Goal: Task Accomplishment & Management: Manage account settings

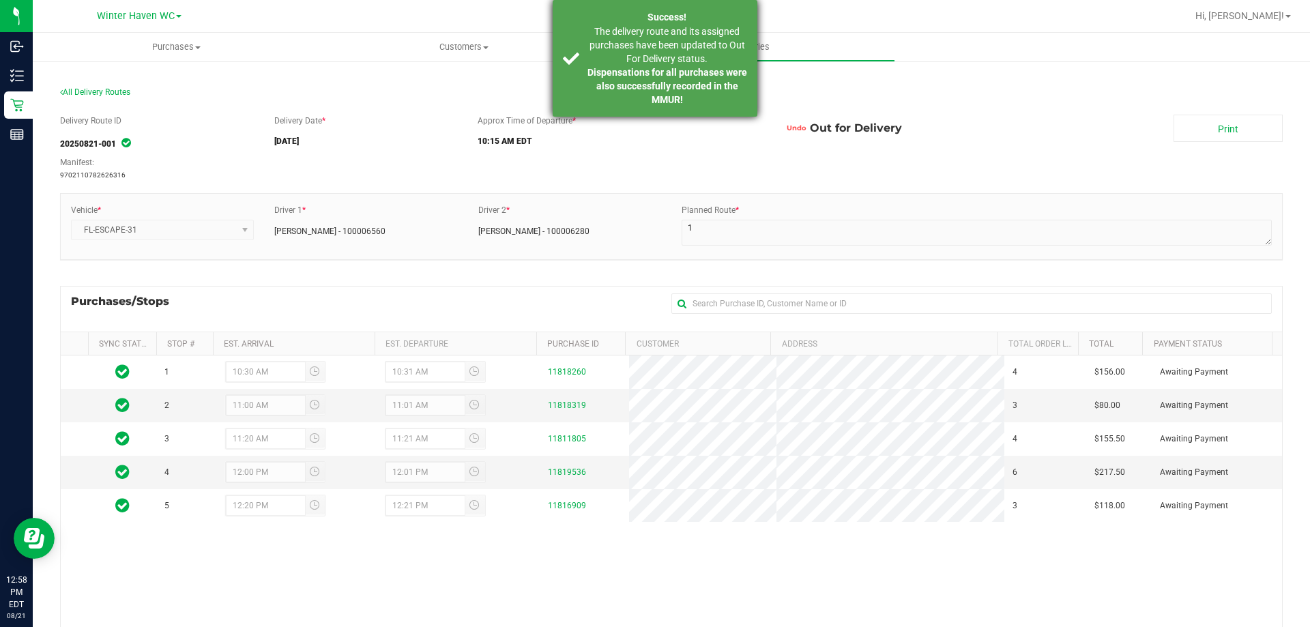
click at [628, 76] on strong "Dispensations for all purchases were also successfully recorded in the MMUR!" at bounding box center [668, 86] width 160 height 38
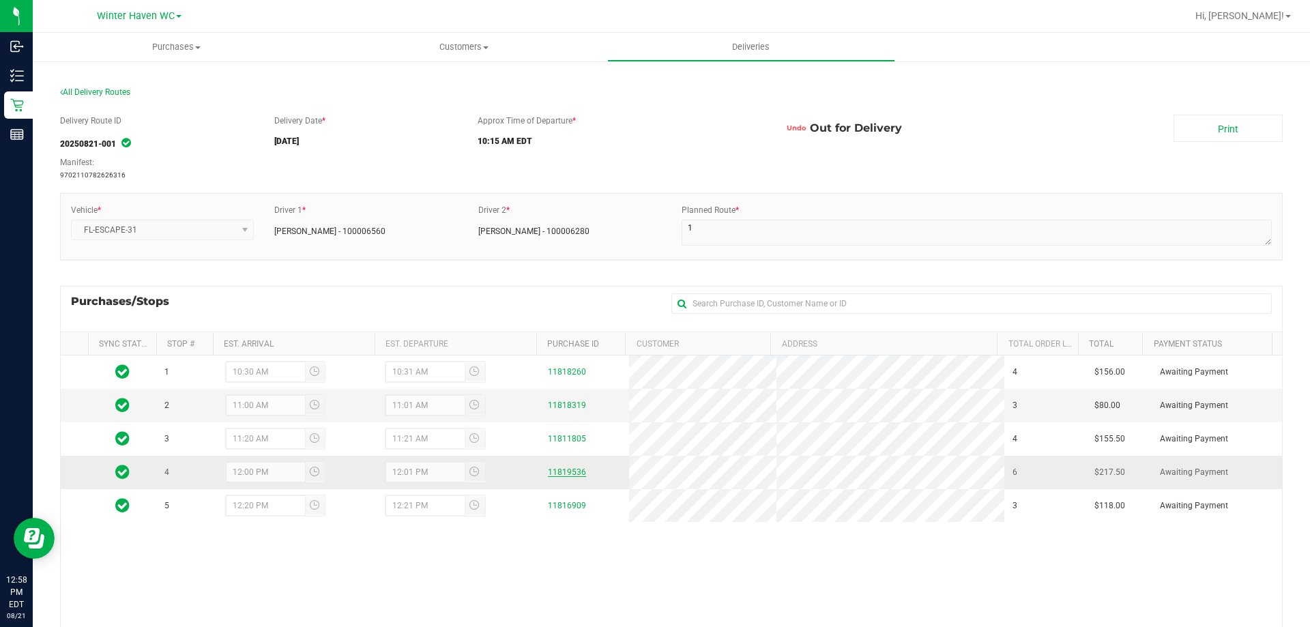
click at [566, 476] on link "11819536" at bounding box center [567, 473] width 38 height 10
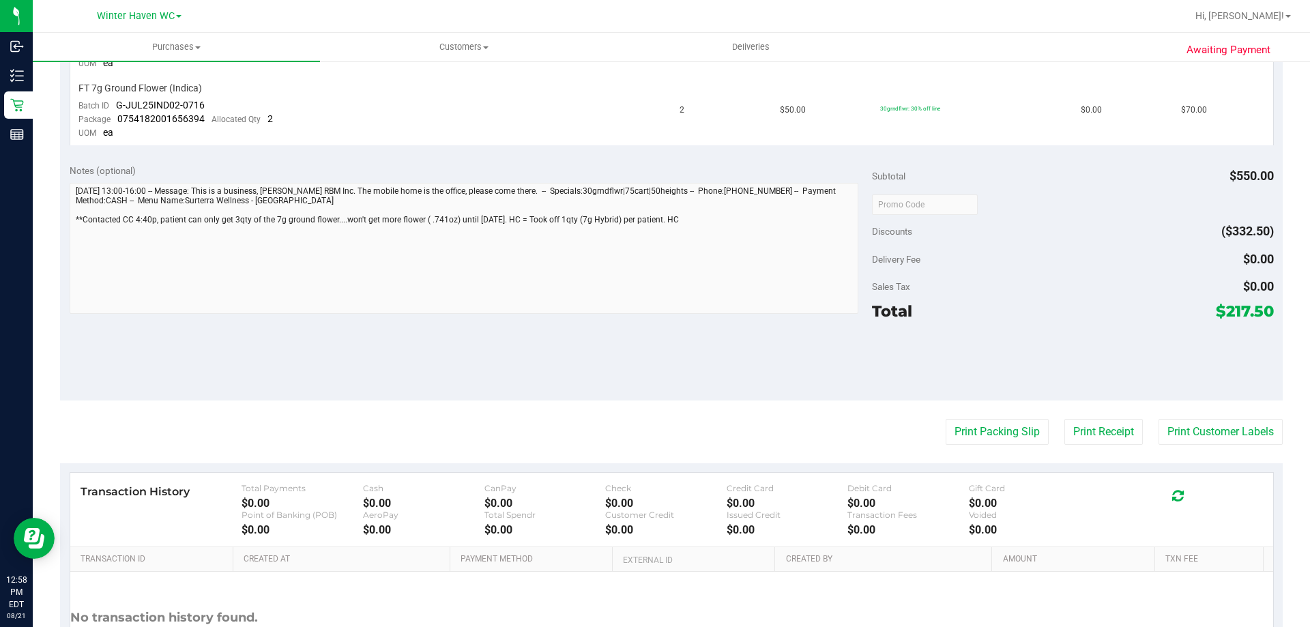
scroll to position [819, 0]
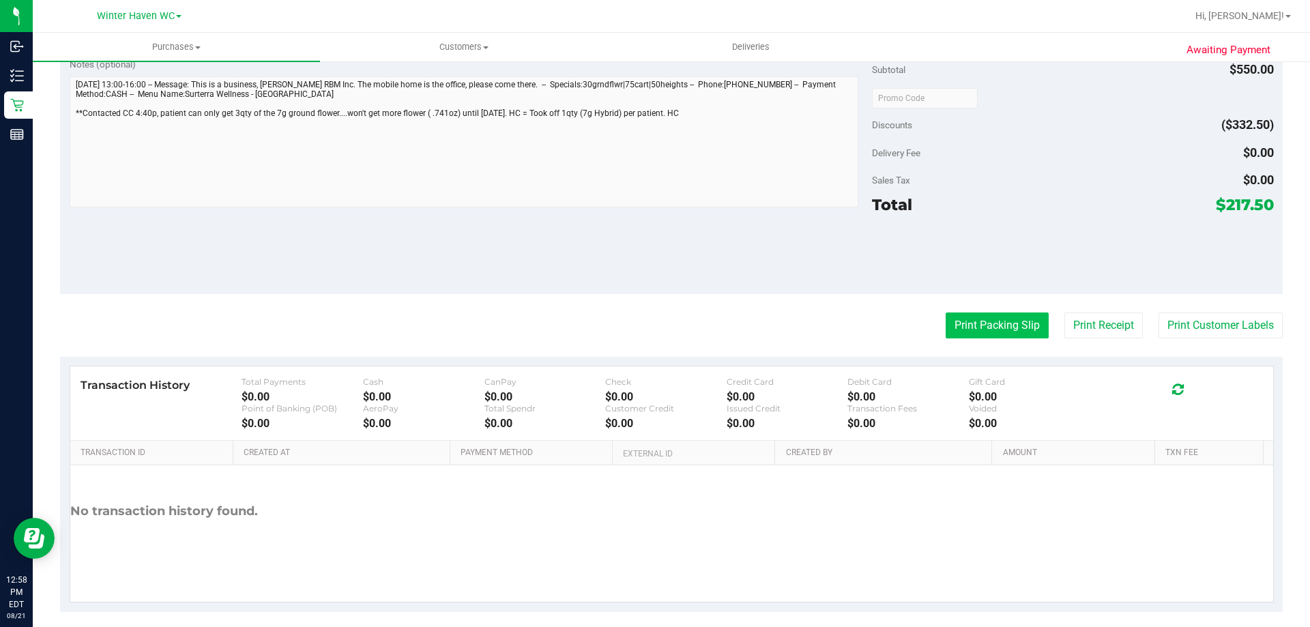
click at [1015, 327] on button "Print Packing Slip" at bounding box center [997, 326] width 103 height 26
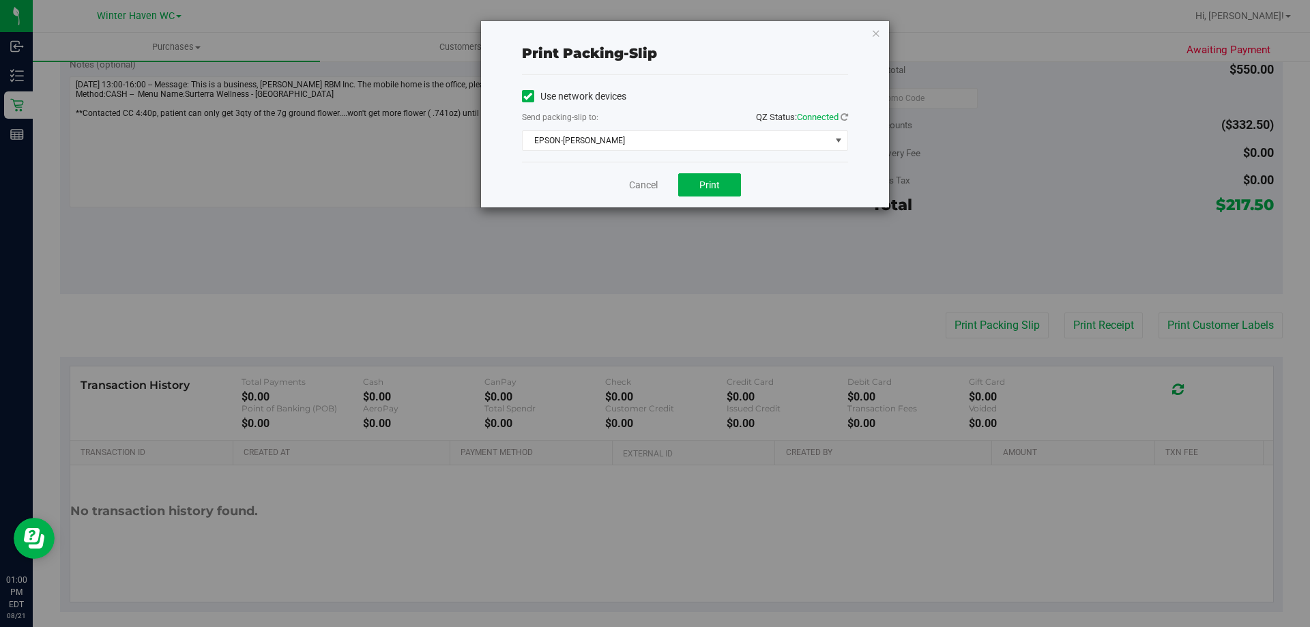
click at [663, 184] on div "Cancel Print" at bounding box center [685, 185] width 326 height 46
click at [649, 178] on link "Cancel" at bounding box center [643, 185] width 29 height 14
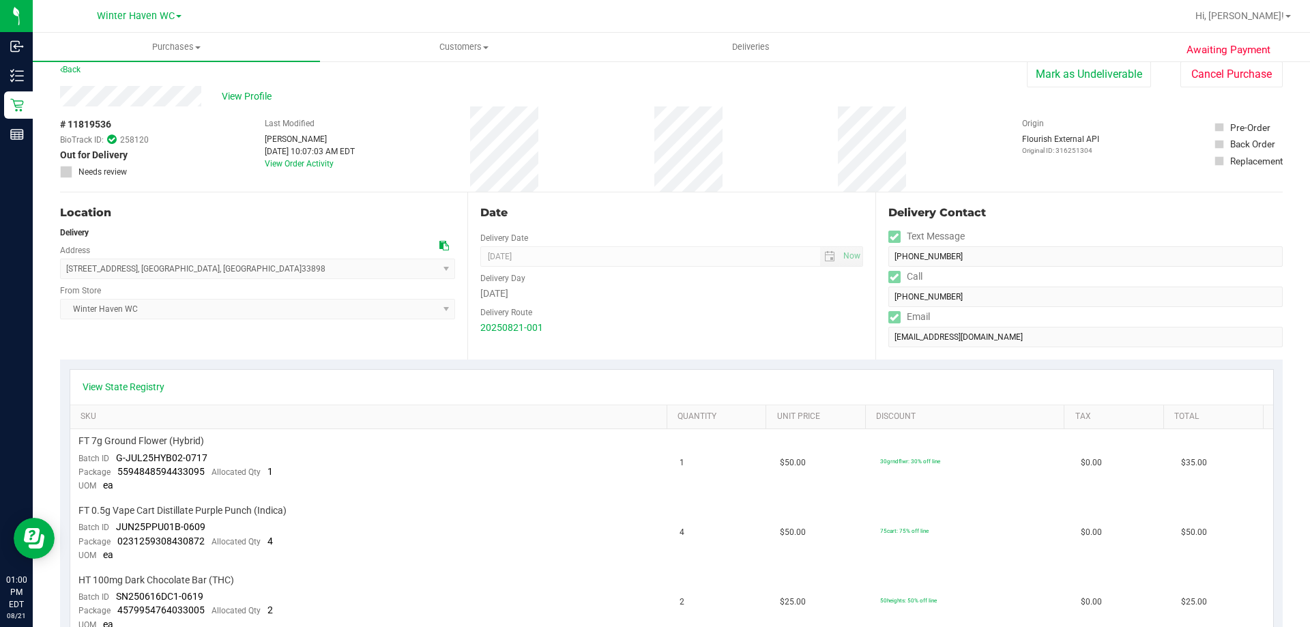
scroll to position [0, 0]
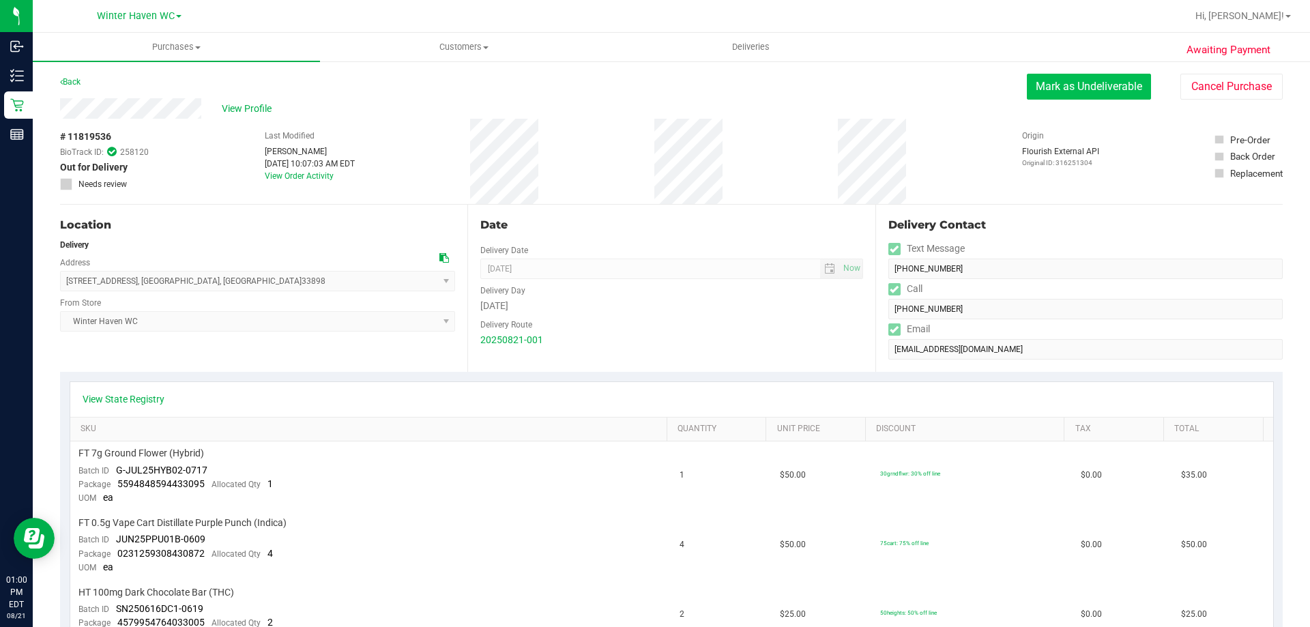
click at [1078, 87] on button "Mark as Undeliverable" at bounding box center [1089, 87] width 124 height 26
click at [1120, 86] on button "Mark as Packed" at bounding box center [1100, 87] width 102 height 26
click at [1209, 91] on button "Cancel Purchase" at bounding box center [1232, 87] width 102 height 26
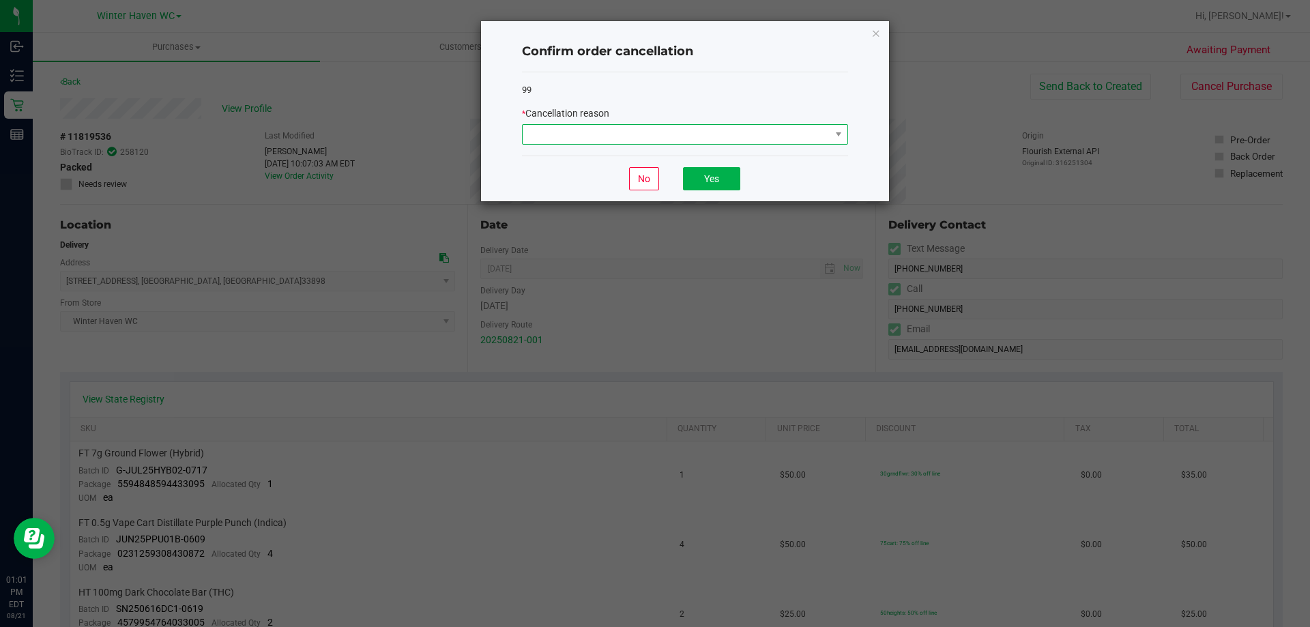
click at [674, 131] on span at bounding box center [677, 134] width 308 height 19
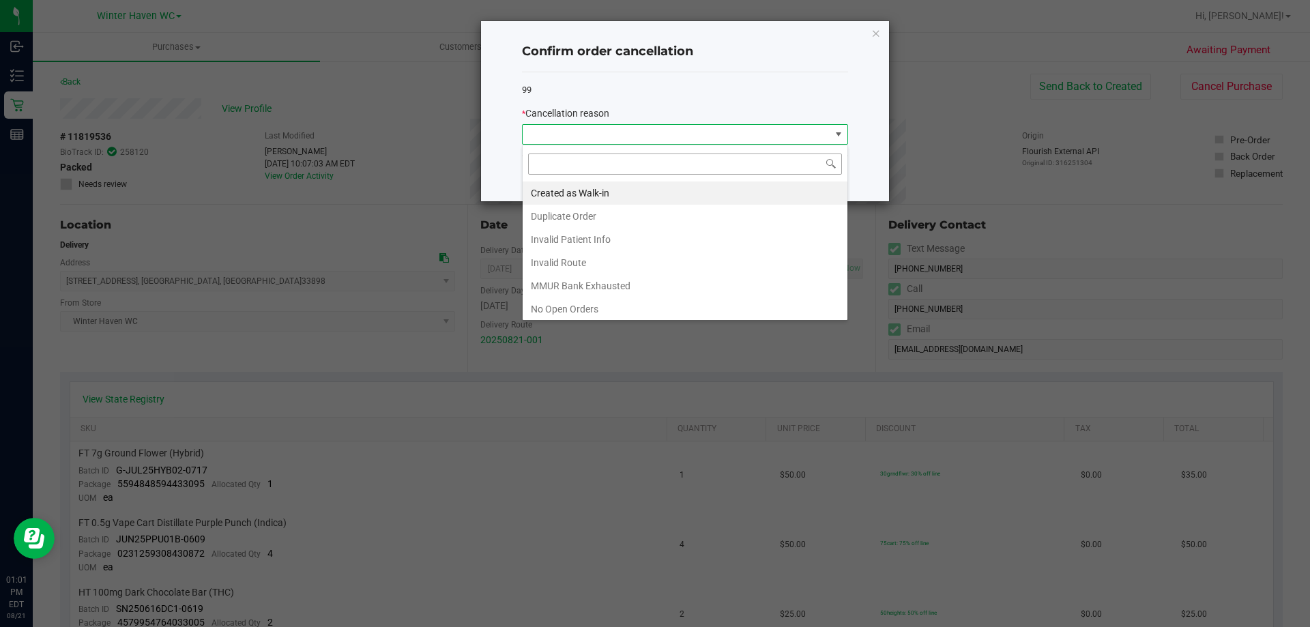
scroll to position [20, 326]
click at [612, 227] on li "Duplicate Order" at bounding box center [685, 216] width 325 height 23
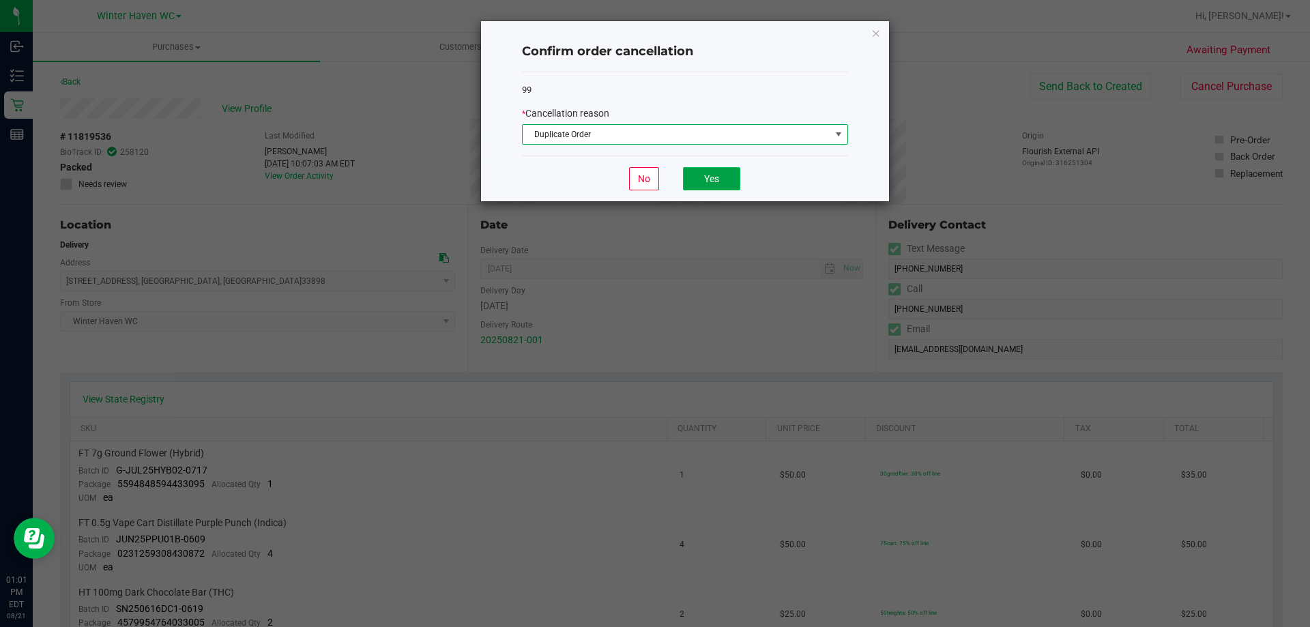
click at [709, 175] on button "Yes" at bounding box center [711, 178] width 57 height 23
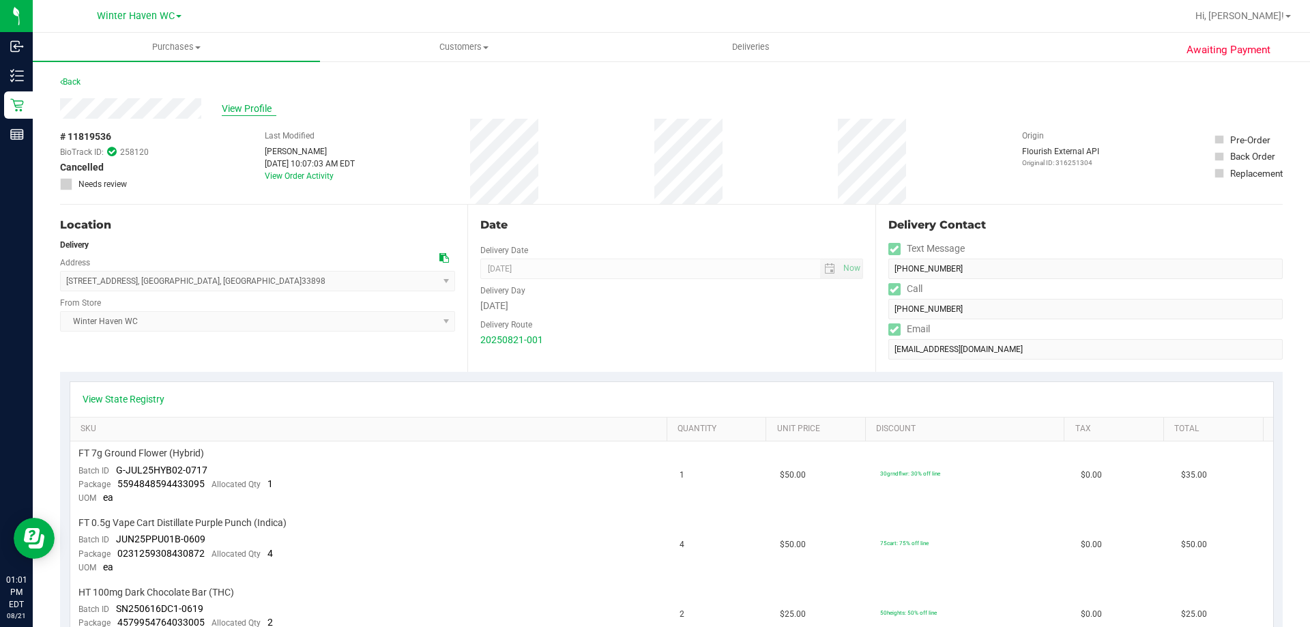
click at [250, 108] on span "View Profile" at bounding box center [249, 109] width 55 height 14
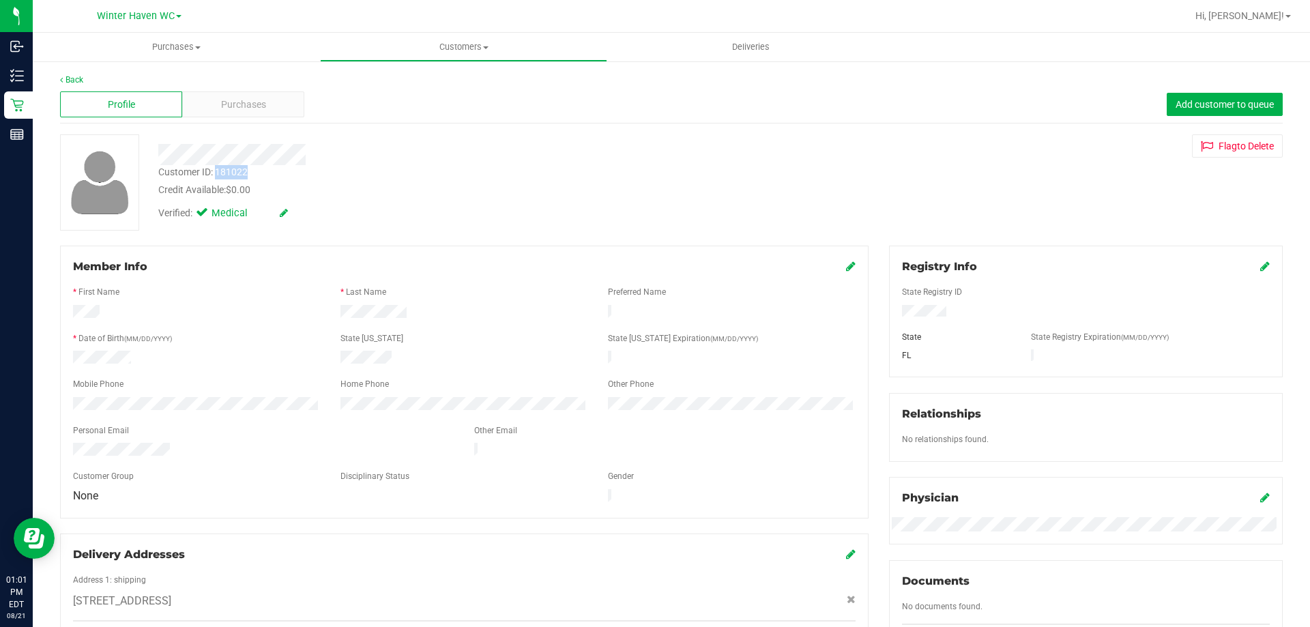
drag, startPoint x: 250, startPoint y: 175, endPoint x: 218, endPoint y: 173, distance: 32.9
click at [218, 173] on div "Customer ID: 181022 Credit Available: $0.00" at bounding box center [459, 181] width 622 height 32
copy div "181022"
click at [449, 53] on span "Customers" at bounding box center [464, 47] width 286 height 12
click at [410, 77] on span "All customers" at bounding box center [369, 82] width 98 height 12
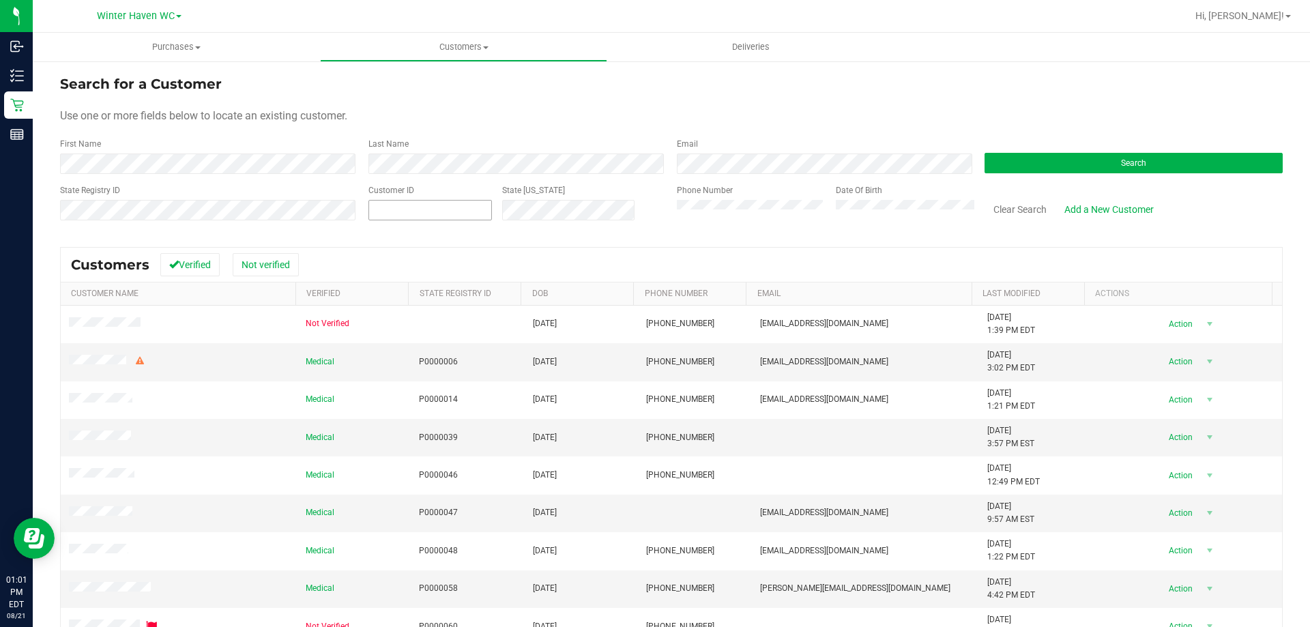
click at [448, 205] on span at bounding box center [431, 210] width 124 height 20
paste input "181022"
type input "181022"
click at [975, 169] on div "Search" at bounding box center [1129, 156] width 309 height 36
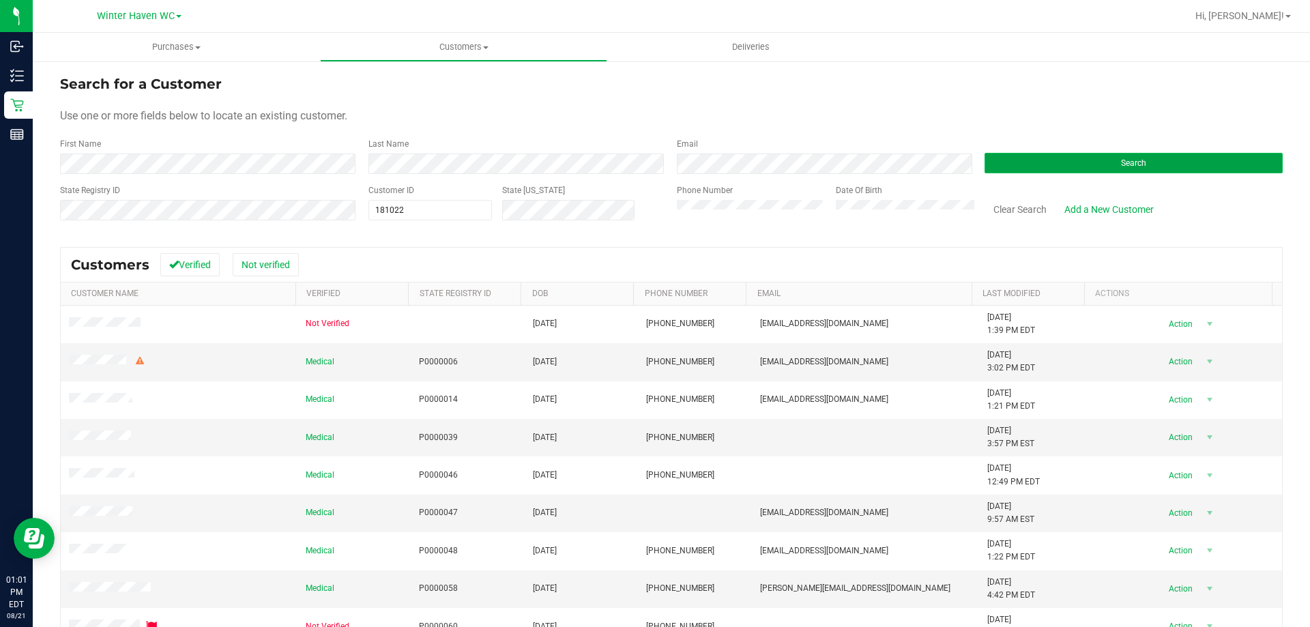
click at [990, 164] on button "Search" at bounding box center [1134, 163] width 298 height 20
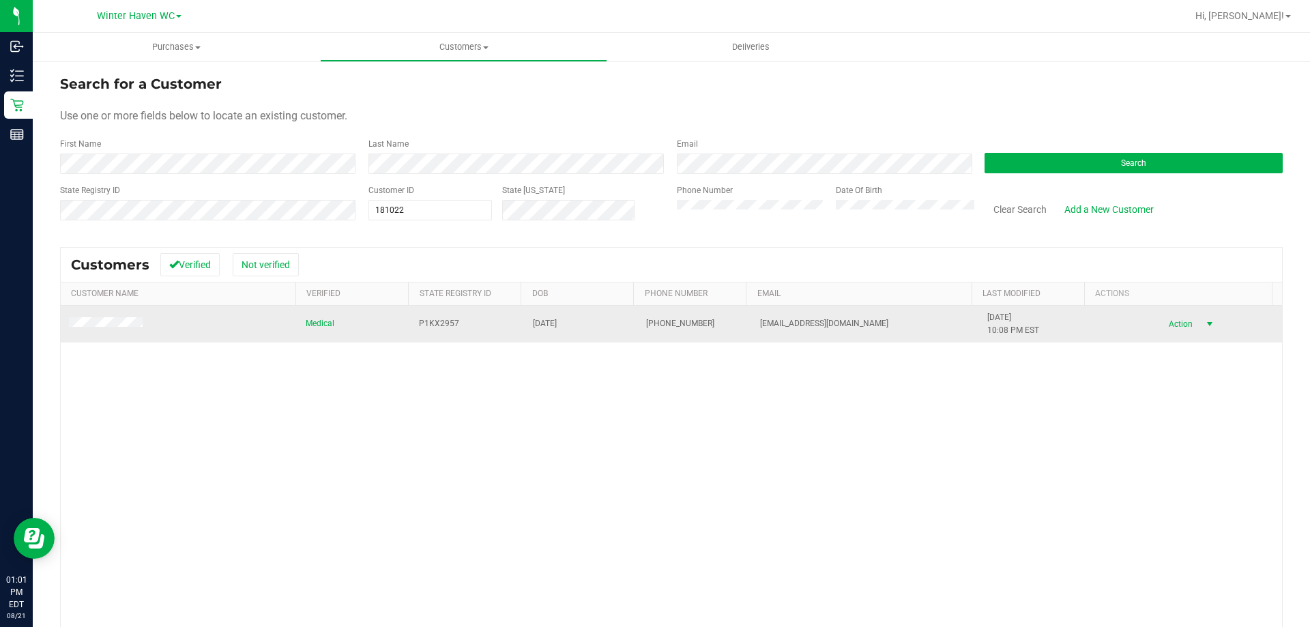
click at [1173, 323] on span "Action" at bounding box center [1179, 324] width 44 height 19
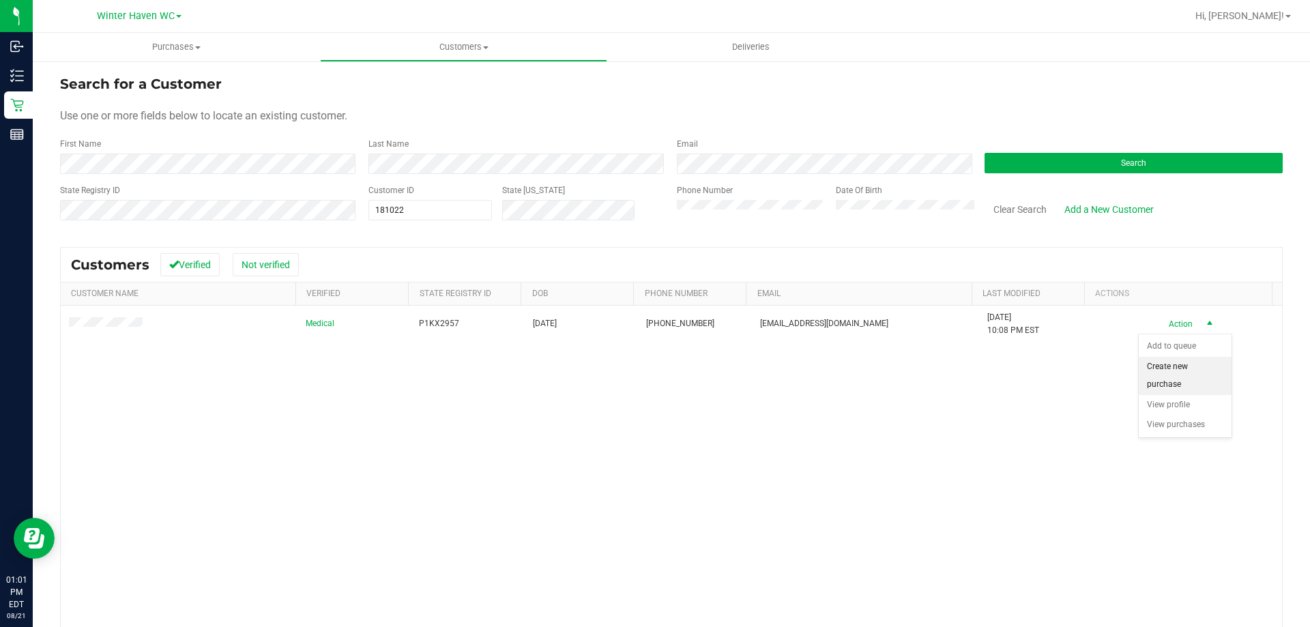
click at [1169, 367] on li "Create new purchase" at bounding box center [1185, 376] width 93 height 38
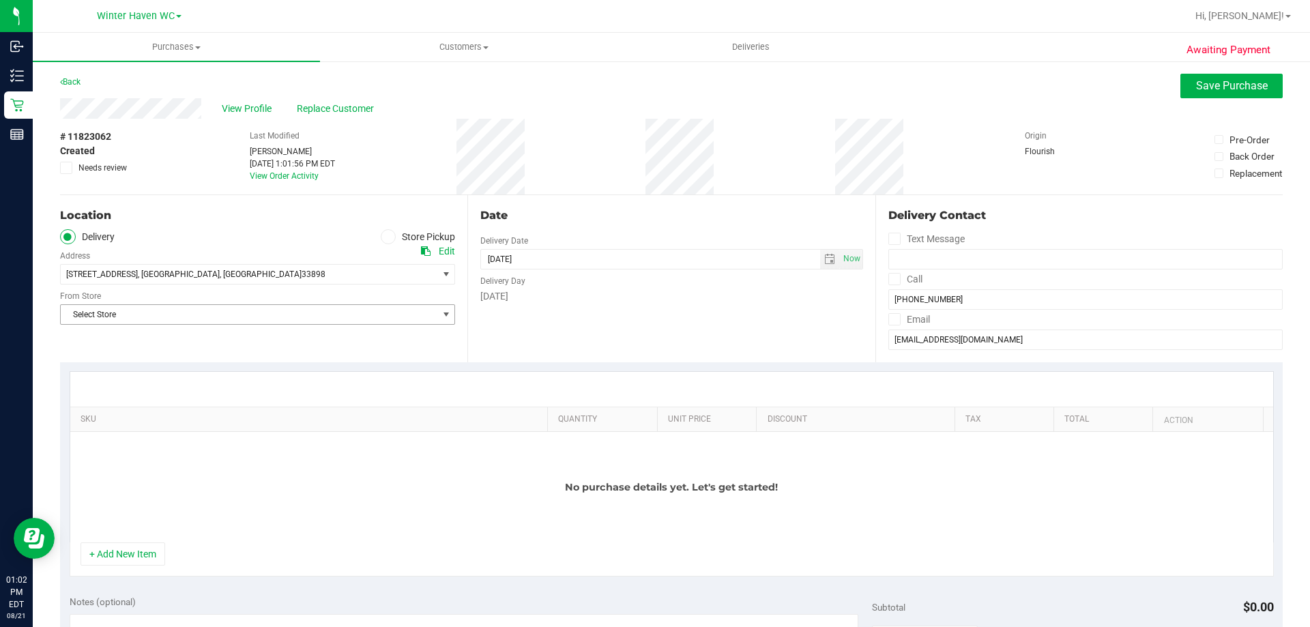
click at [255, 321] on span "Select Store" at bounding box center [249, 314] width 377 height 19
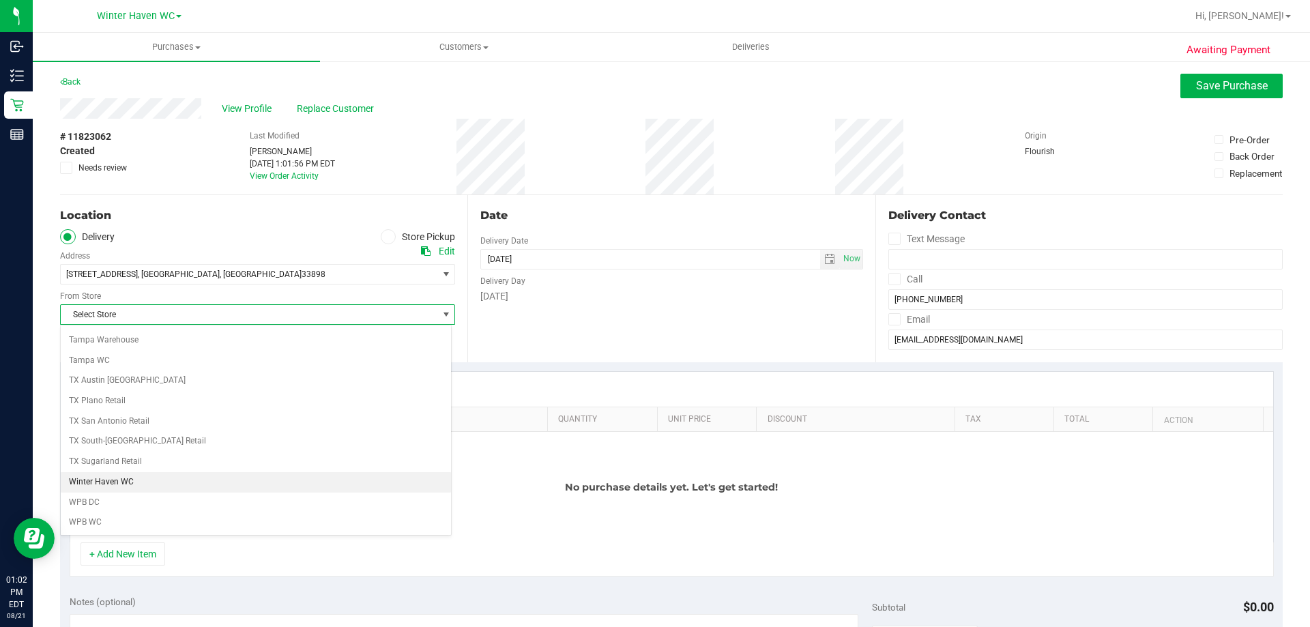
click at [126, 487] on li "Winter Haven WC" at bounding box center [256, 482] width 390 height 20
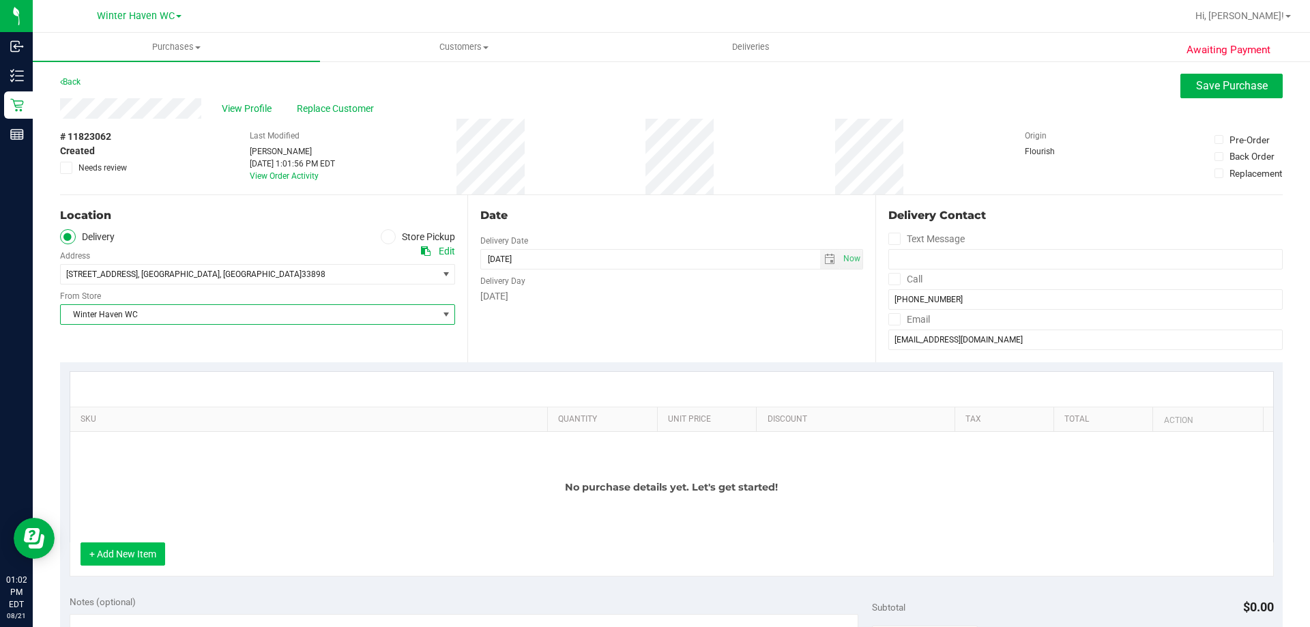
click at [133, 551] on button "+ Add New Item" at bounding box center [123, 554] width 85 height 23
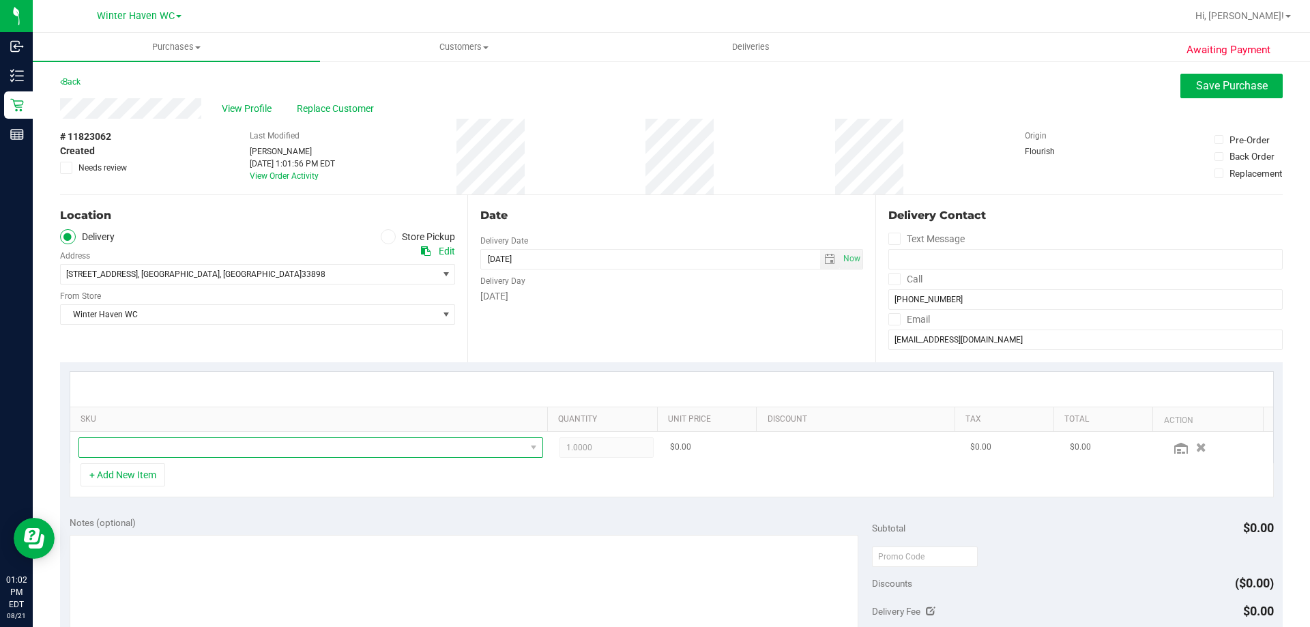
click at [238, 445] on span "NO DATA FOUND" at bounding box center [302, 447] width 446 height 19
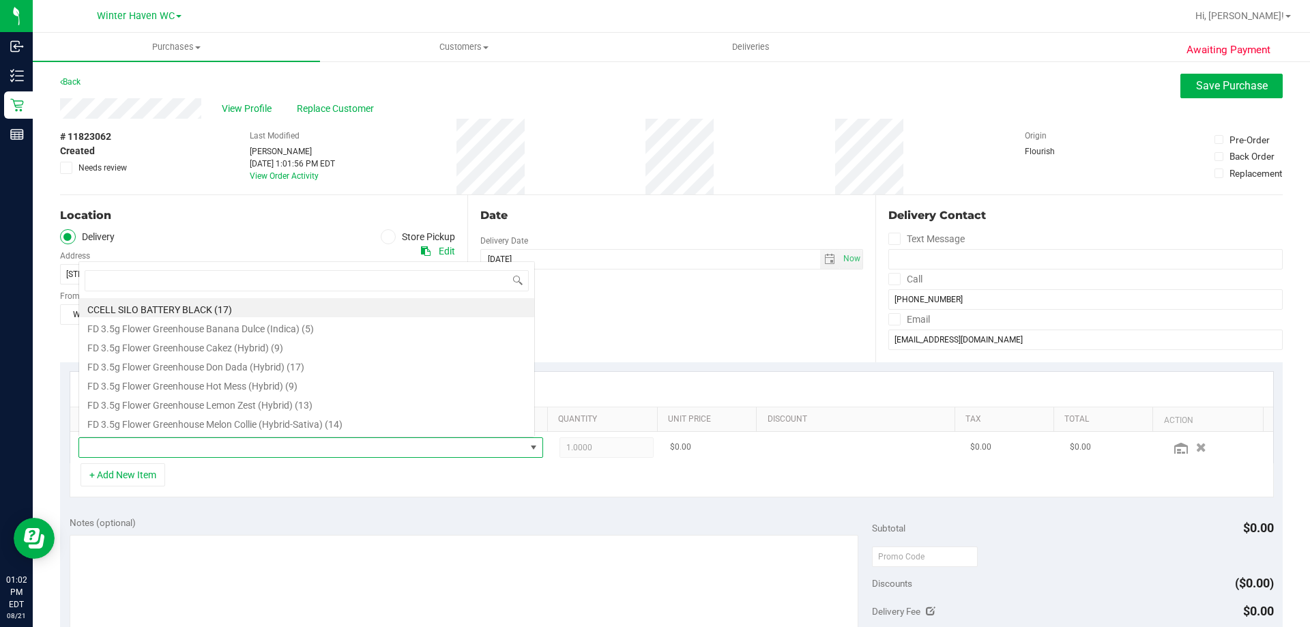
scroll to position [20, 453]
type input "ground"
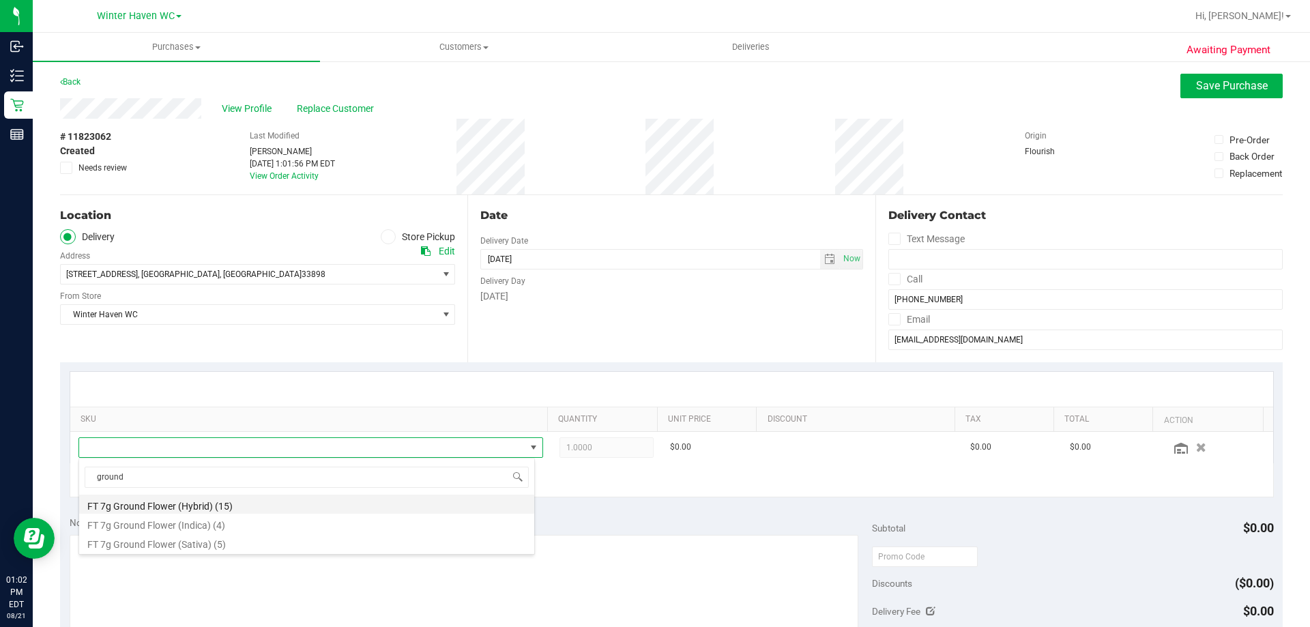
click at [203, 504] on li "FT 7g Ground Flower (Hybrid) (15)" at bounding box center [306, 504] width 455 height 19
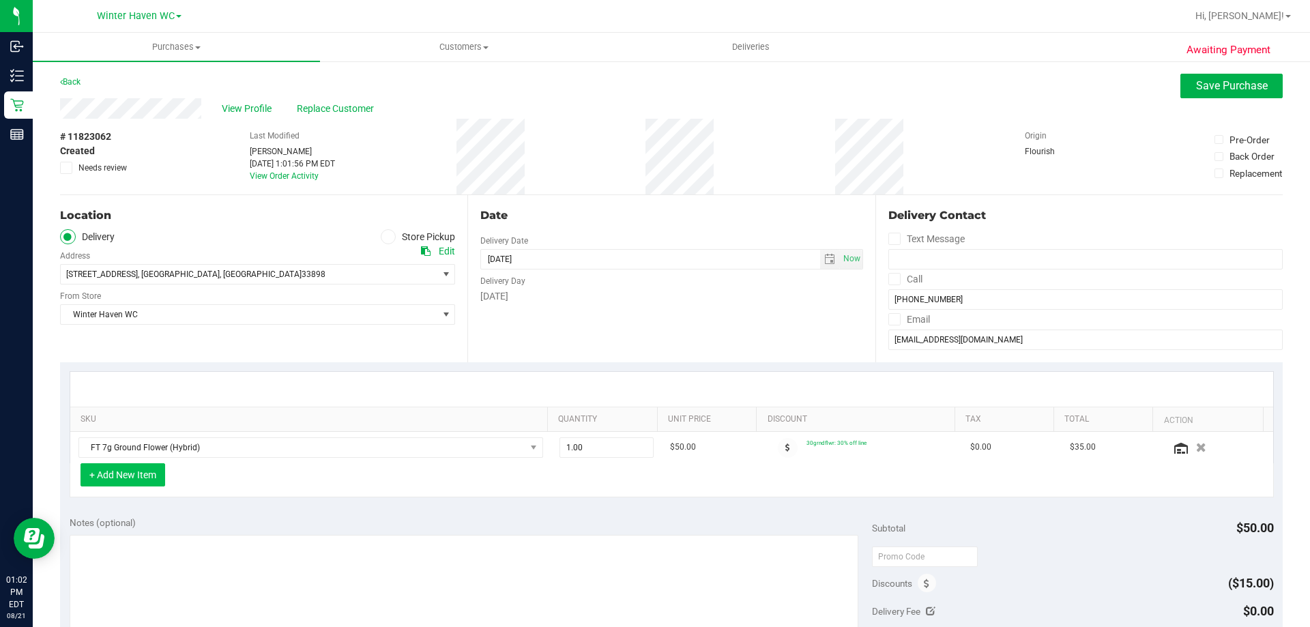
click at [137, 470] on button "+ Add New Item" at bounding box center [123, 474] width 85 height 23
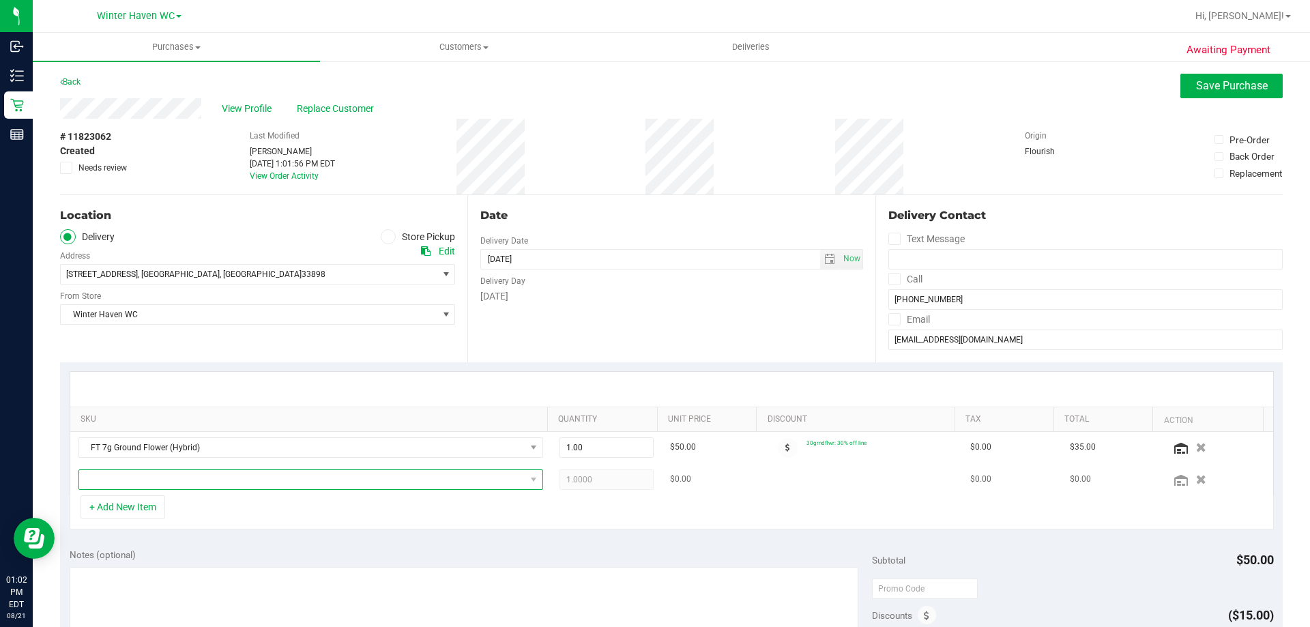
click at [186, 476] on span "NO DATA FOUND" at bounding box center [302, 479] width 446 height 19
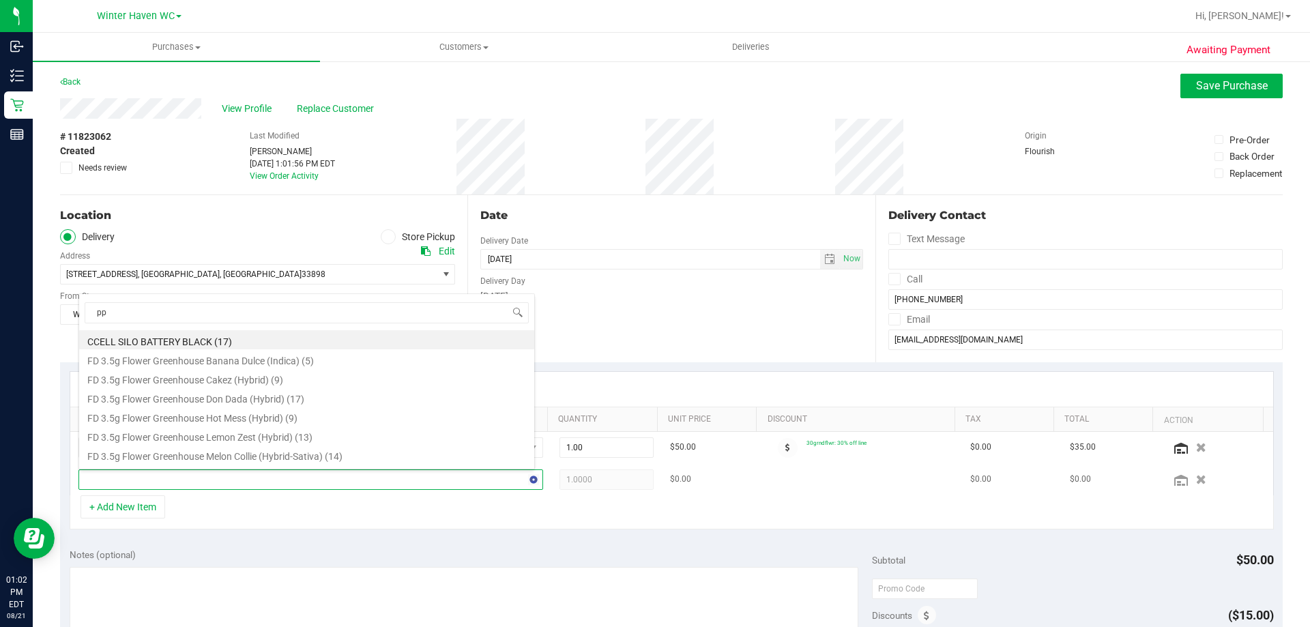
type input "ppu"
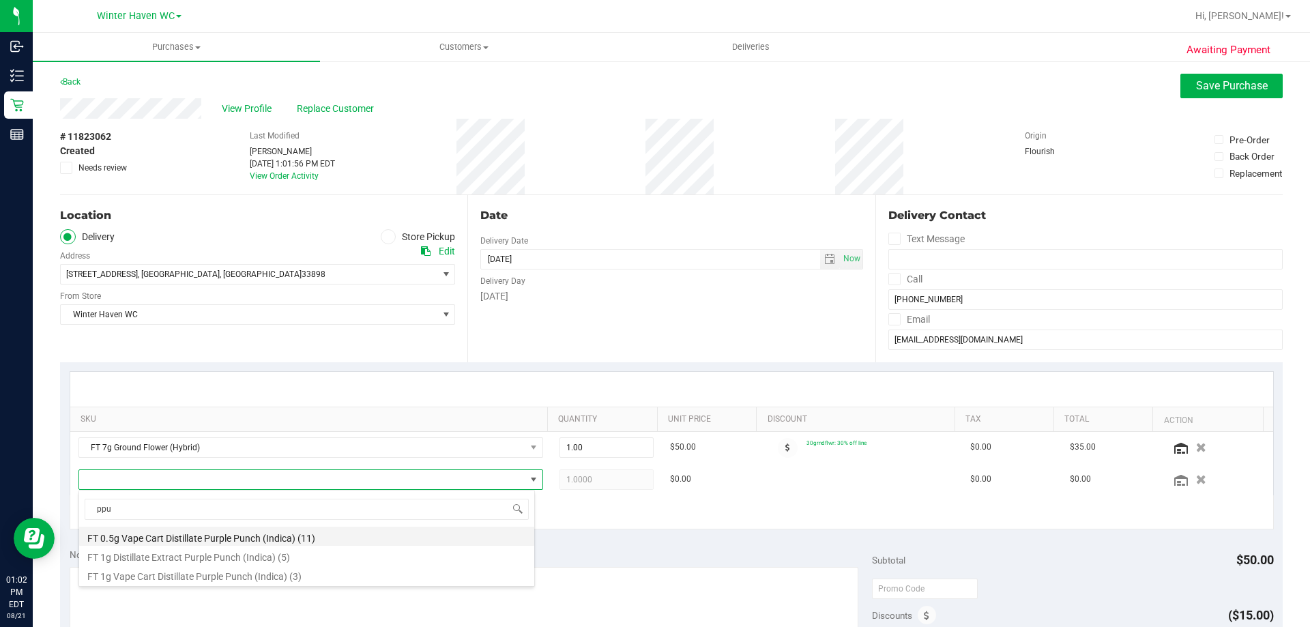
click at [205, 541] on li "FT 0.5g Vape Cart Distillate Purple Punch (Indica) (11)" at bounding box center [306, 536] width 455 height 19
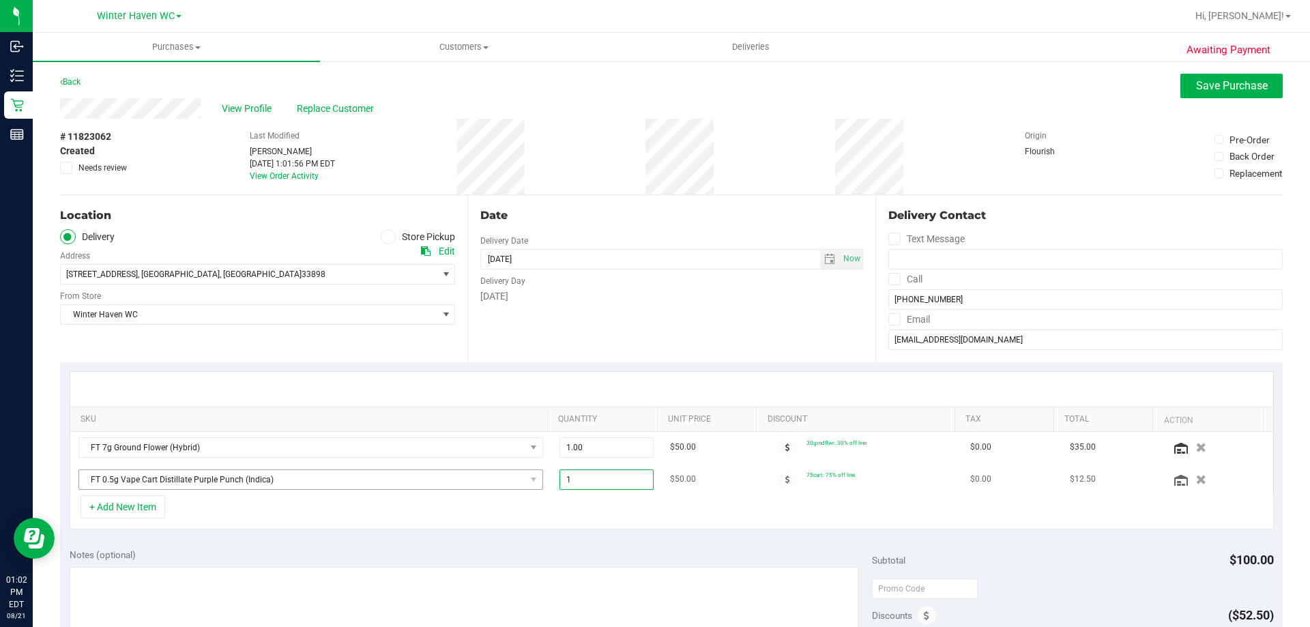
drag, startPoint x: 593, startPoint y: 480, endPoint x: 507, endPoint y: 480, distance: 86.0
click at [508, 480] on tr "FT 0.5g Vape Cart Distillate Purple Punch (Indica) 1.00 1 $50.00 75cart: 75% of…" at bounding box center [671, 479] width 1203 height 31
type input "4"
type input "4.00"
click at [133, 504] on button "+ Add New Item" at bounding box center [123, 507] width 85 height 23
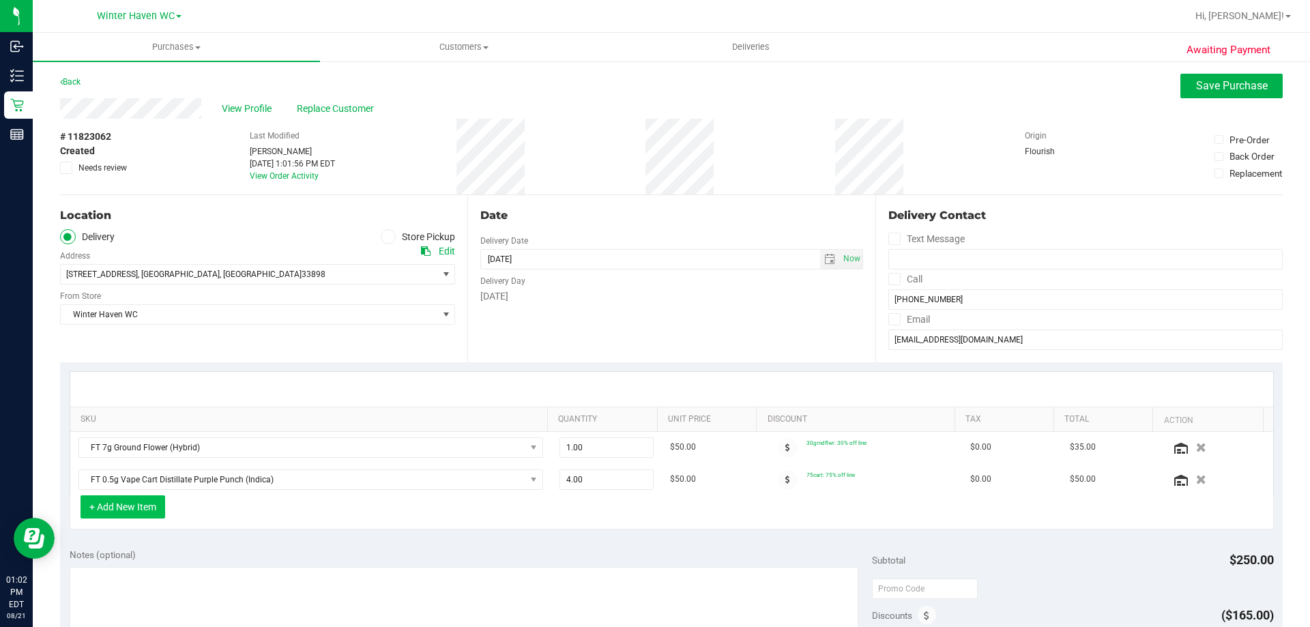
click at [120, 504] on button "+ Add New Item" at bounding box center [123, 507] width 85 height 23
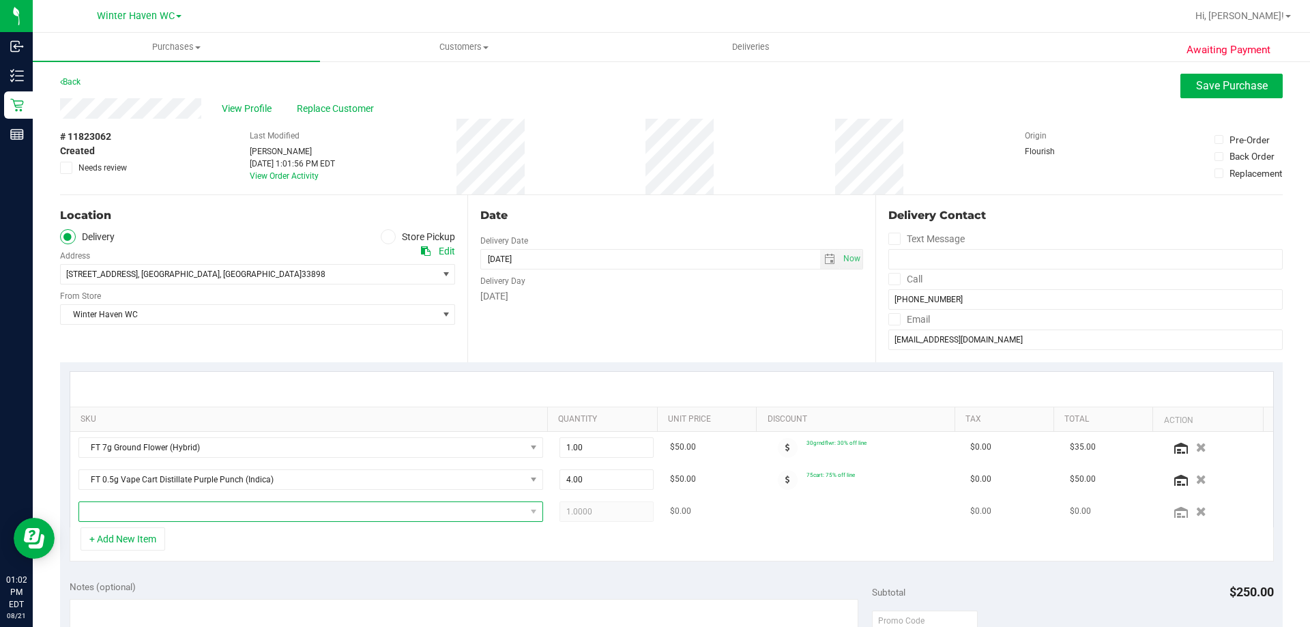
click at [167, 506] on span "NO DATA FOUND" at bounding box center [302, 511] width 446 height 19
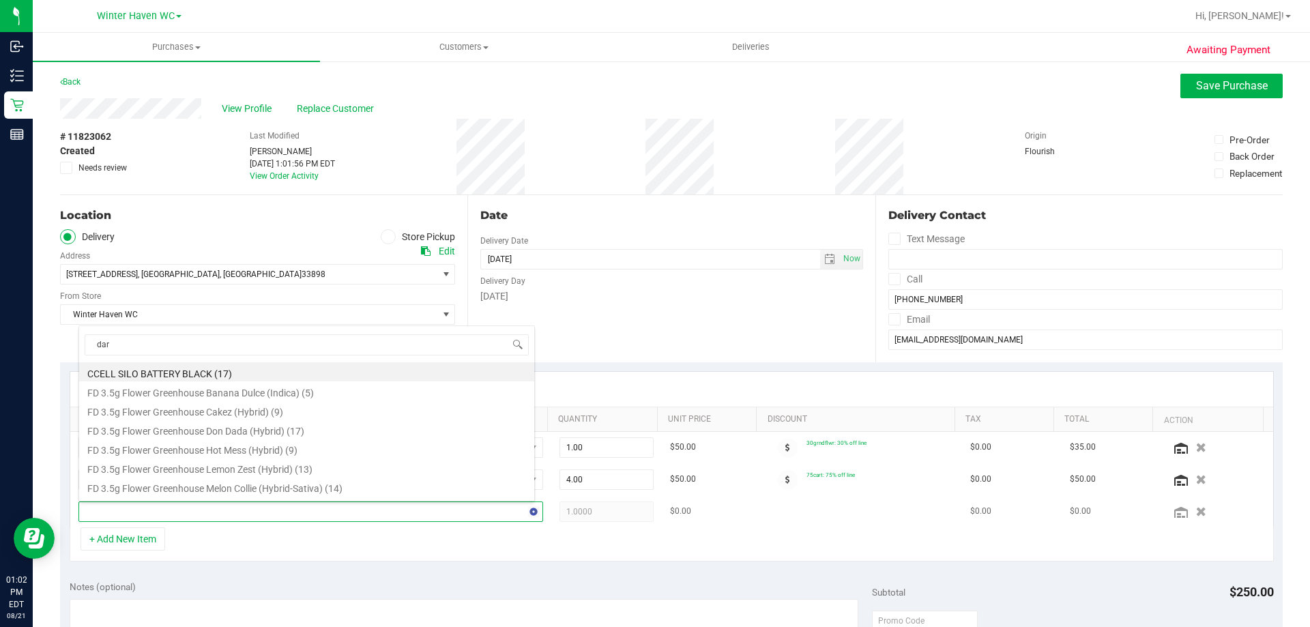
type input "dark"
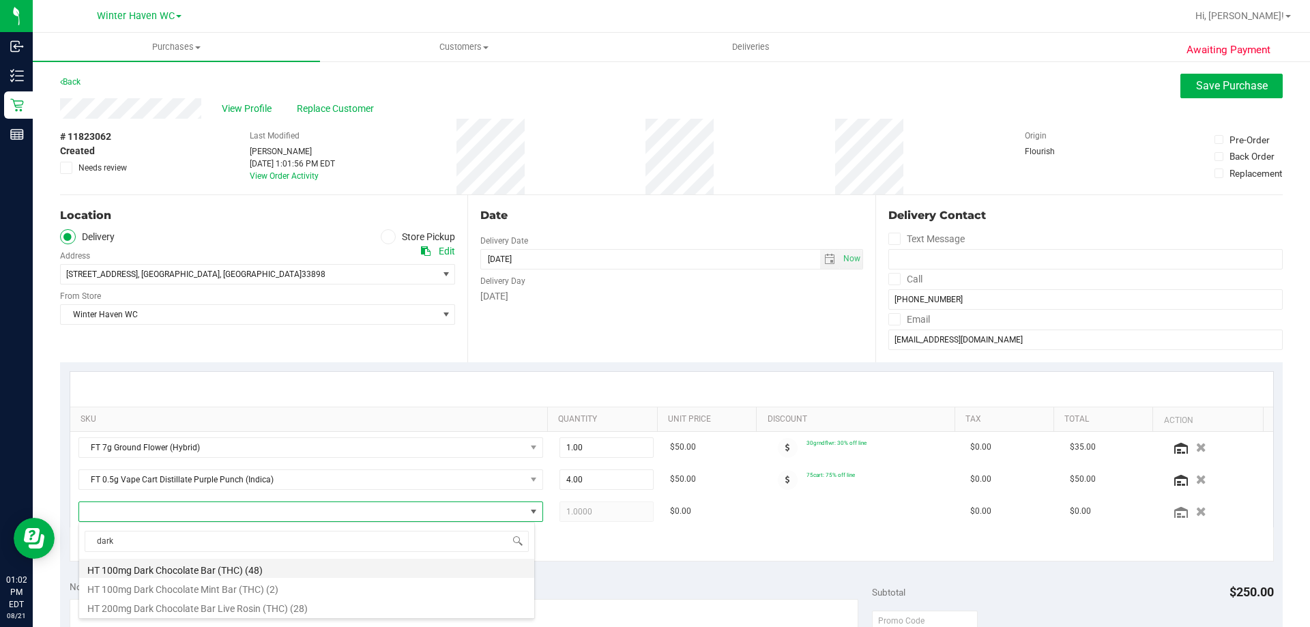
click at [233, 571] on li "HT 100mg Dark Chocolate Bar (THC) (48)" at bounding box center [306, 568] width 455 height 19
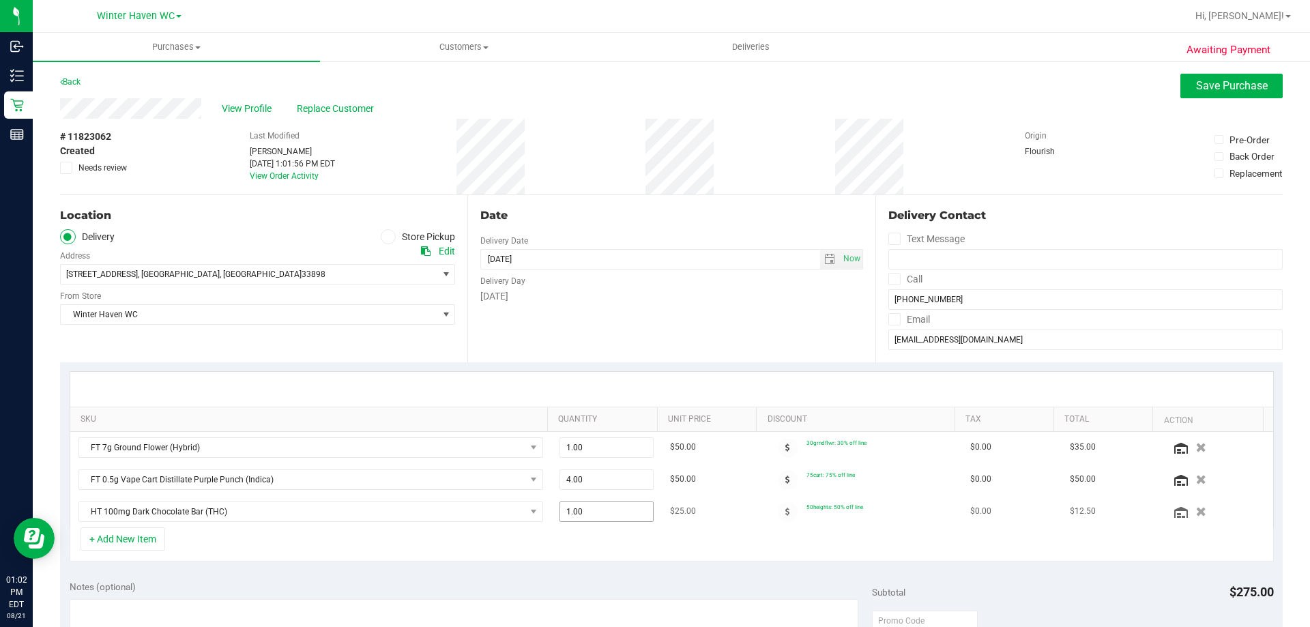
click at [588, 515] on span "1.00 1" at bounding box center [607, 512] width 95 height 20
type input "2"
type input "2.00"
click at [498, 543] on div "+ Add New Item" at bounding box center [672, 545] width 1205 height 34
click at [152, 541] on button "+ Add New Item" at bounding box center [123, 539] width 85 height 23
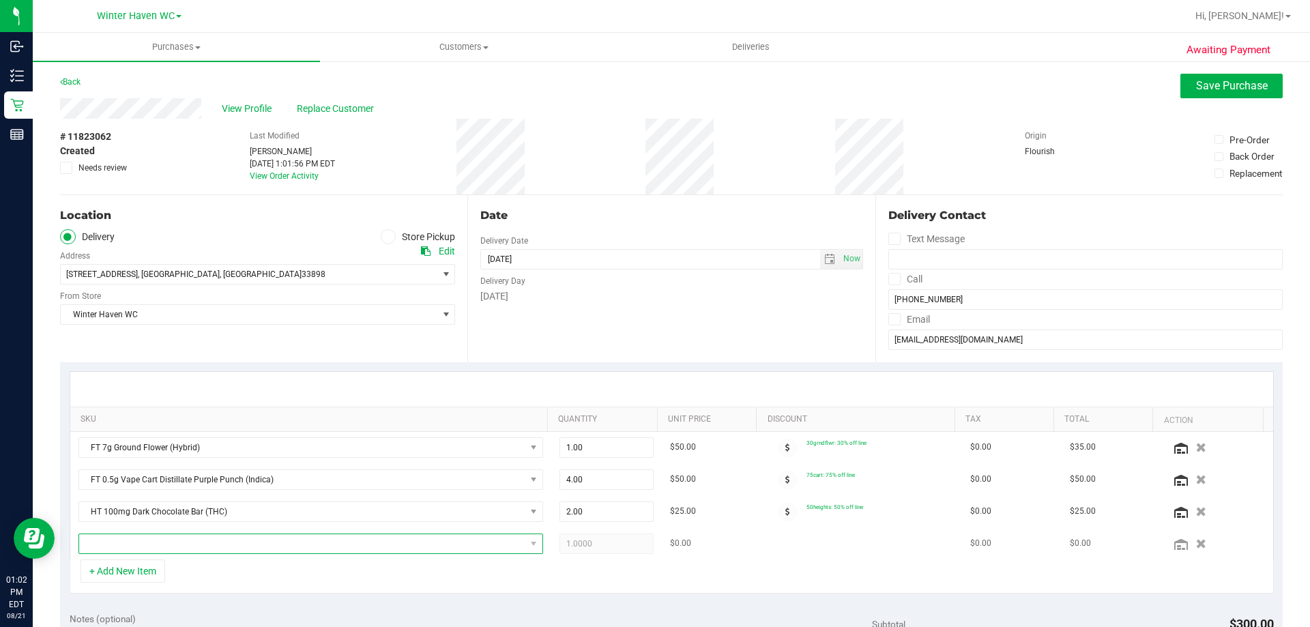
click at [166, 545] on span "NO DATA FOUND" at bounding box center [302, 543] width 446 height 19
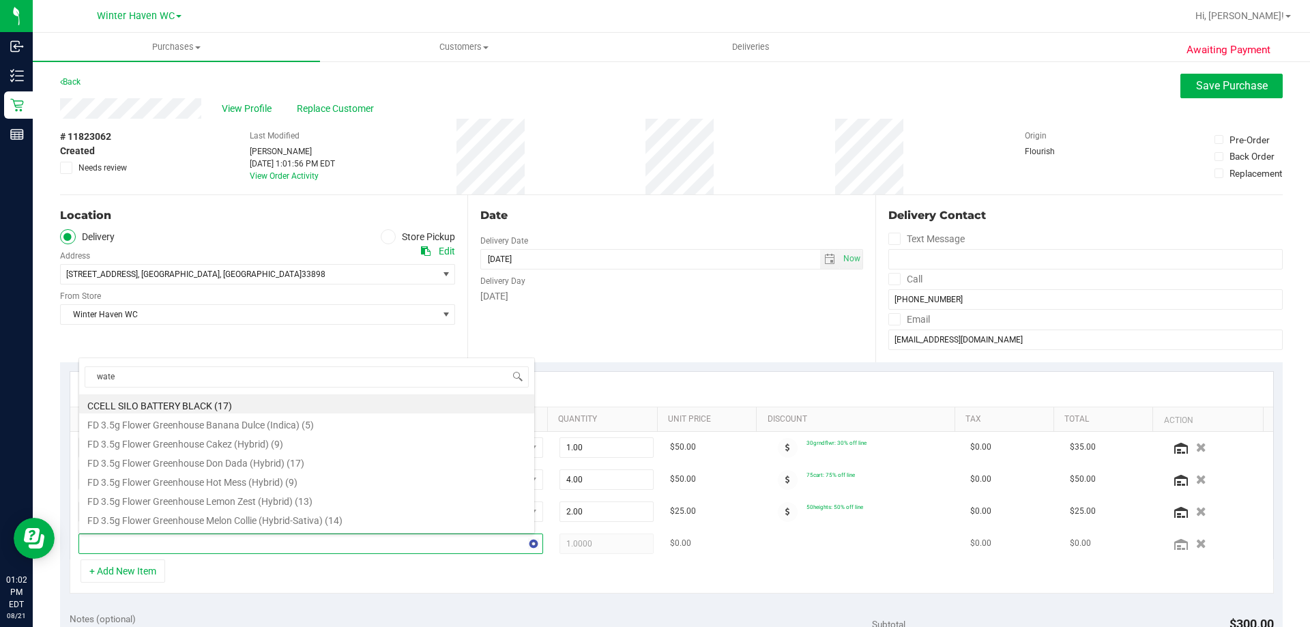
type input "water"
click at [273, 403] on li "FT 0.5g Vape Cart Distillate Watermelon Z (Indica) (13)" at bounding box center [306, 404] width 455 height 19
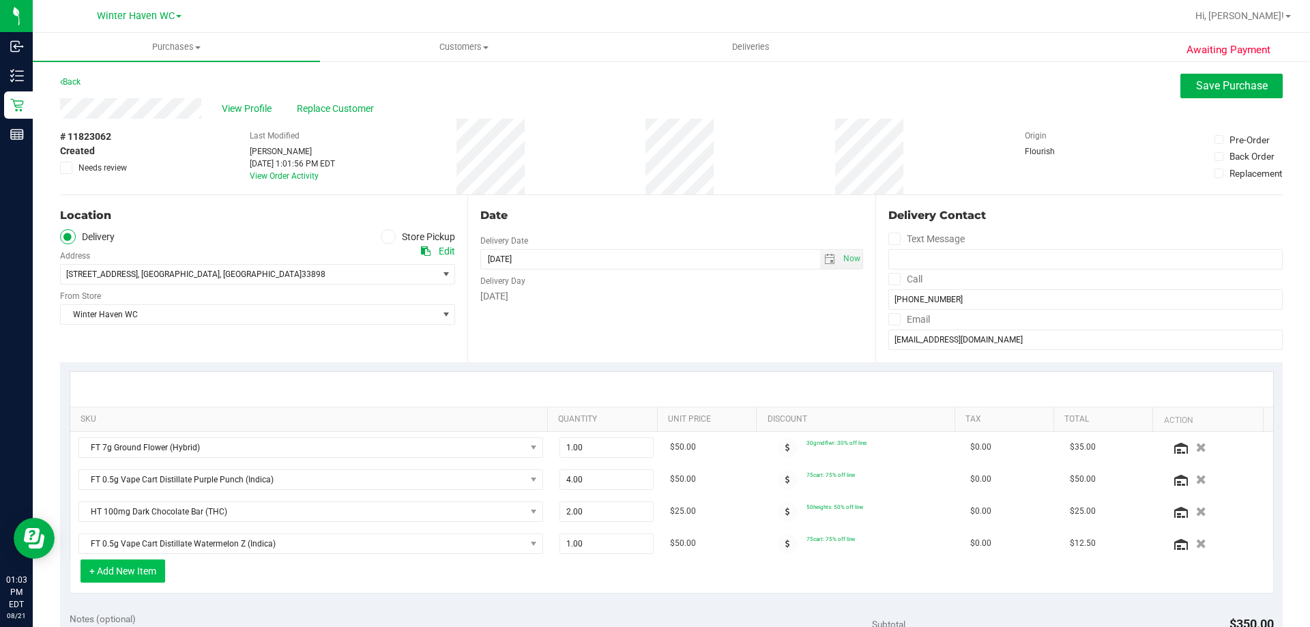
click at [155, 568] on button "+ Add New Item" at bounding box center [123, 571] width 85 height 23
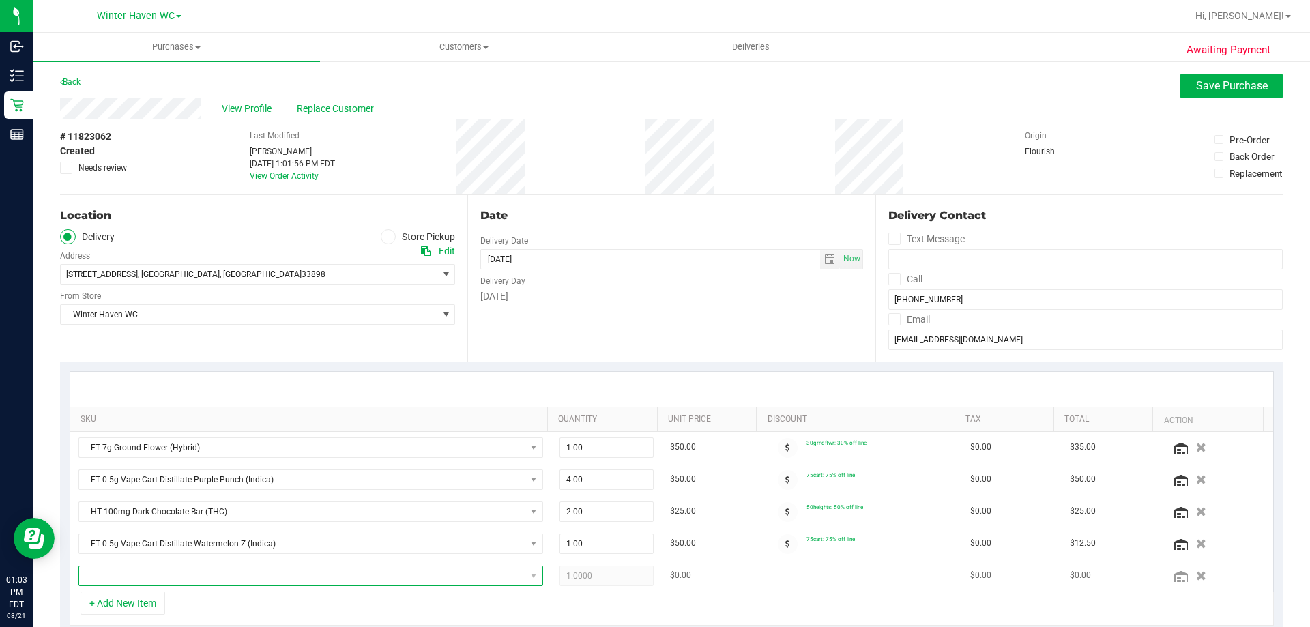
click at [160, 573] on span "NO DATA FOUND" at bounding box center [302, 576] width 446 height 19
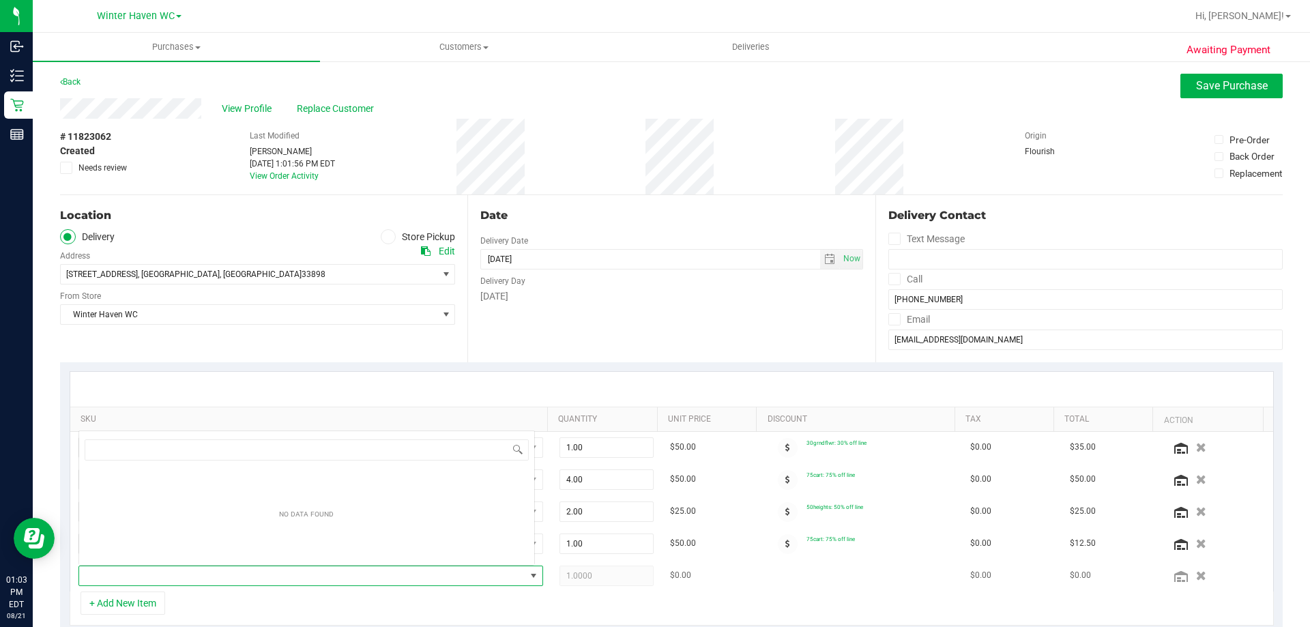
scroll to position [20, 453]
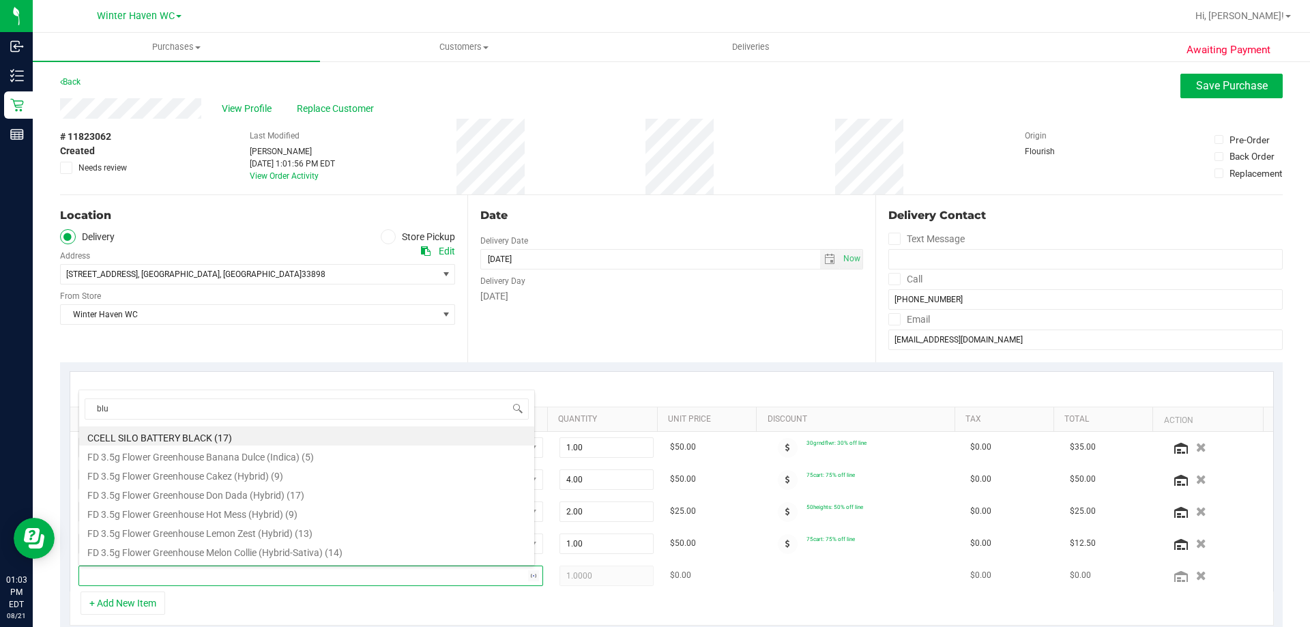
type input "blue"
click at [198, 440] on li "FT 0.5g Vape Cart Distillate Blue Z (Hybrid-Indica) (9)" at bounding box center [306, 438] width 455 height 19
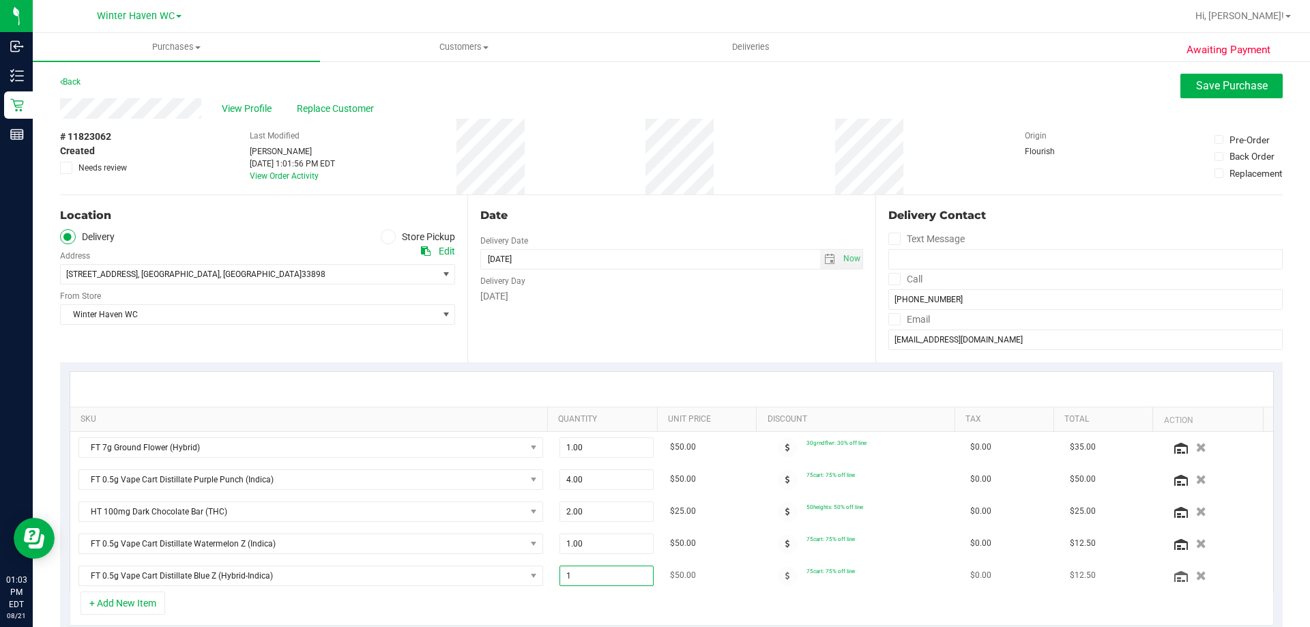
click at [585, 573] on span "1.00 1" at bounding box center [607, 576] width 95 height 20
type input "2"
type input "2.00"
click at [141, 602] on button "+ Add New Item" at bounding box center [123, 603] width 85 height 23
click at [174, 603] on span "NO DATA FOUND" at bounding box center [302, 608] width 446 height 19
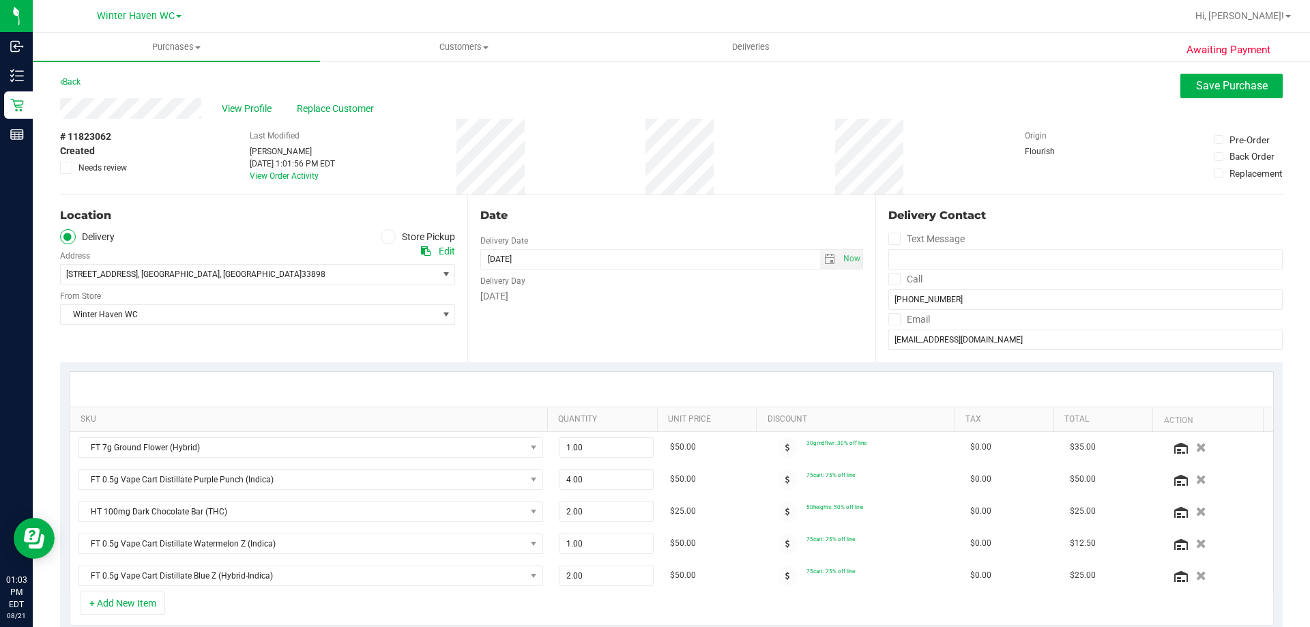
click at [128, 622] on div "+ Add New Item" at bounding box center [672, 609] width 1205 height 34
click at [133, 603] on button "+ Add New Item" at bounding box center [123, 603] width 85 height 23
click at [154, 603] on span "NO DATA FOUND" at bounding box center [302, 608] width 446 height 19
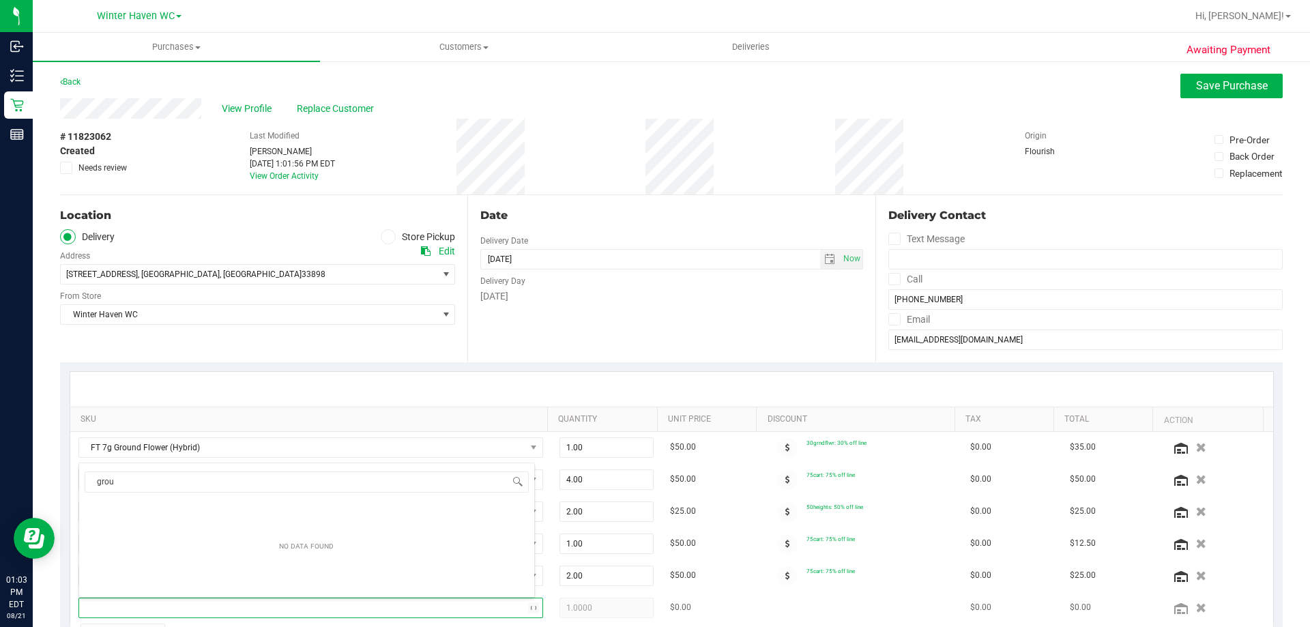
type input "gro"
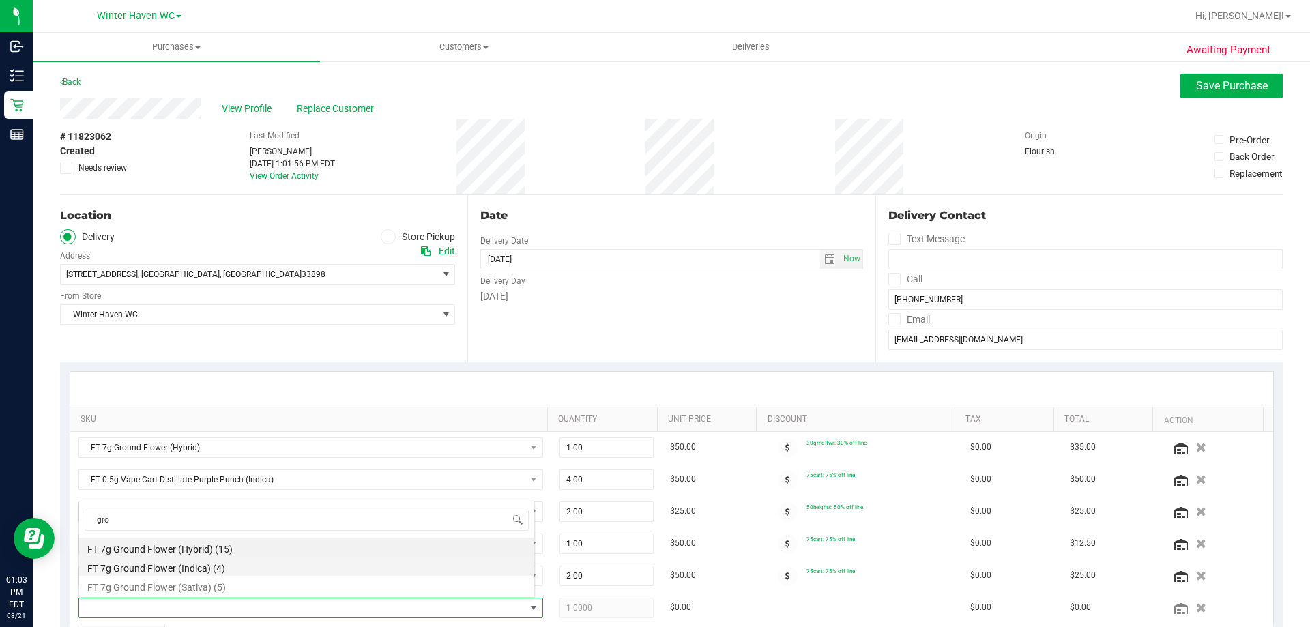
click at [188, 571] on li "FT 7g Ground Flower (Indica) (4)" at bounding box center [306, 566] width 455 height 19
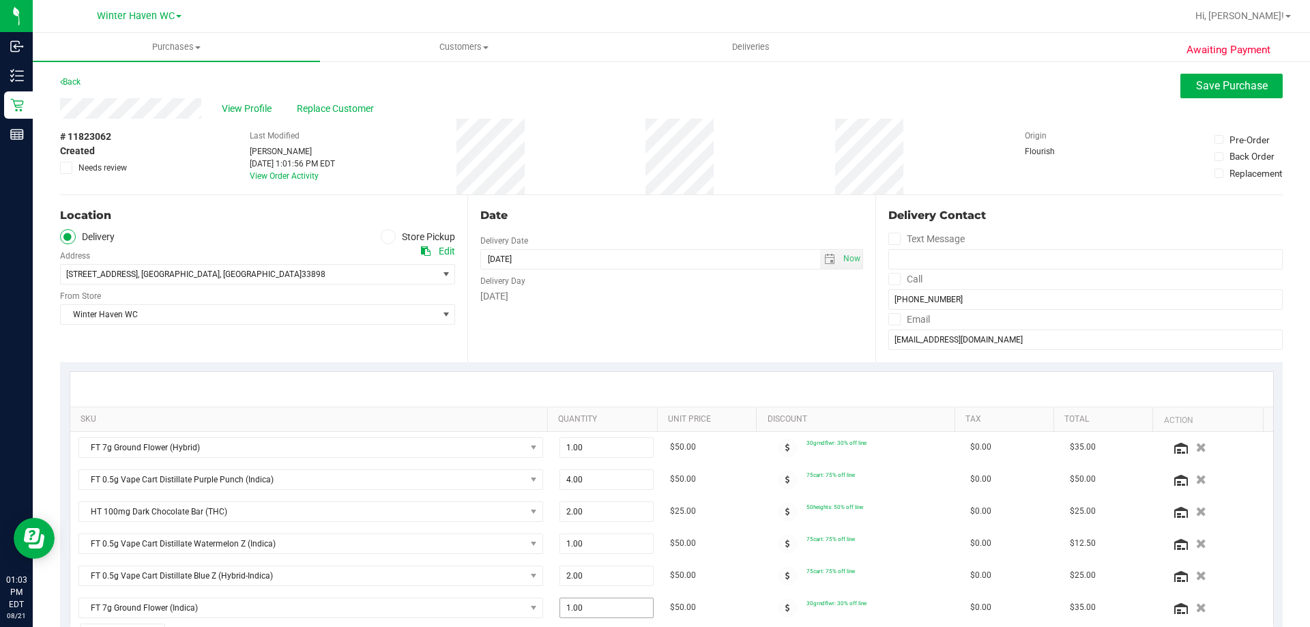
click at [604, 605] on span "1.00 1" at bounding box center [607, 608] width 95 height 20
type input "2"
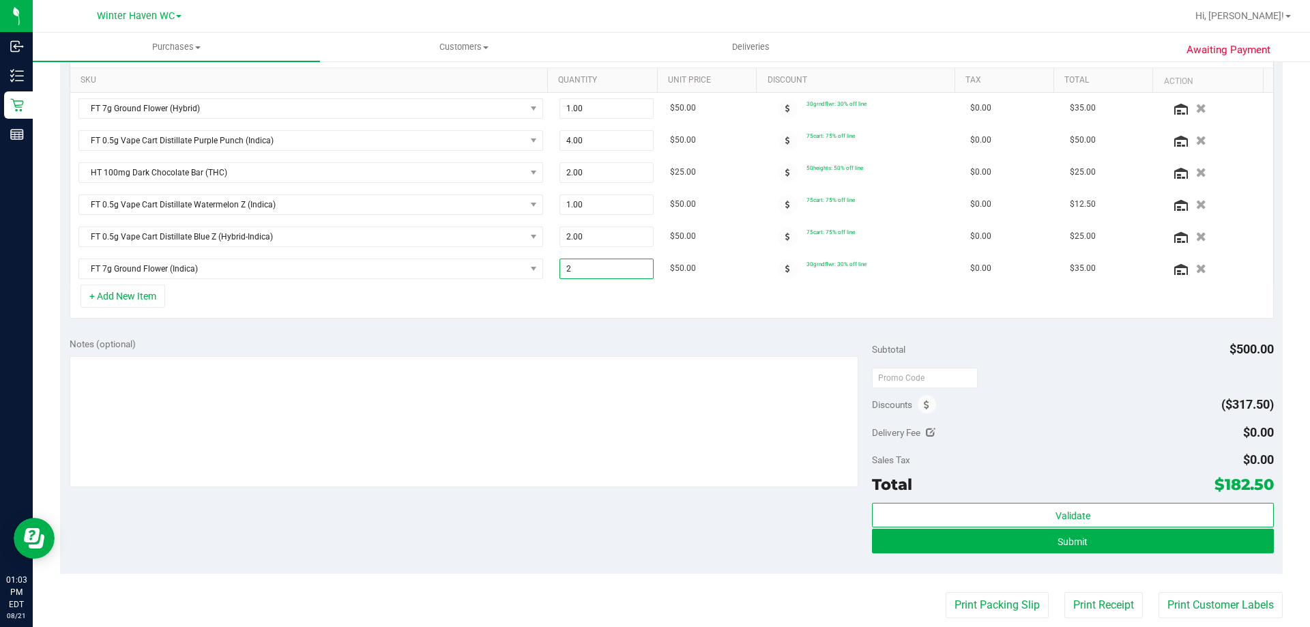
scroll to position [341, 0]
type input "2.00"
click at [722, 304] on div "+ Add New Item" at bounding box center [672, 300] width 1205 height 34
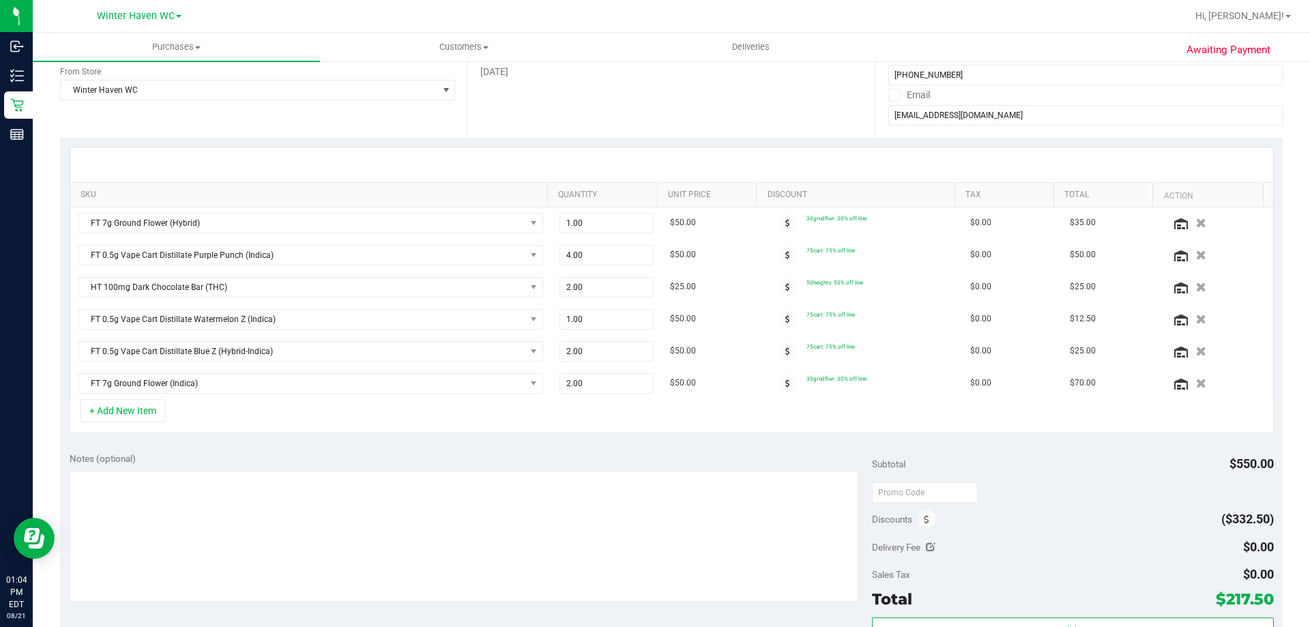
scroll to position [410, 0]
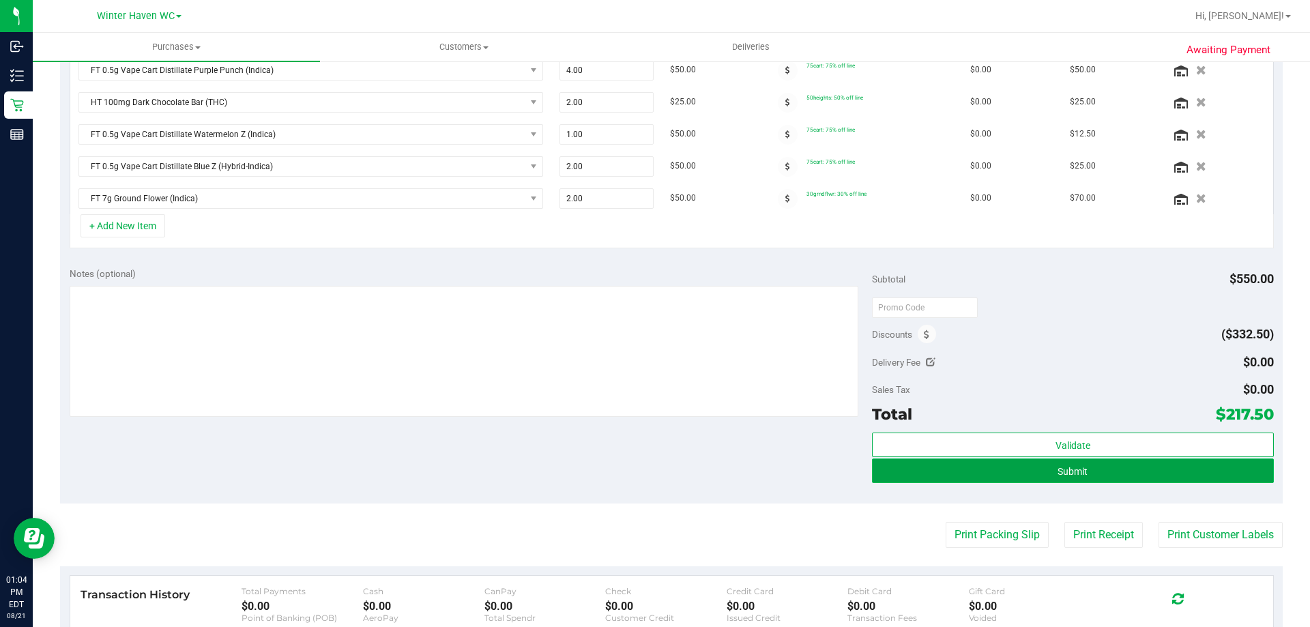
click at [962, 466] on button "Submit" at bounding box center [1072, 471] width 401 height 25
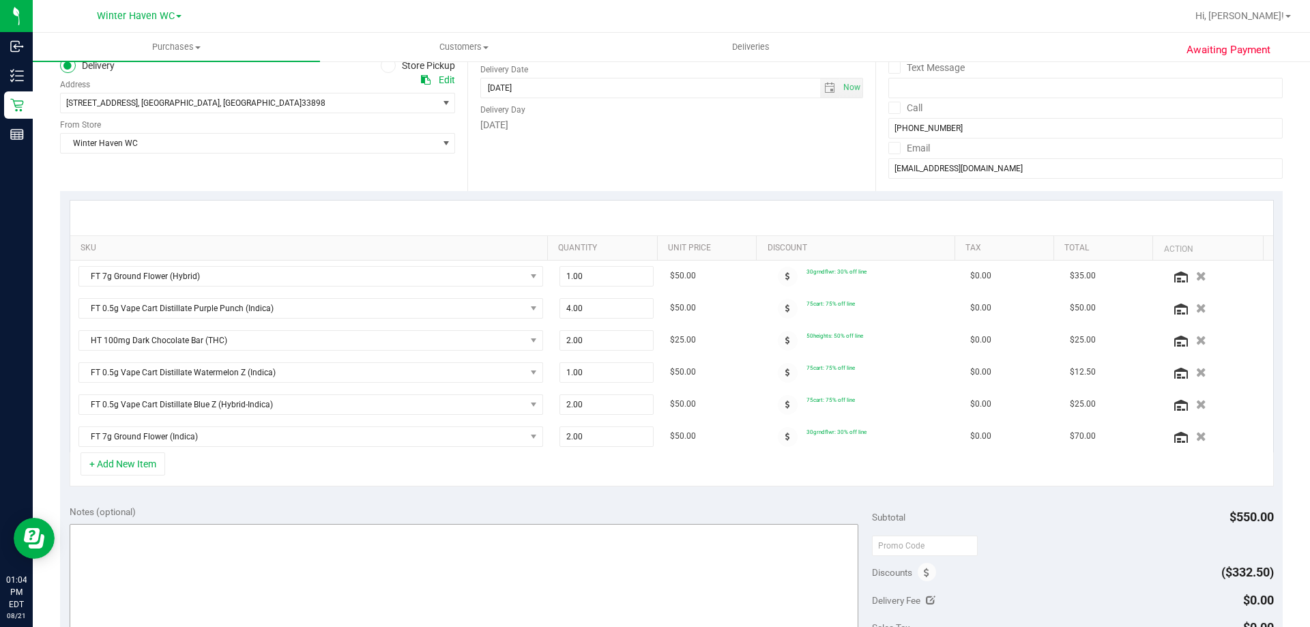
scroll to position [47, 0]
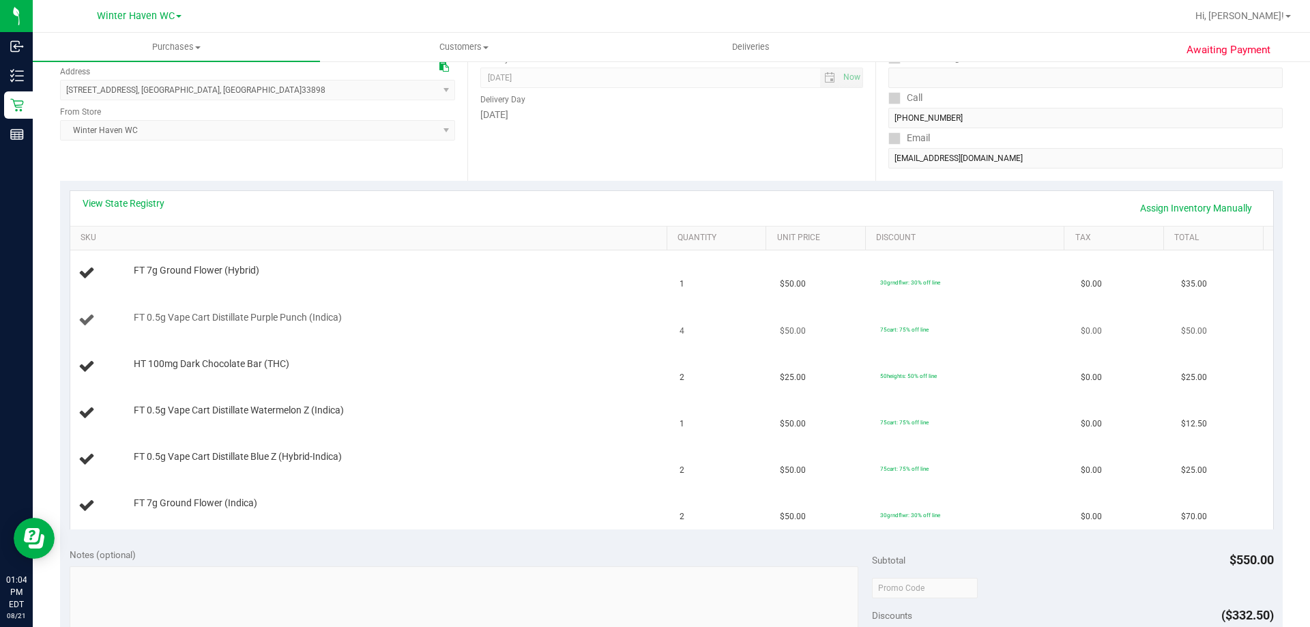
scroll to position [273, 0]
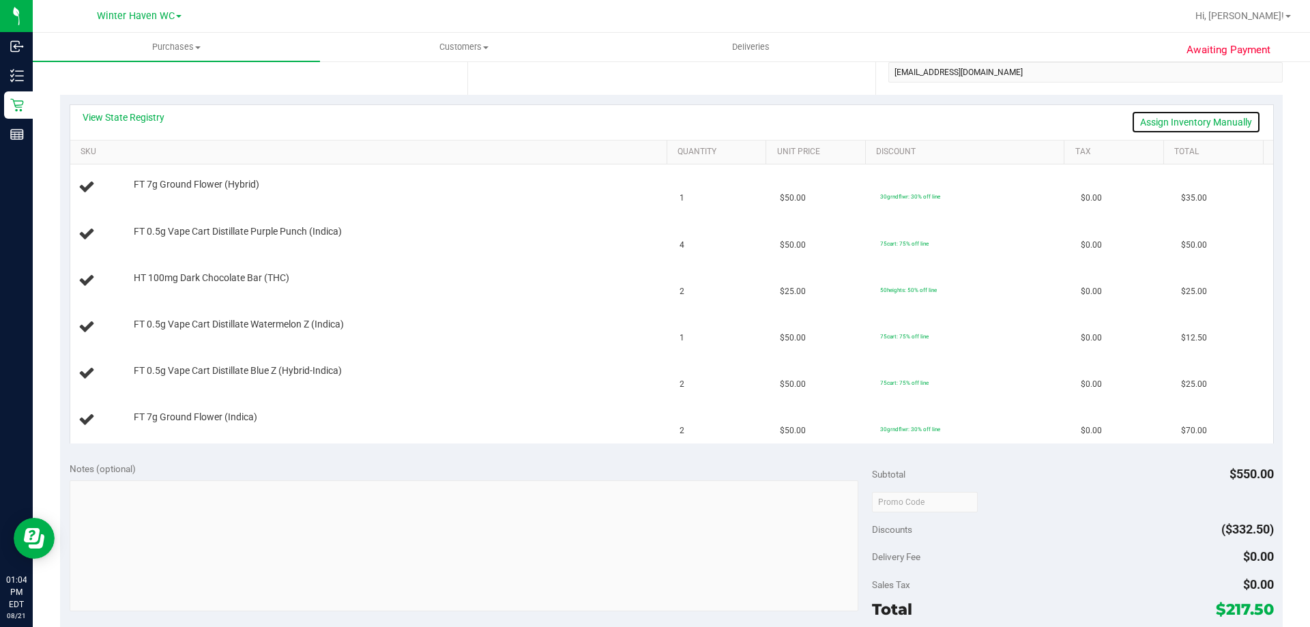
click at [1157, 121] on link "Assign Inventory Manually" at bounding box center [1197, 122] width 130 height 23
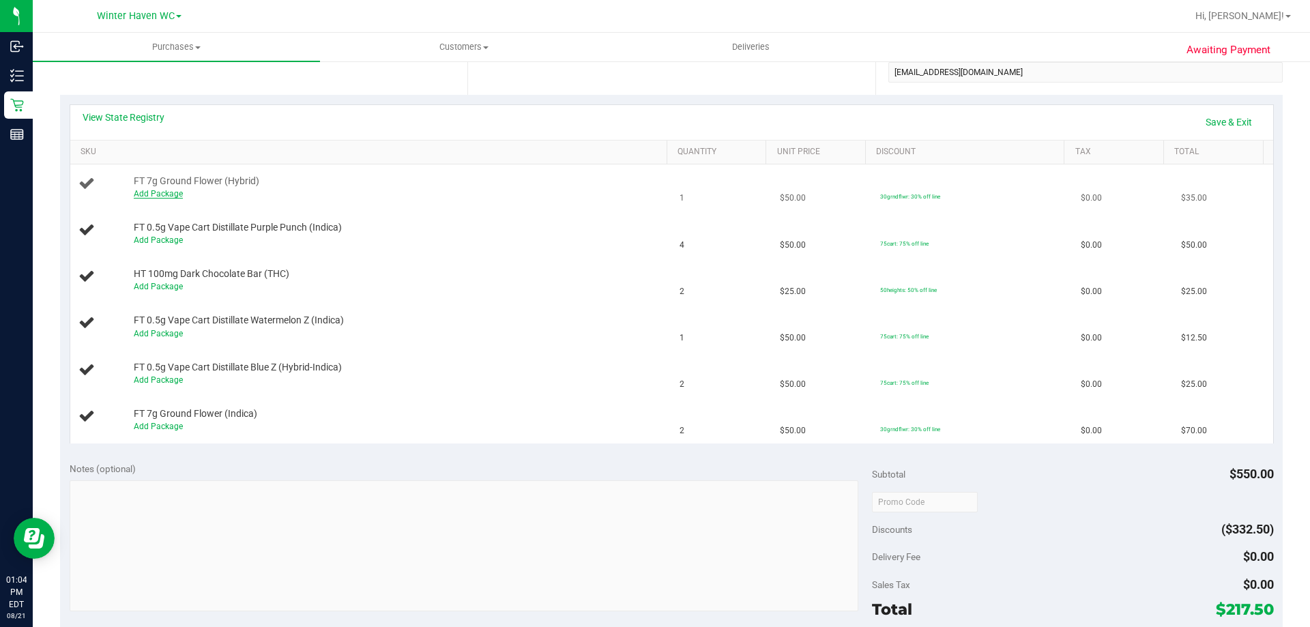
click at [170, 195] on link "Add Package" at bounding box center [158, 194] width 49 height 10
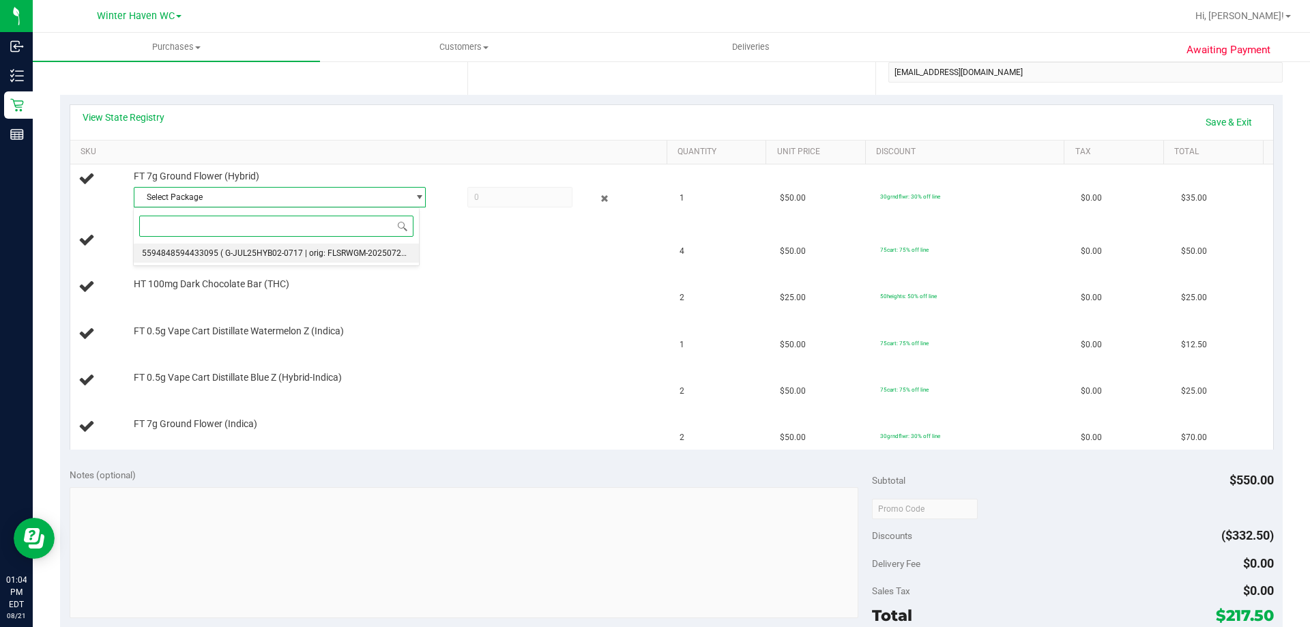
click at [284, 252] on span "( G-JUL25HYB02-0717 | orig: FLSRWGM-20250723-670 )" at bounding box center [323, 253] width 207 height 10
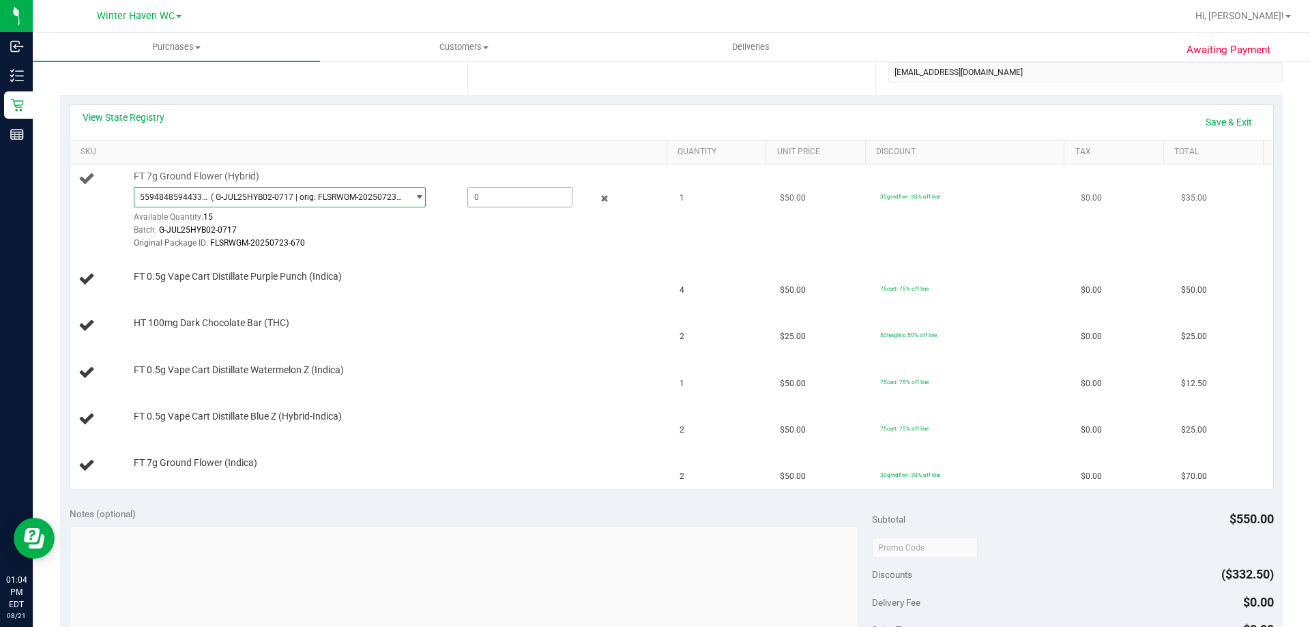
click at [537, 194] on span at bounding box center [520, 197] width 105 height 20
type input "1"
type input "1.0000"
click at [467, 319] on div "HT 100mg Dark Chocolate Bar (THC)" at bounding box center [394, 324] width 534 height 14
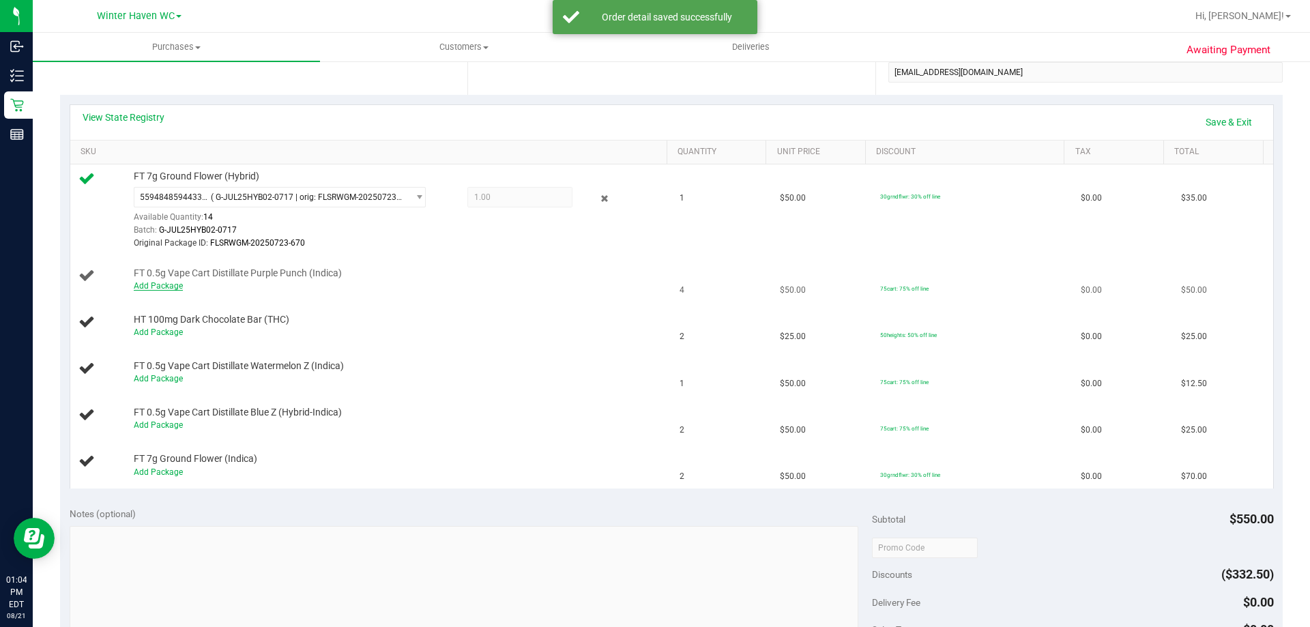
click at [167, 285] on link "Add Package" at bounding box center [158, 286] width 49 height 10
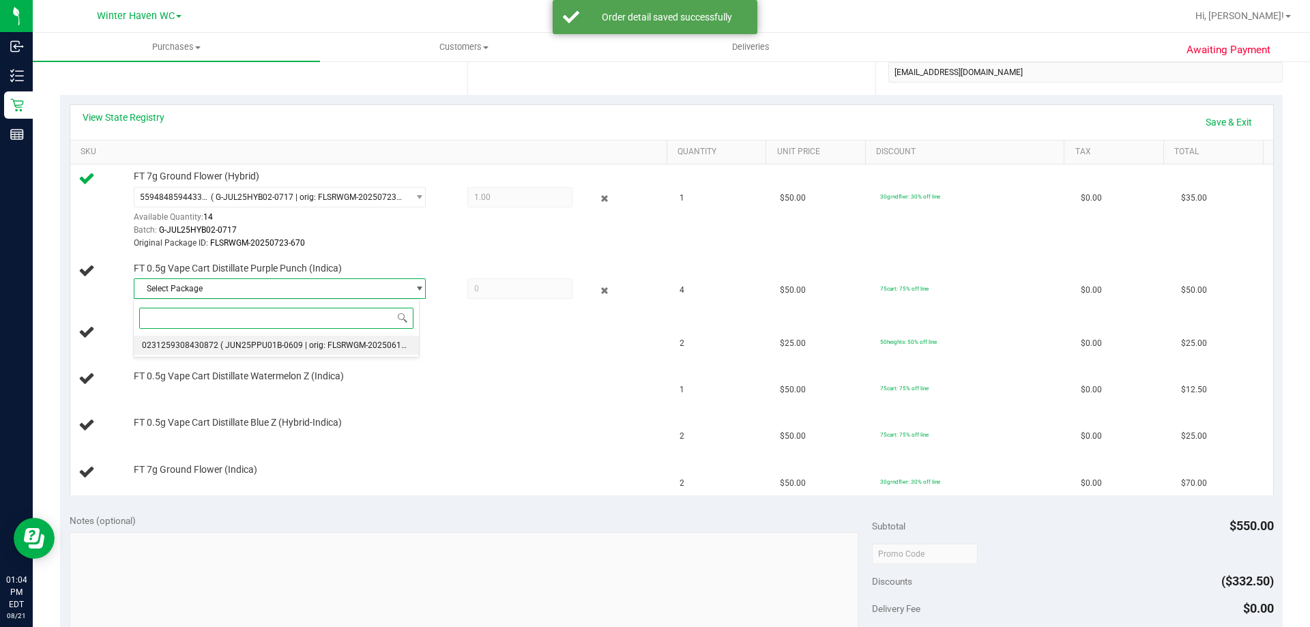
click at [250, 342] on span "( JUN25PPU01B-0609 | orig: FLSRWGM-20250616-658 )" at bounding box center [323, 346] width 207 height 10
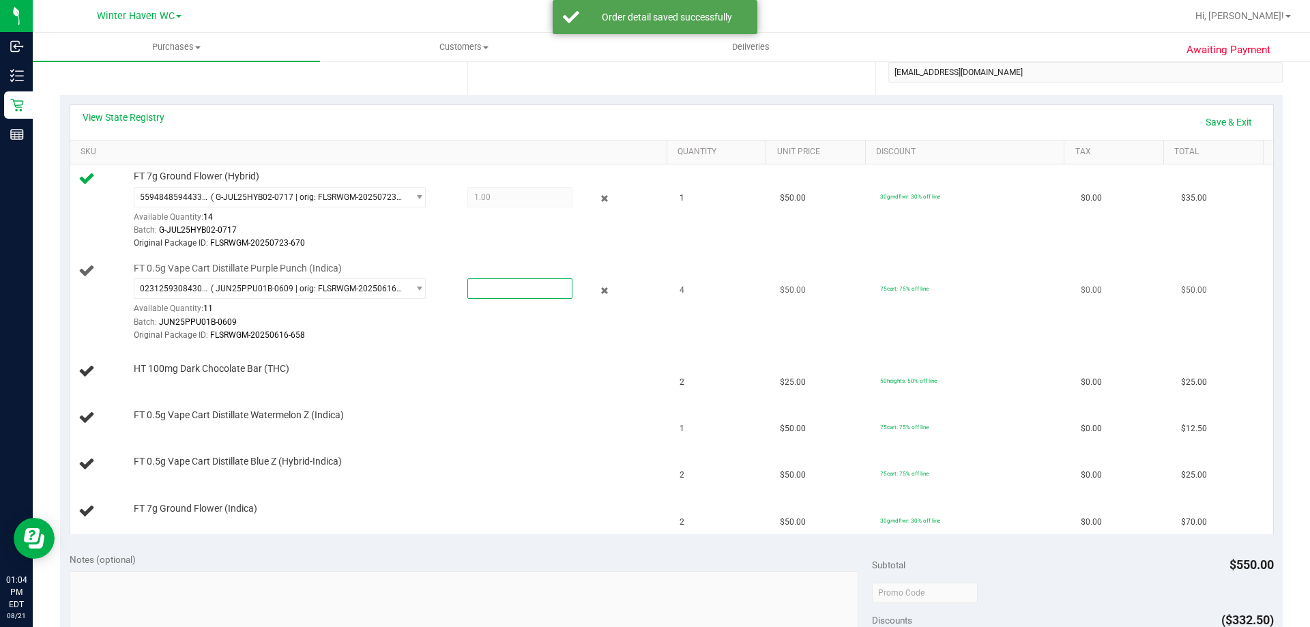
click at [497, 295] on span at bounding box center [520, 288] width 105 height 20
type input "4"
type input "4.0000"
click at [521, 359] on td "HT 100mg Dark Chocolate Bar (THC)" at bounding box center [371, 372] width 602 height 46
click at [173, 377] on link "Add Package" at bounding box center [158, 378] width 49 height 10
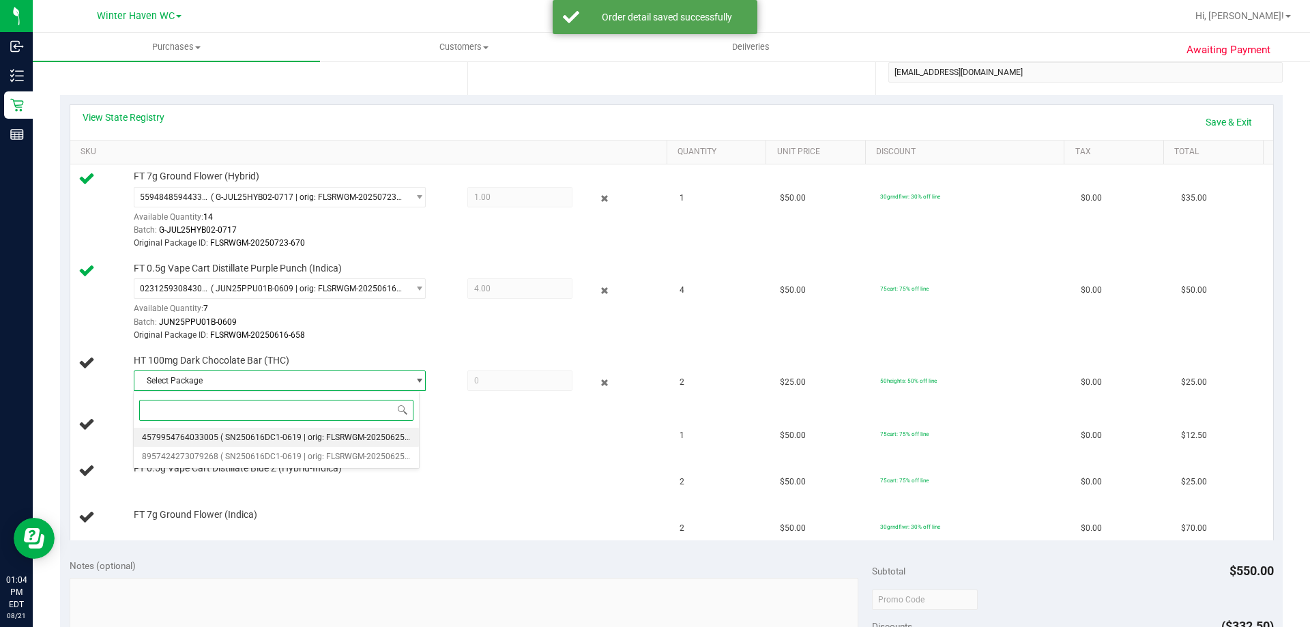
click at [338, 436] on span "( SN250616DC1-0619 | orig: FLSRWGM-20250625-1199 )" at bounding box center [325, 438] width 210 height 10
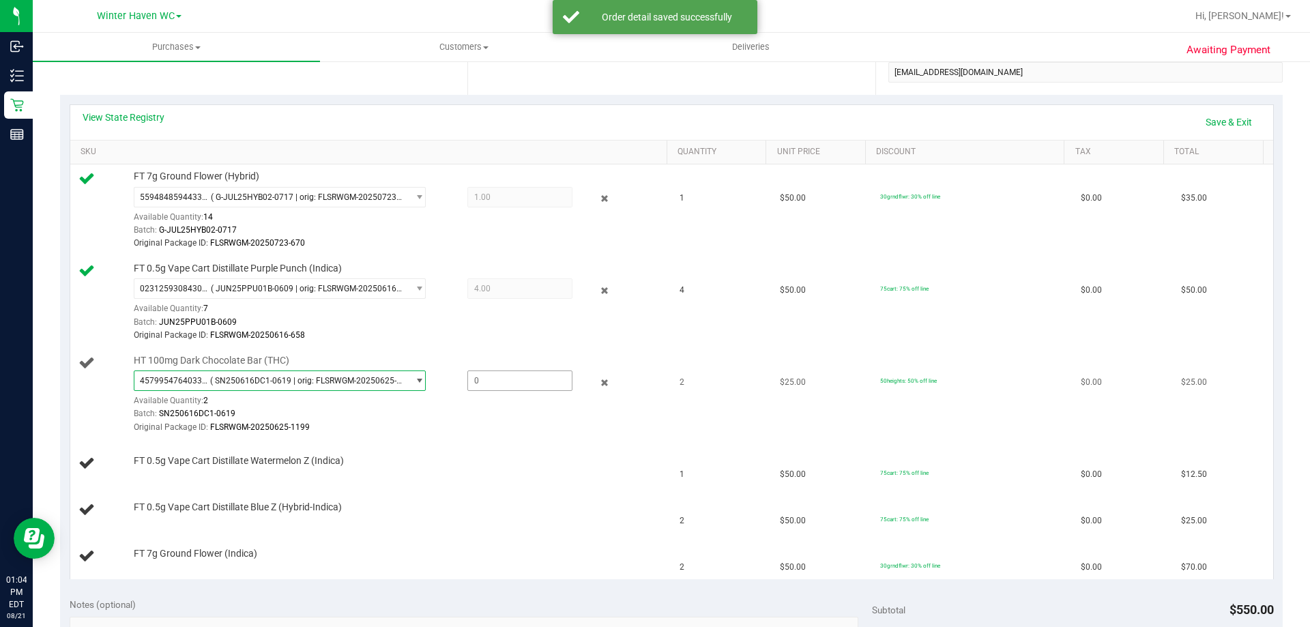
click at [493, 384] on span at bounding box center [520, 381] width 105 height 20
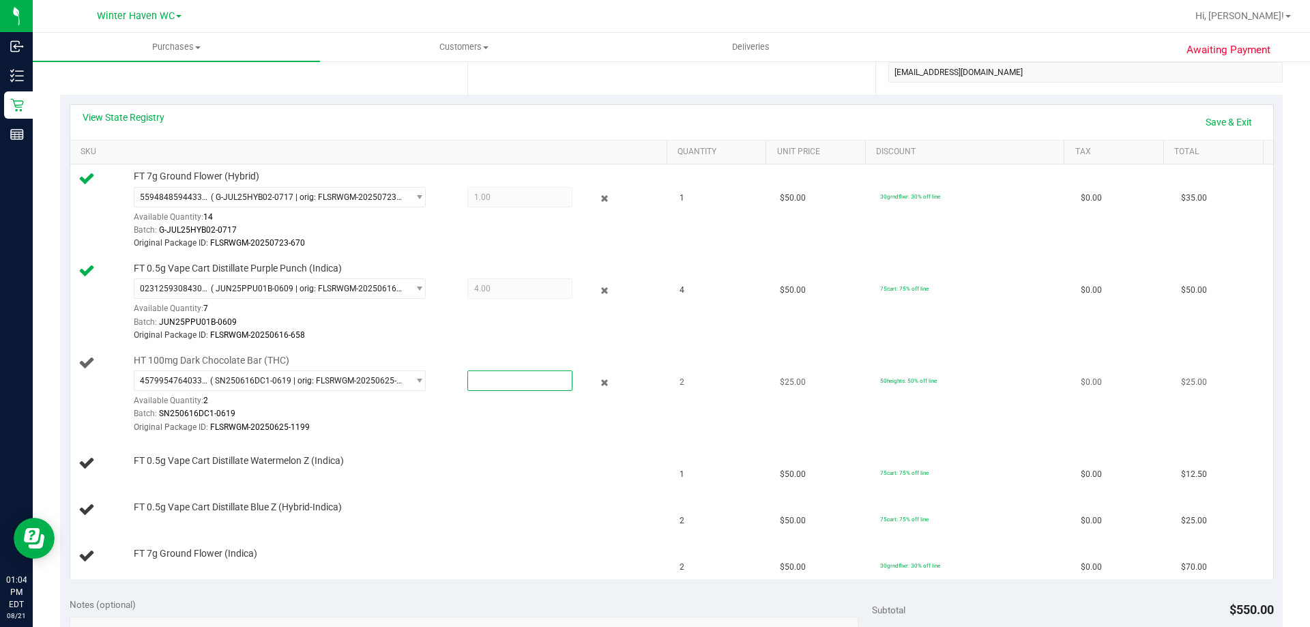
type input "2"
type input "2.0000"
click at [453, 467] on div "FT 0.5g Vape Cart Distillate Watermelon Z (Indica)" at bounding box center [394, 462] width 534 height 14
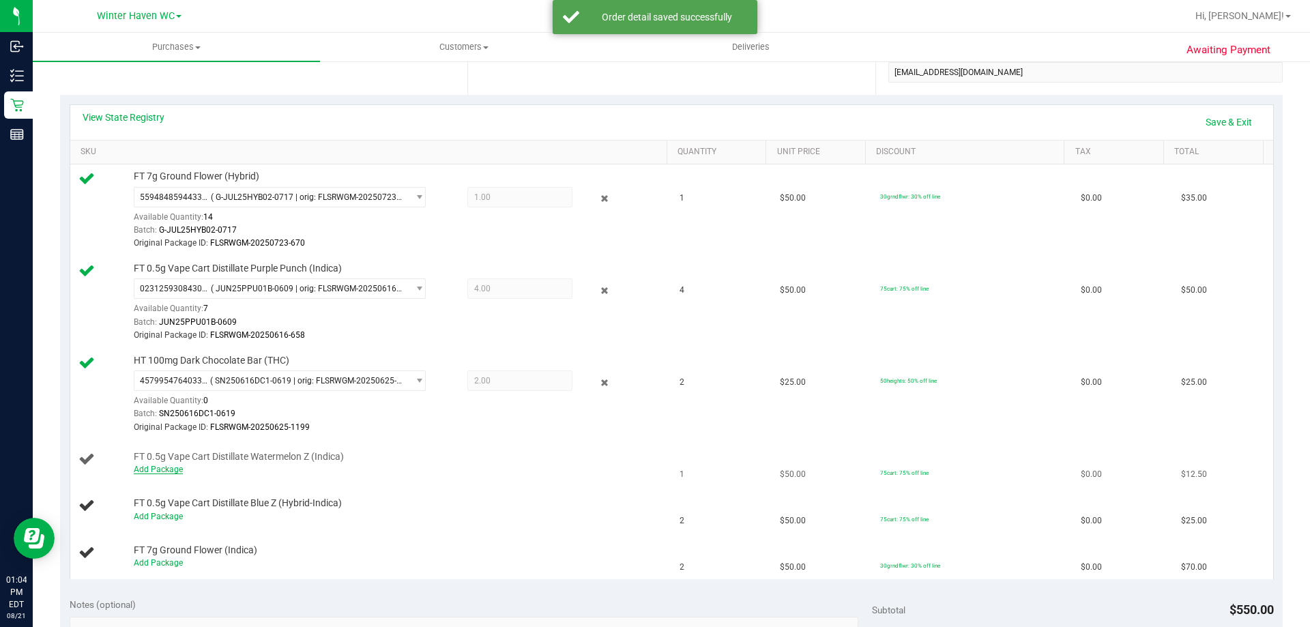
click at [173, 470] on link "Add Package" at bounding box center [158, 470] width 49 height 10
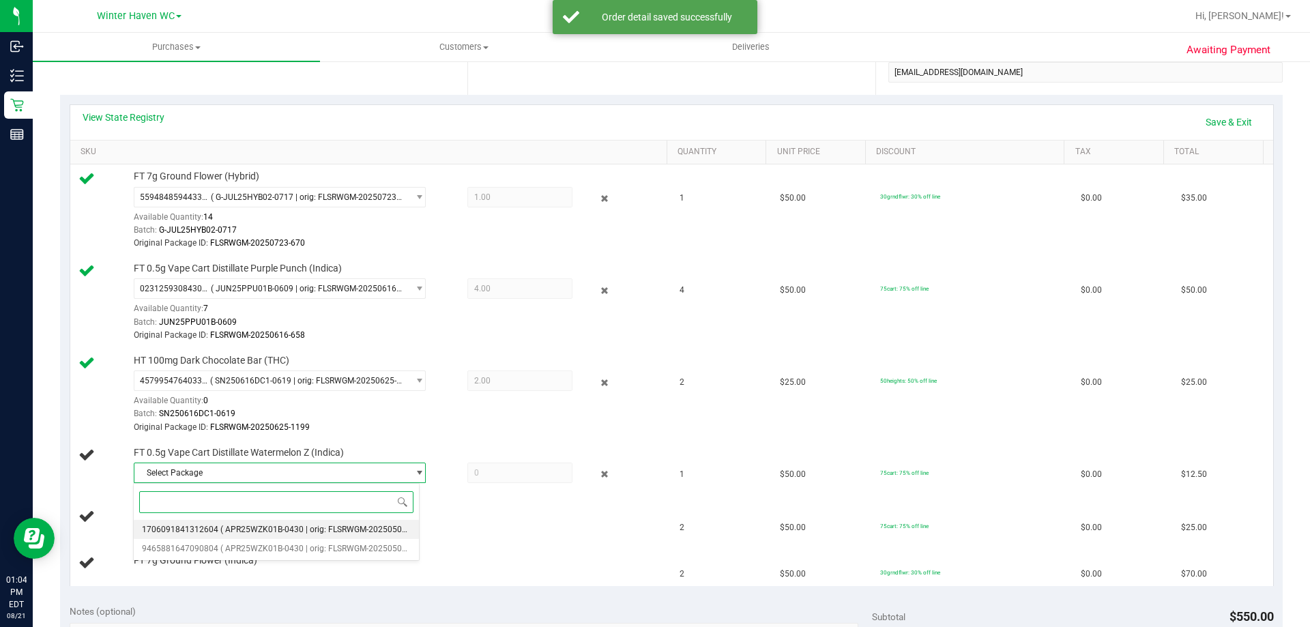
drag, startPoint x: 298, startPoint y: 528, endPoint x: 307, endPoint y: 528, distance: 8.9
click at [298, 530] on span "( APR25WZK01B-0430 | orig: FLSRWGM-20250506-1601 )" at bounding box center [326, 530] width 212 height 10
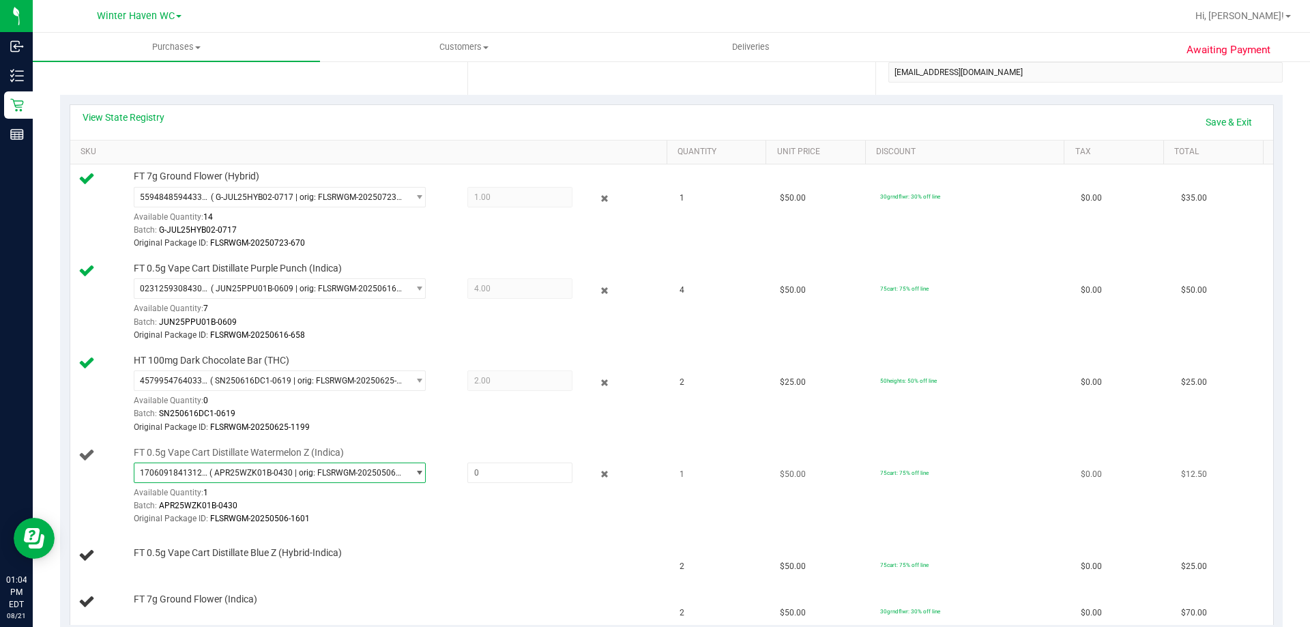
click at [268, 478] on span "1706091841312604 ( APR25WZK01B-0430 | orig: FLSRWGM-20250506-1601 )" at bounding box center [271, 472] width 274 height 19
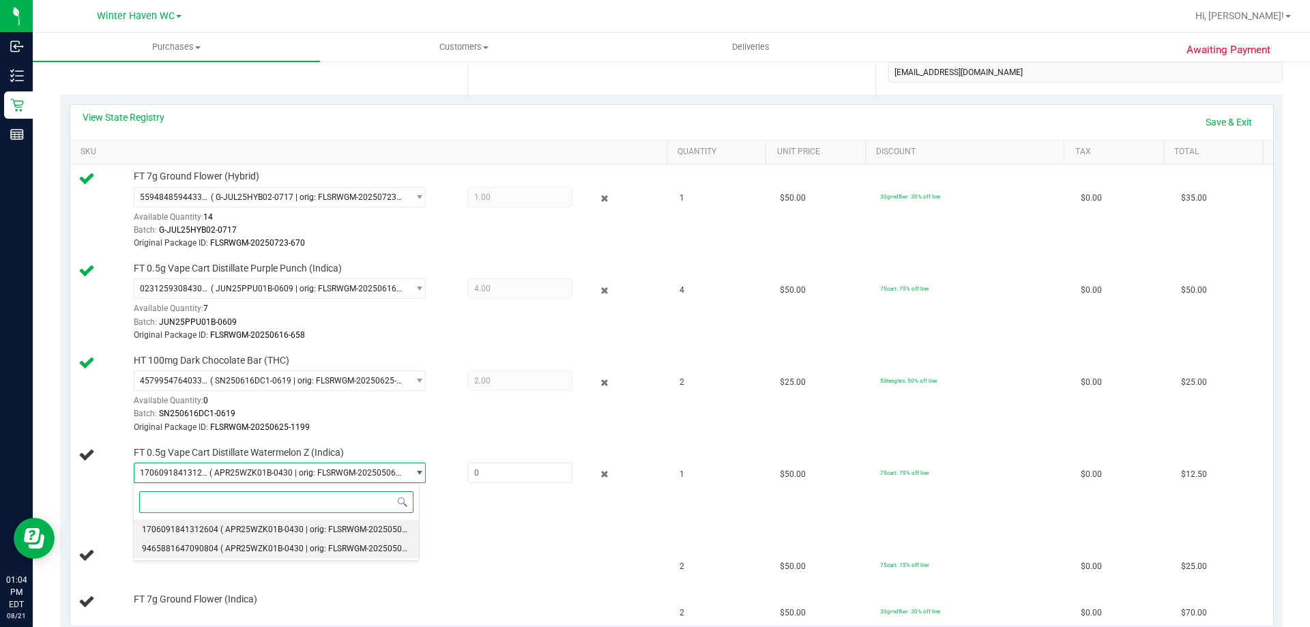
click at [270, 544] on span "( APR25WZK01B-0430 | orig: FLSRWGM-20250506-1798 )" at bounding box center [326, 549] width 212 height 10
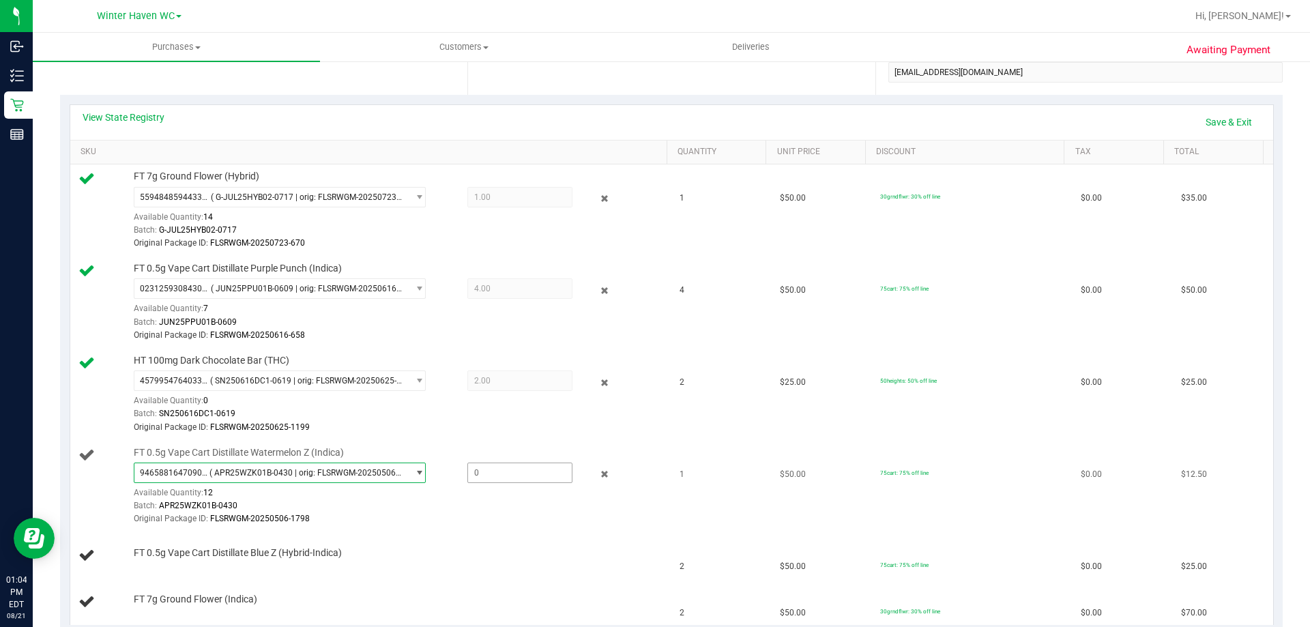
click at [487, 473] on span at bounding box center [520, 473] width 105 height 20
type input "1"
type input "1.0000"
click at [470, 554] on div "FT 0.5g Vape Cart Distillate Blue Z (Hybrid-Indica)" at bounding box center [394, 554] width 534 height 14
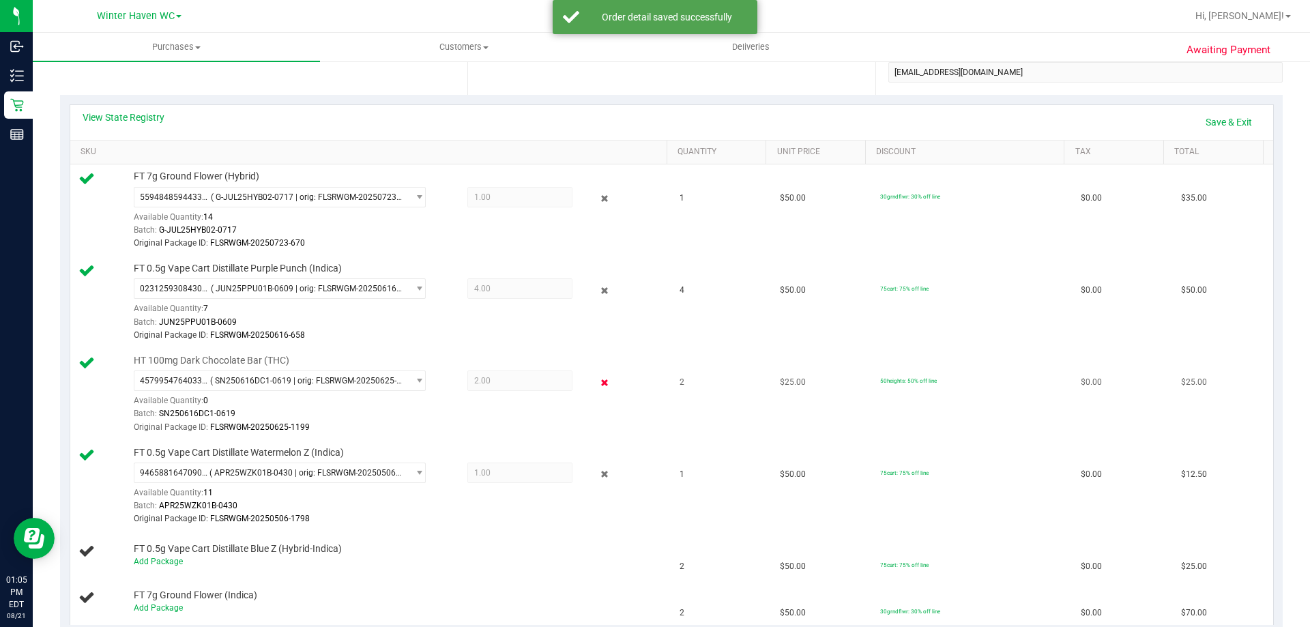
click at [601, 385] on icon at bounding box center [605, 383] width 14 height 16
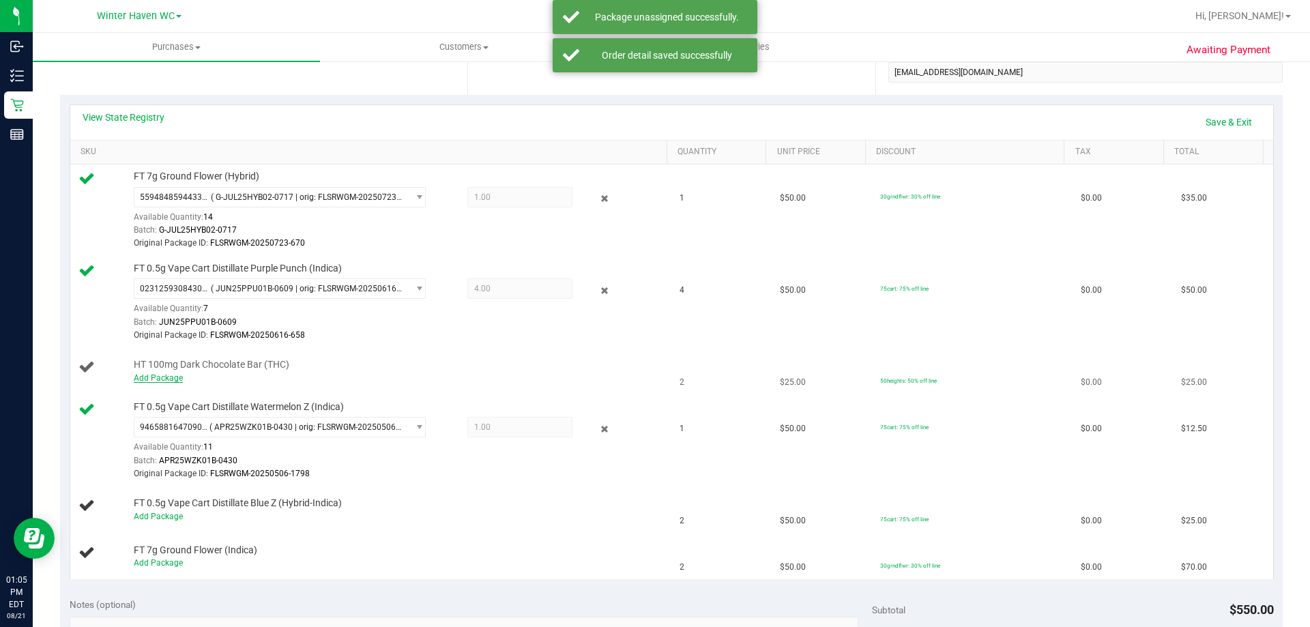
click at [161, 379] on link "Add Package" at bounding box center [158, 378] width 49 height 10
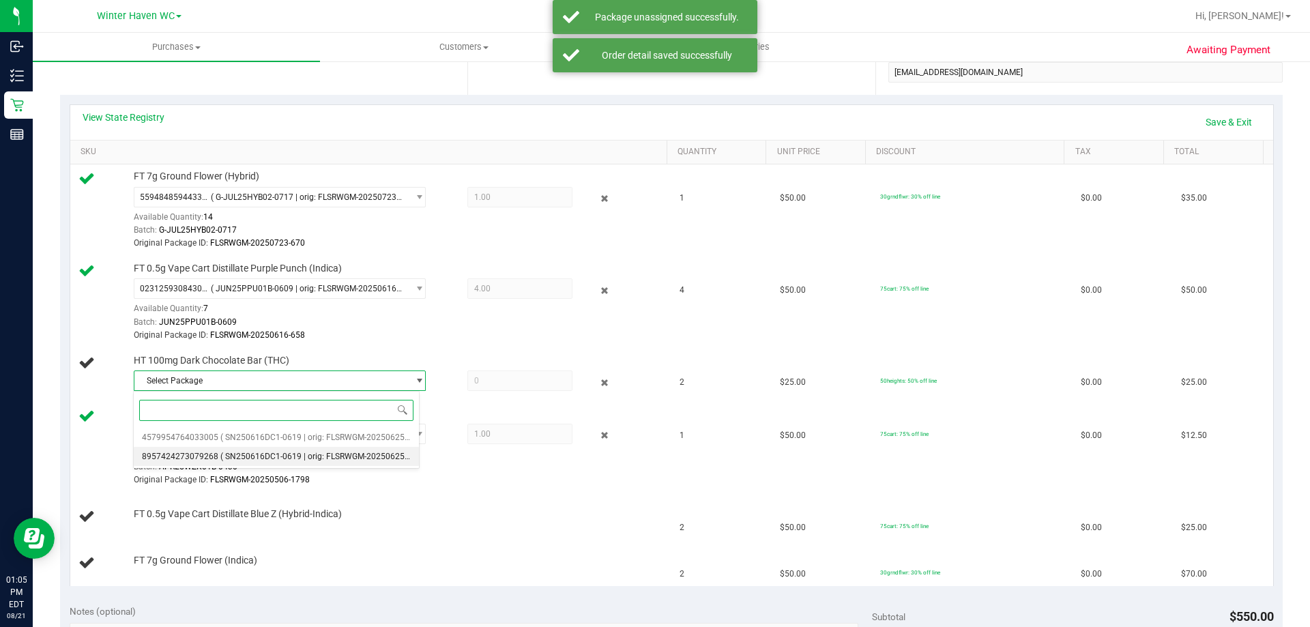
click at [293, 459] on span "( SN250616DC1-0619 | orig: FLSRWGM-20250625-1125 )" at bounding box center [325, 457] width 210 height 10
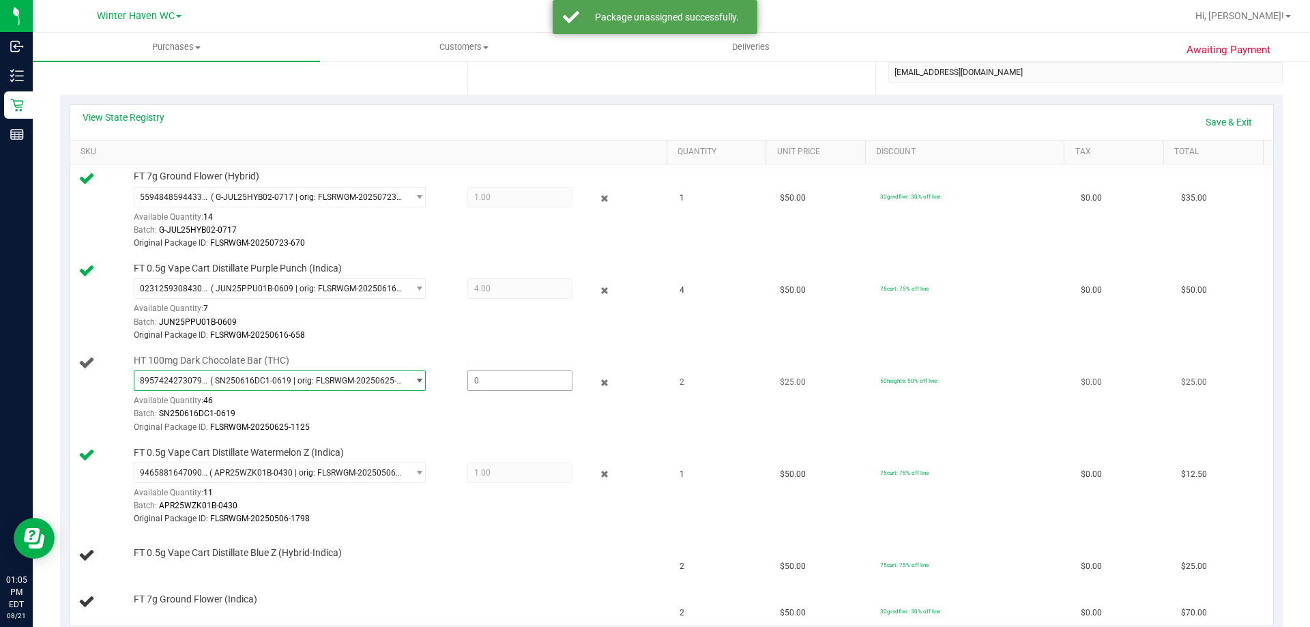
click at [489, 386] on span at bounding box center [520, 381] width 105 height 20
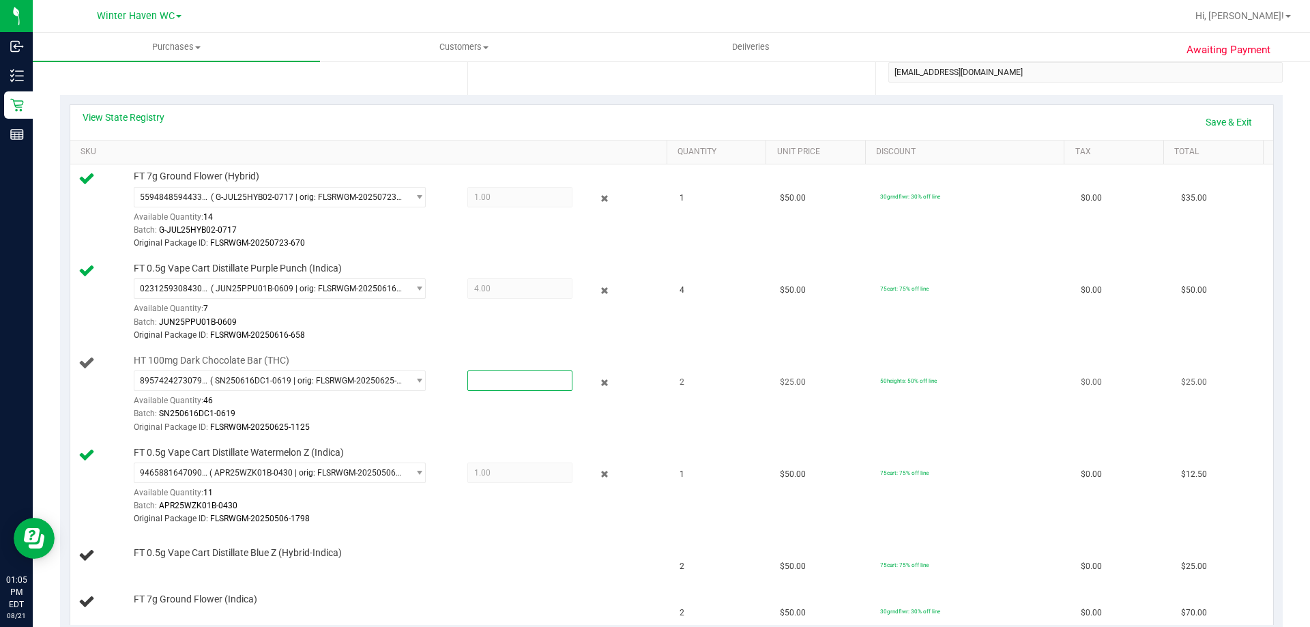
type input "2"
type input "2.0000"
click at [494, 533] on td "FT 0.5g Vape Cart Distillate Blue Z (Hybrid-Indica)" at bounding box center [371, 556] width 602 height 46
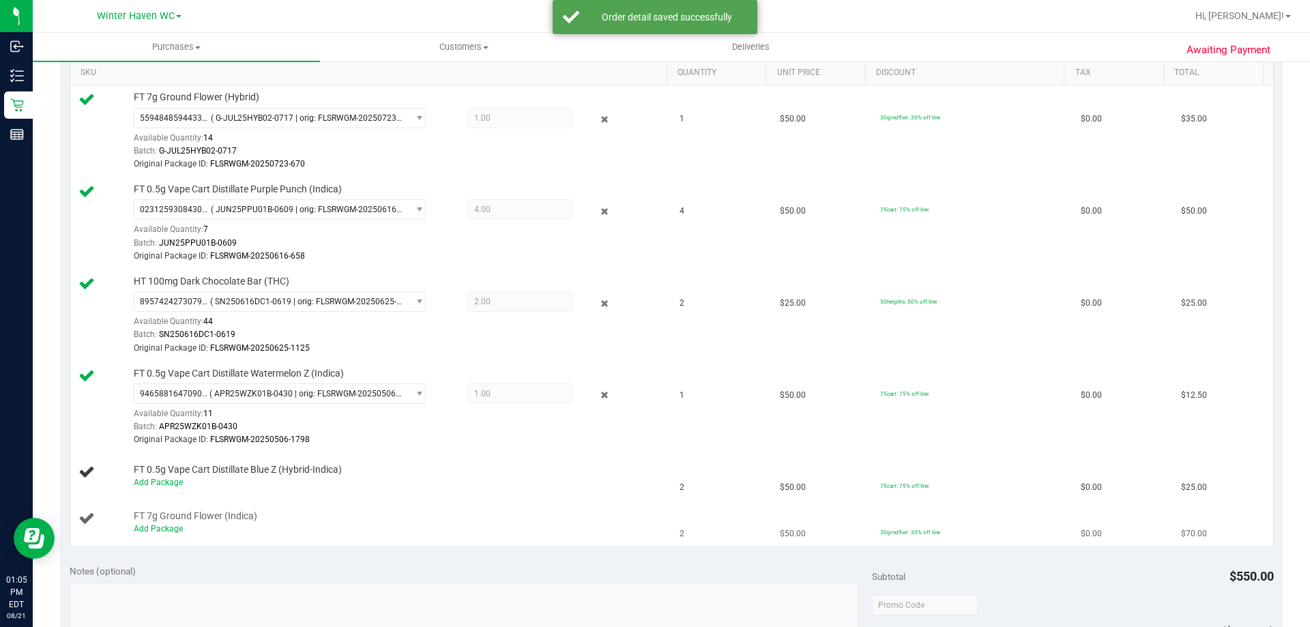
scroll to position [478, 0]
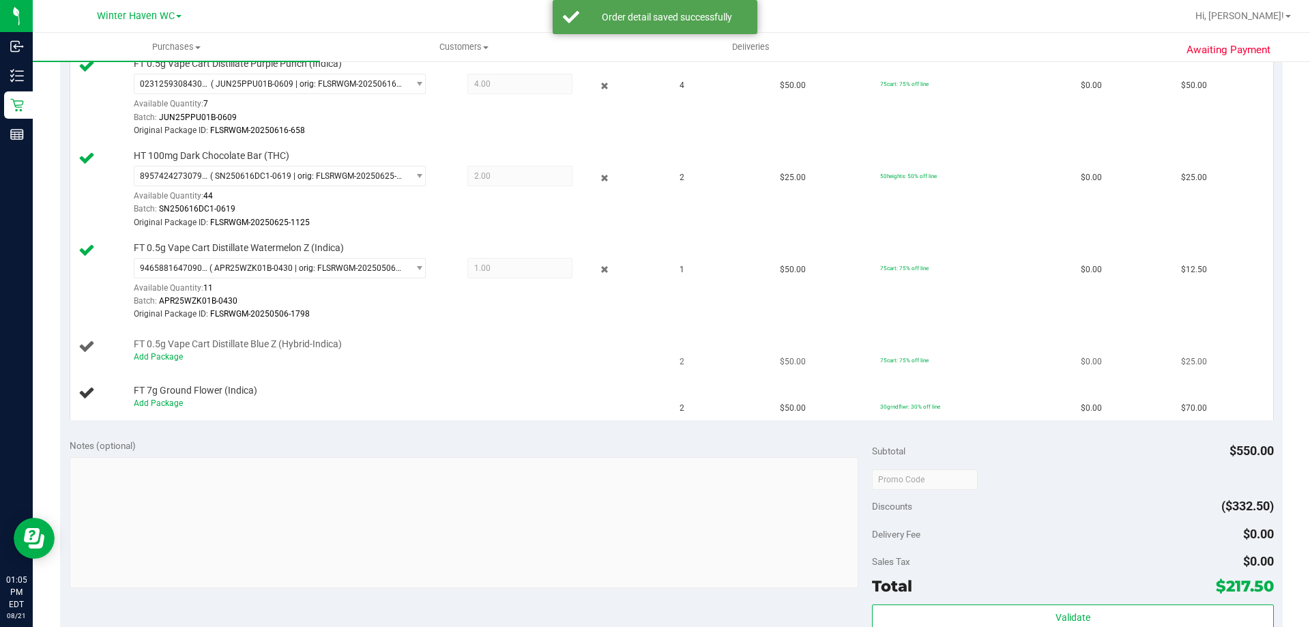
click at [162, 363] on div "Add Package" at bounding box center [397, 357] width 527 height 13
click at [163, 355] on link "Add Package" at bounding box center [158, 357] width 49 height 10
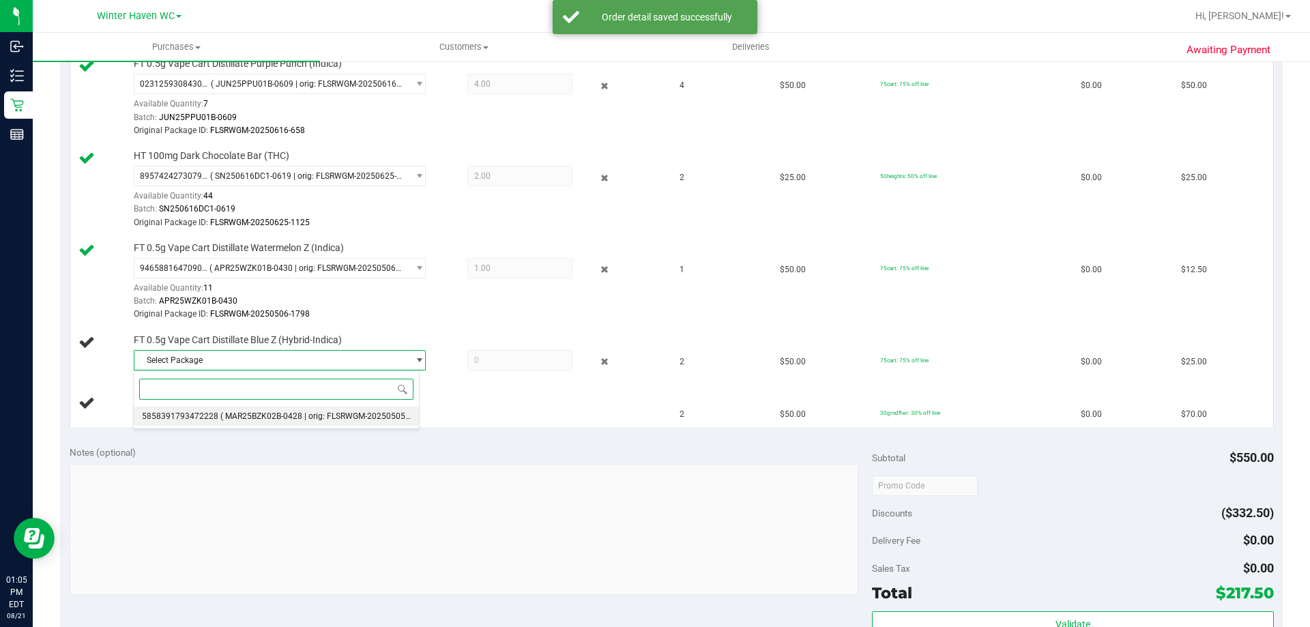
click at [283, 413] on span "( MAR25BZK02B-0428 | orig: FLSRWGM-20250505-1626 )" at bounding box center [325, 417] width 211 height 10
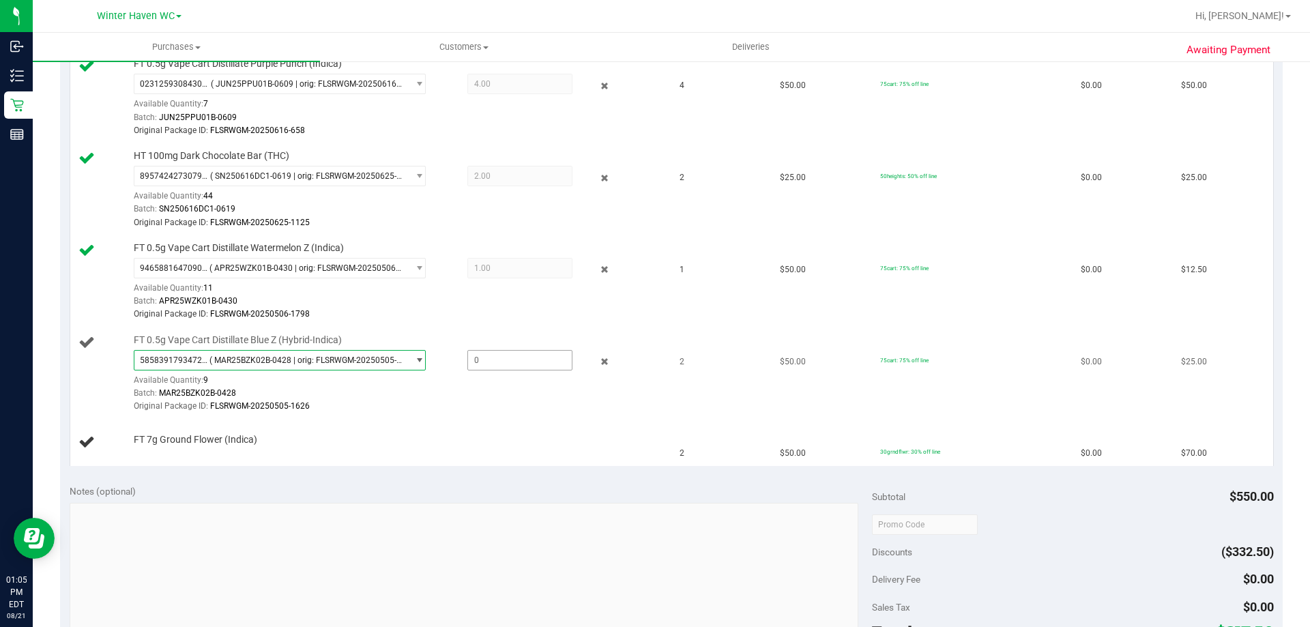
click at [531, 350] on span at bounding box center [520, 360] width 105 height 20
type input "2"
type input "2.0000"
click at [419, 429] on td "FT 7g Ground Flower (Indica)" at bounding box center [371, 443] width 602 height 46
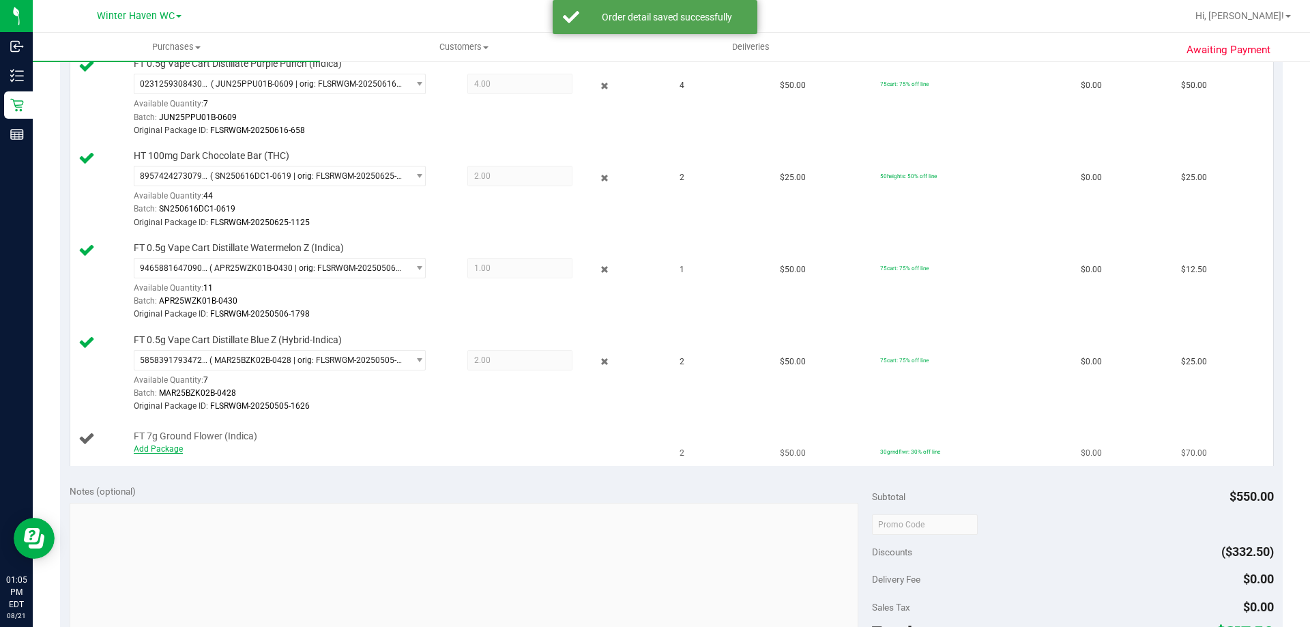
click at [169, 448] on link "Add Package" at bounding box center [158, 449] width 49 height 10
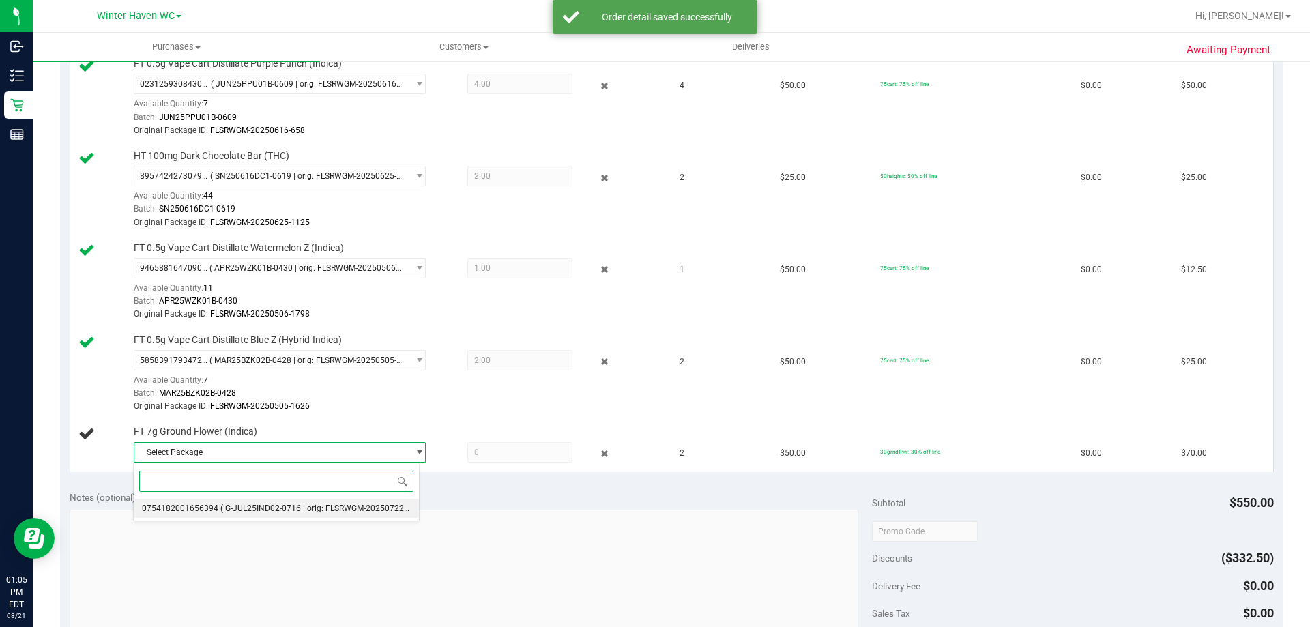
click at [291, 504] on span "( G-JUL25IND02-0716 | orig: FLSRWGM-20250722-906 )" at bounding box center [322, 509] width 205 height 10
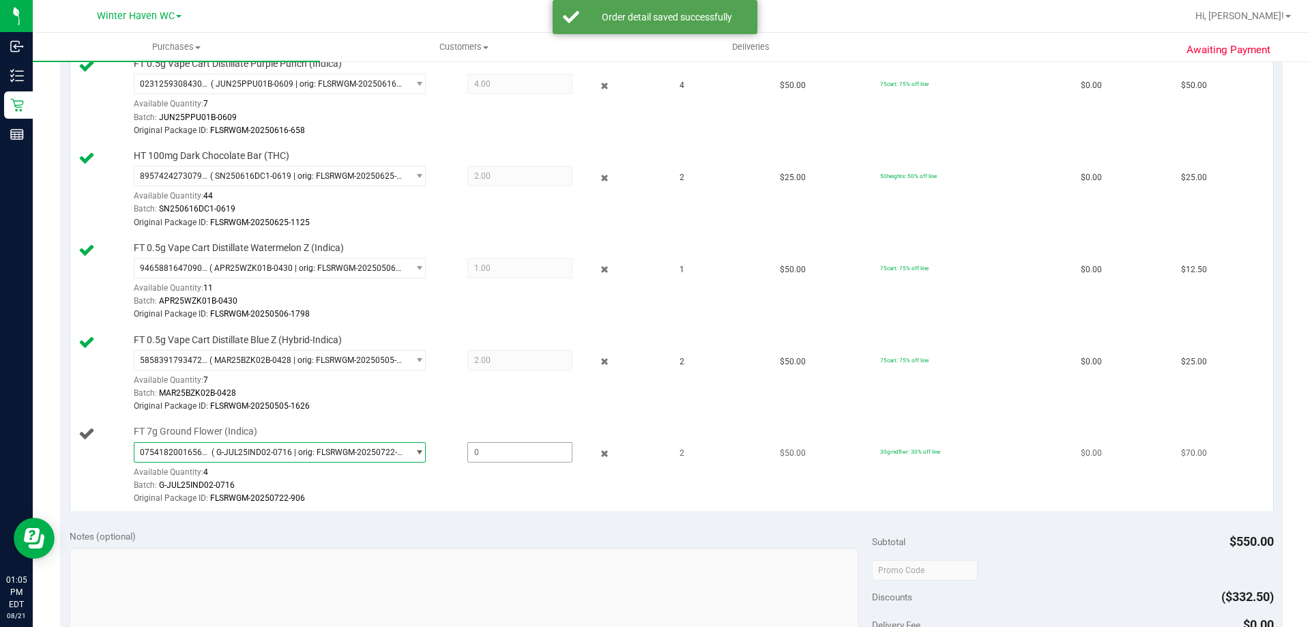
click at [504, 455] on span at bounding box center [520, 452] width 105 height 20
type input "2"
type input "2.0000"
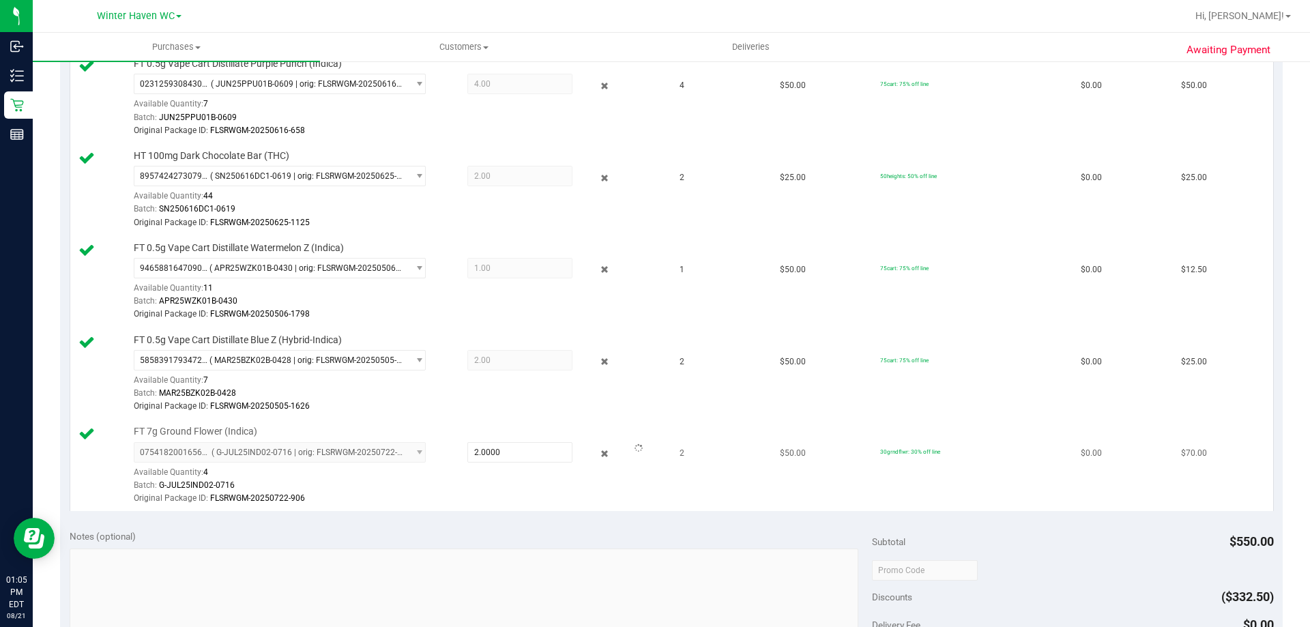
click at [564, 484] on div "Batch: G-JUL25IND02-0716" at bounding box center [397, 485] width 527 height 13
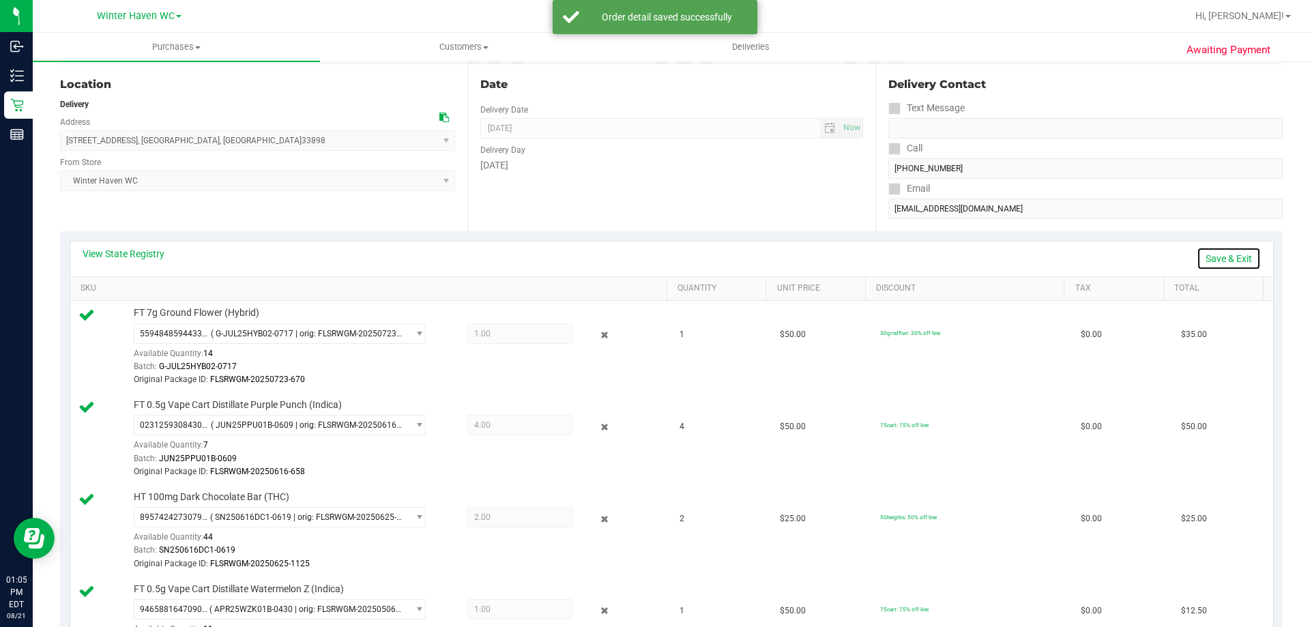
click at [1220, 261] on link "Save & Exit" at bounding box center [1229, 258] width 64 height 23
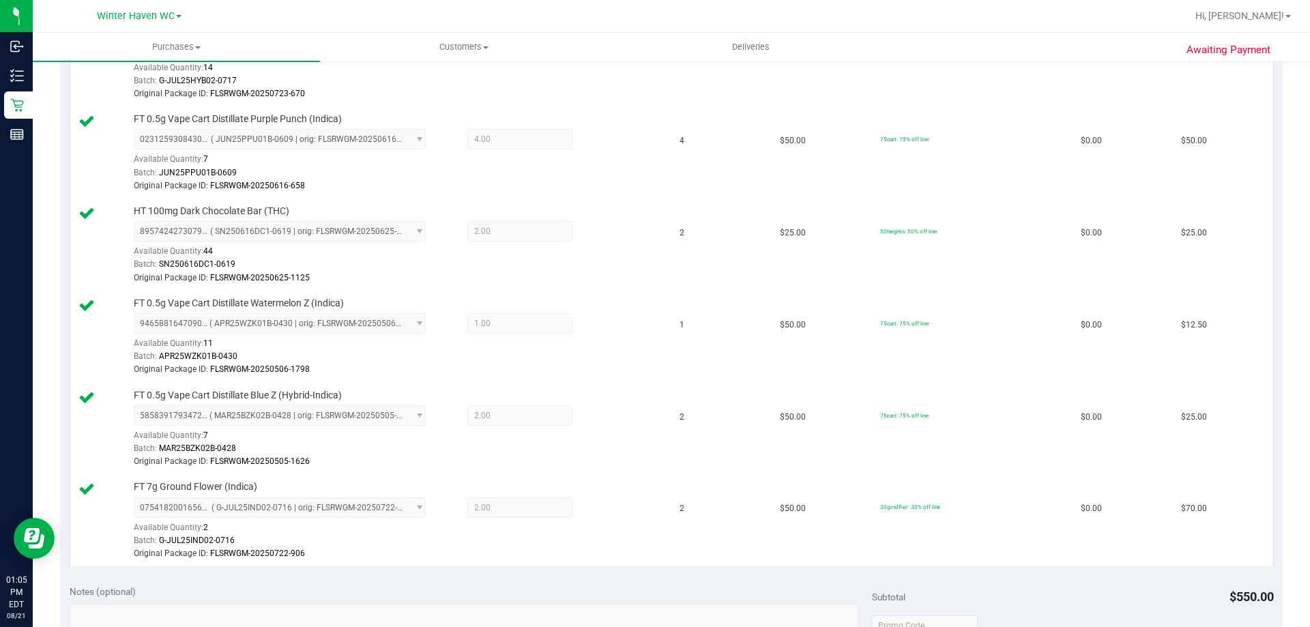
scroll to position [751, 0]
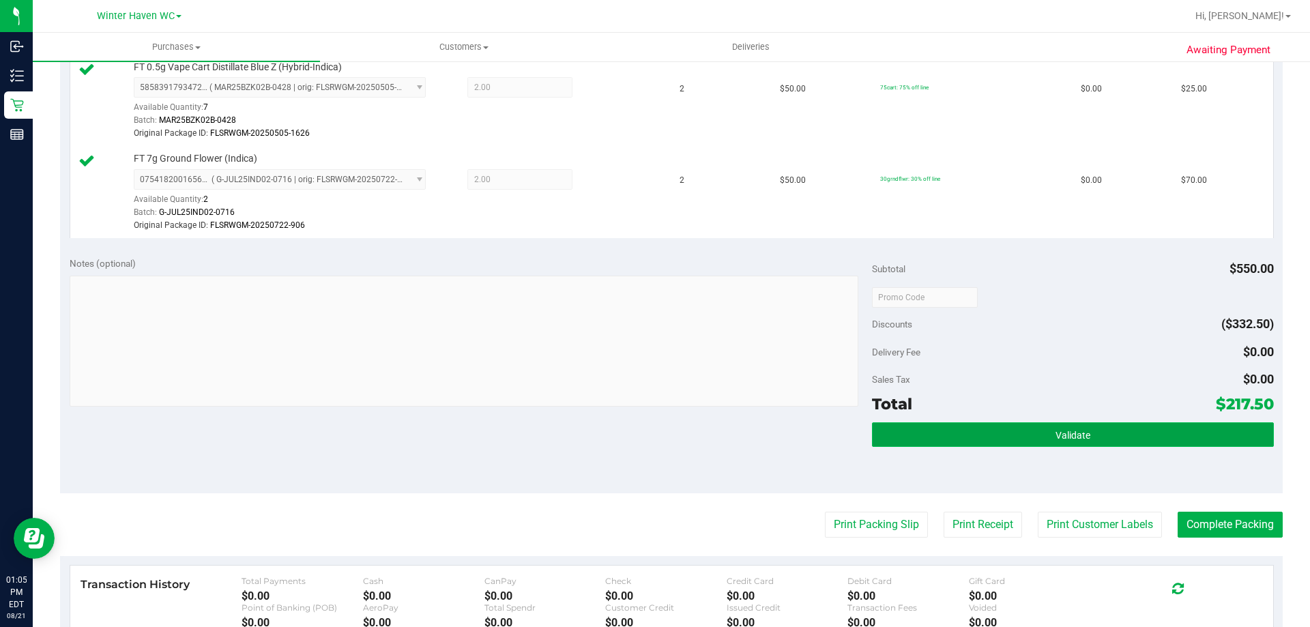
click at [1101, 442] on button "Validate" at bounding box center [1072, 434] width 401 height 25
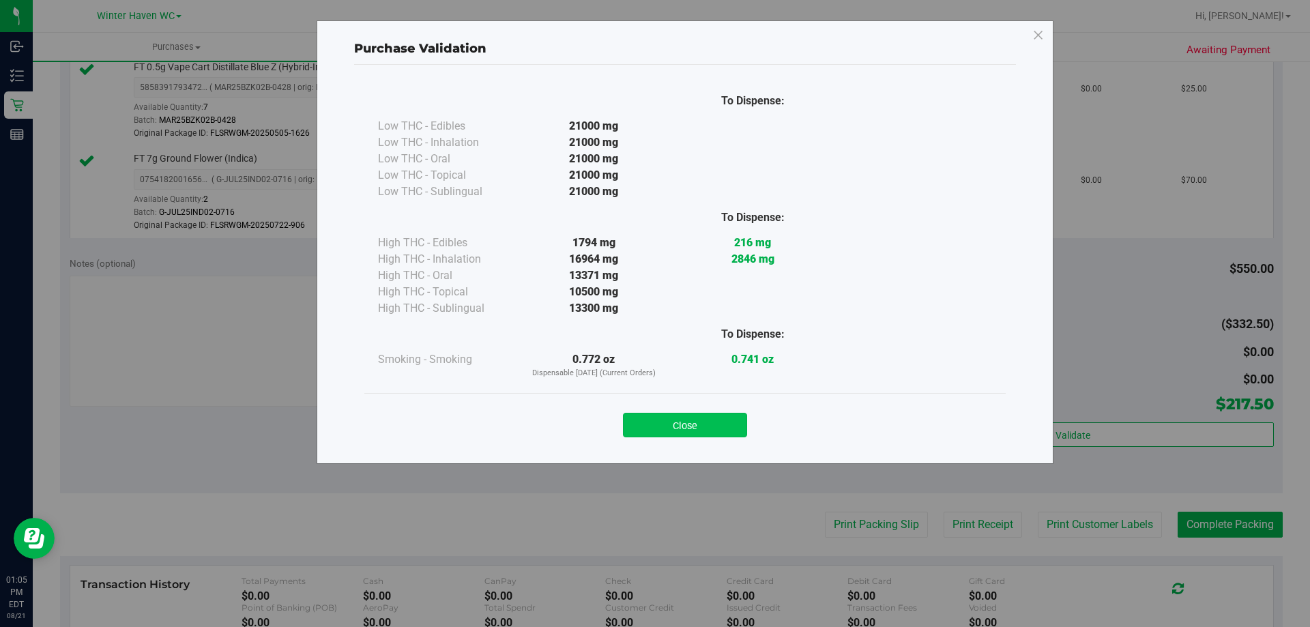
click at [714, 420] on button "Close" at bounding box center [685, 425] width 124 height 25
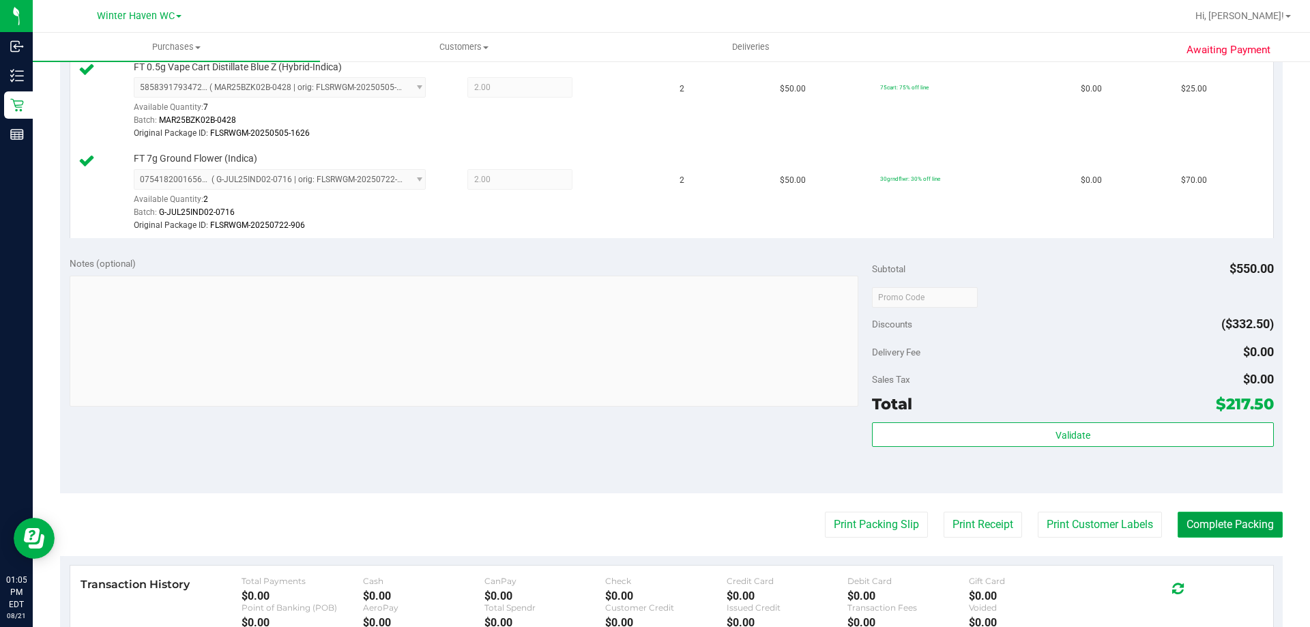
click at [1197, 524] on button "Complete Packing" at bounding box center [1230, 525] width 105 height 26
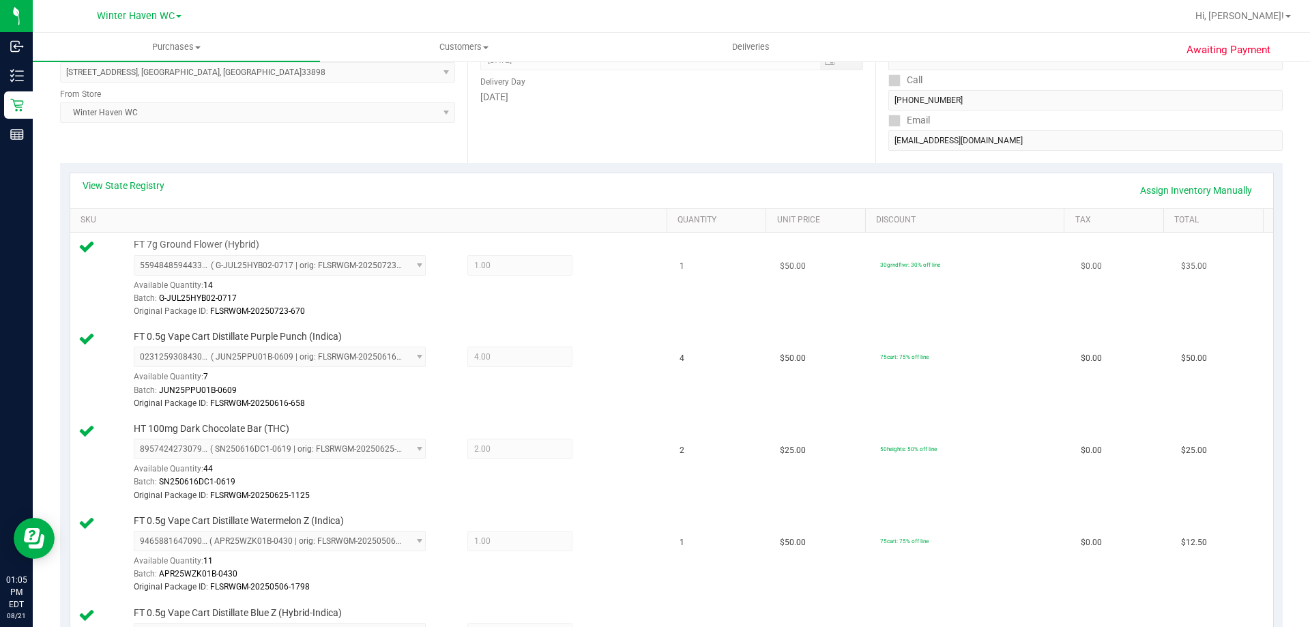
scroll to position [0, 0]
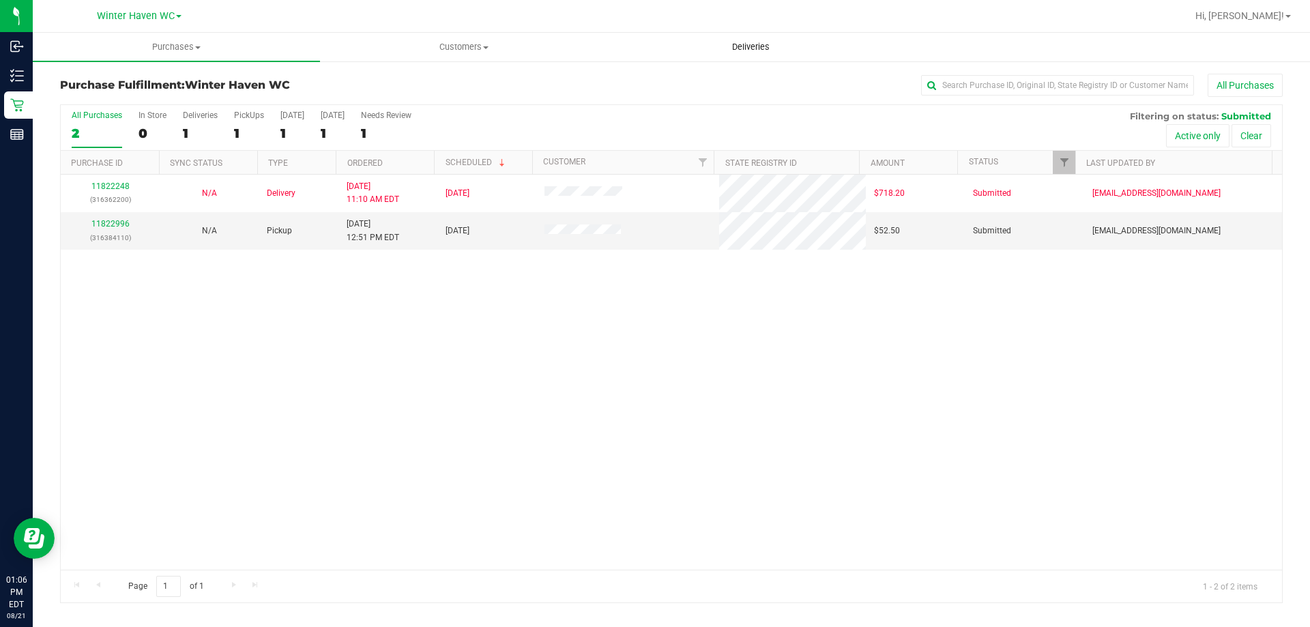
click at [759, 52] on span "Deliveries" at bounding box center [751, 47] width 74 height 12
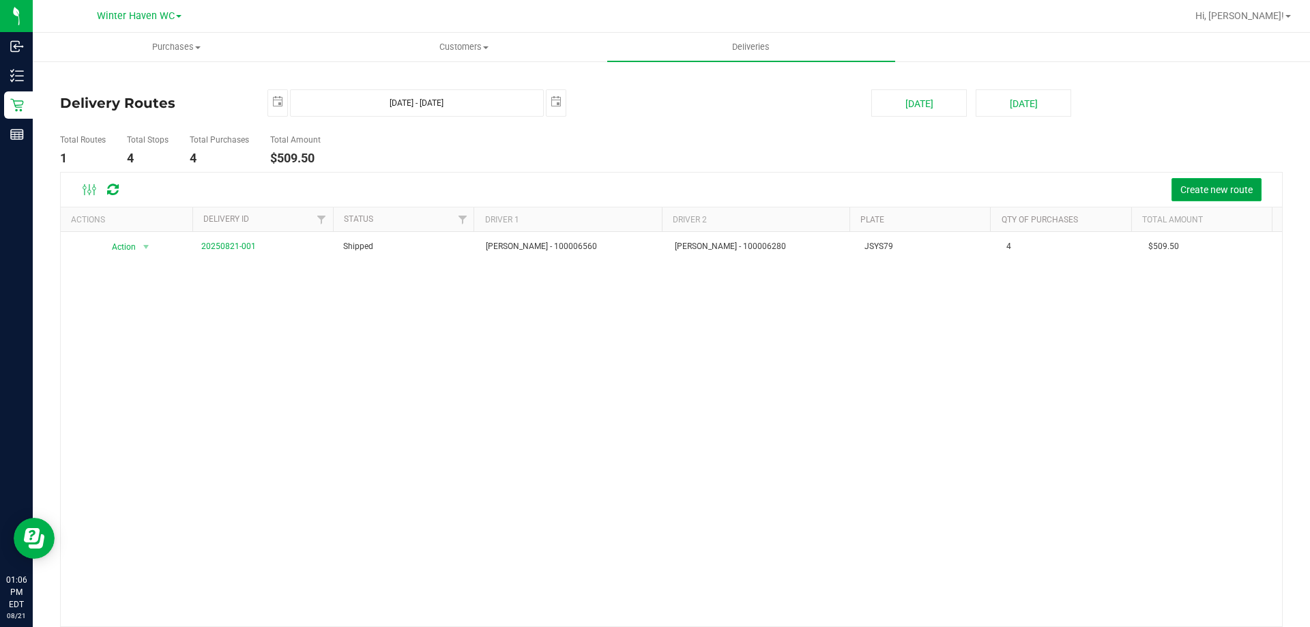
click at [1214, 190] on span "Create new route" at bounding box center [1217, 189] width 72 height 11
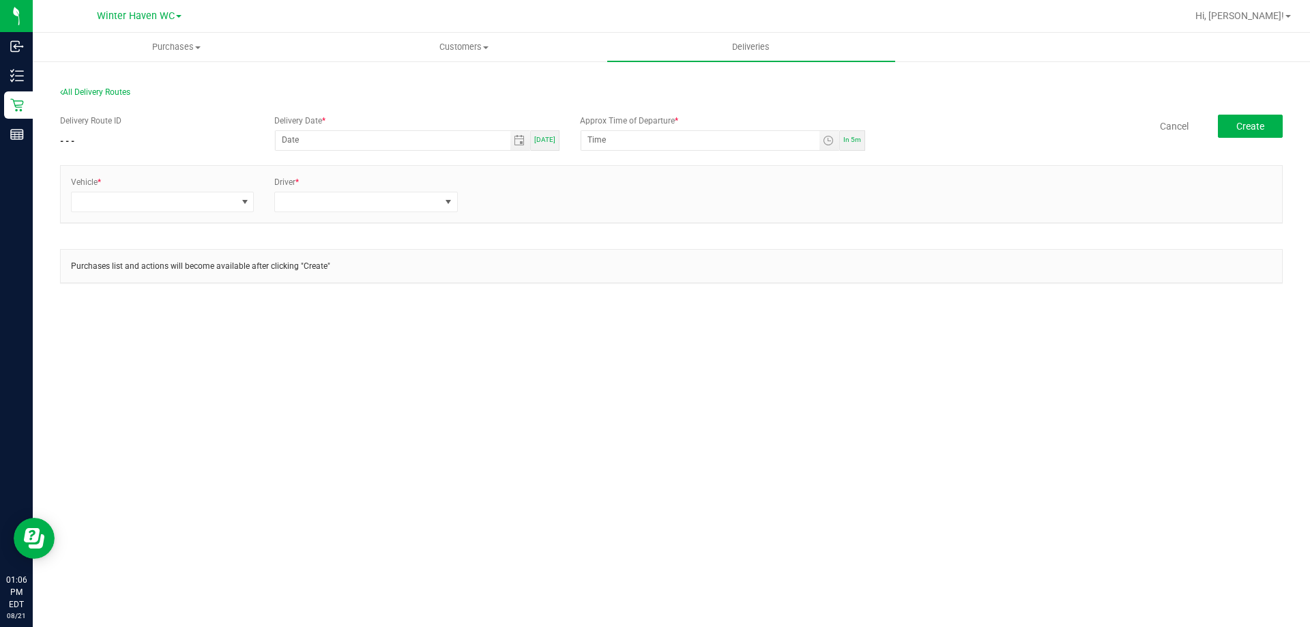
click at [858, 137] on span "In 5m" at bounding box center [853, 140] width 18 height 8
type input "[DATE]"
type input "1:11 PM"
click at [143, 197] on span at bounding box center [154, 201] width 164 height 19
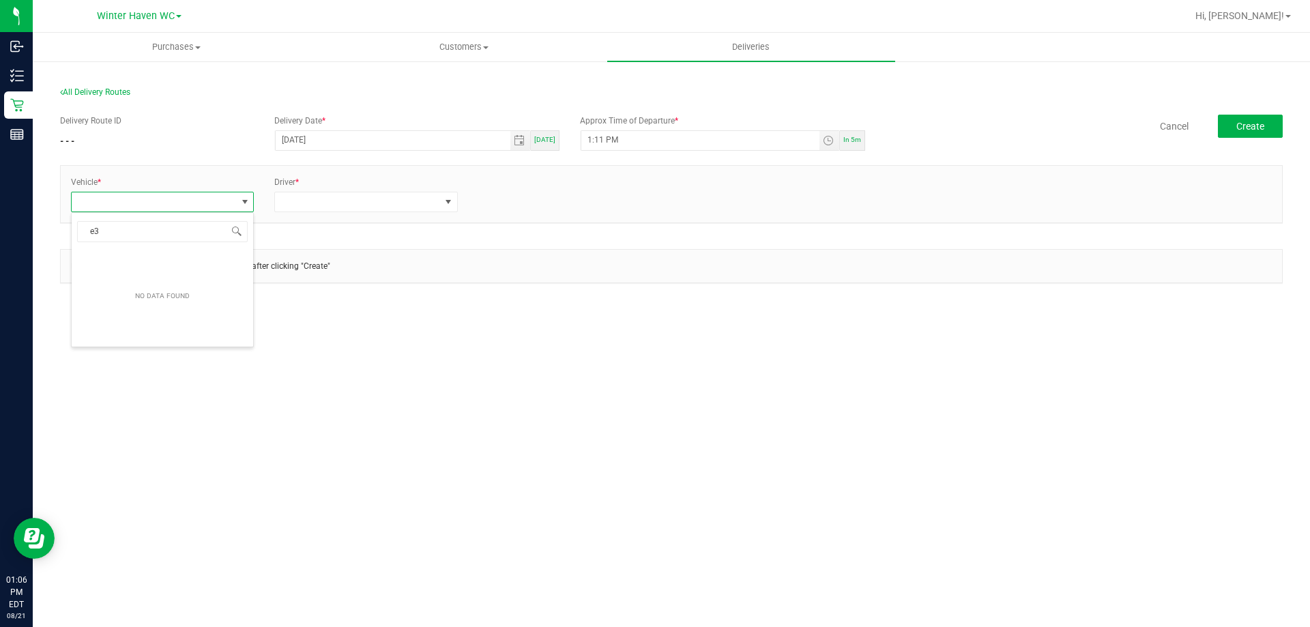
type input "e"
type input "escape"
click at [138, 326] on li "FL-ESCAPE-31" at bounding box center [163, 330] width 182 height 23
click at [313, 203] on span at bounding box center [357, 201] width 164 height 19
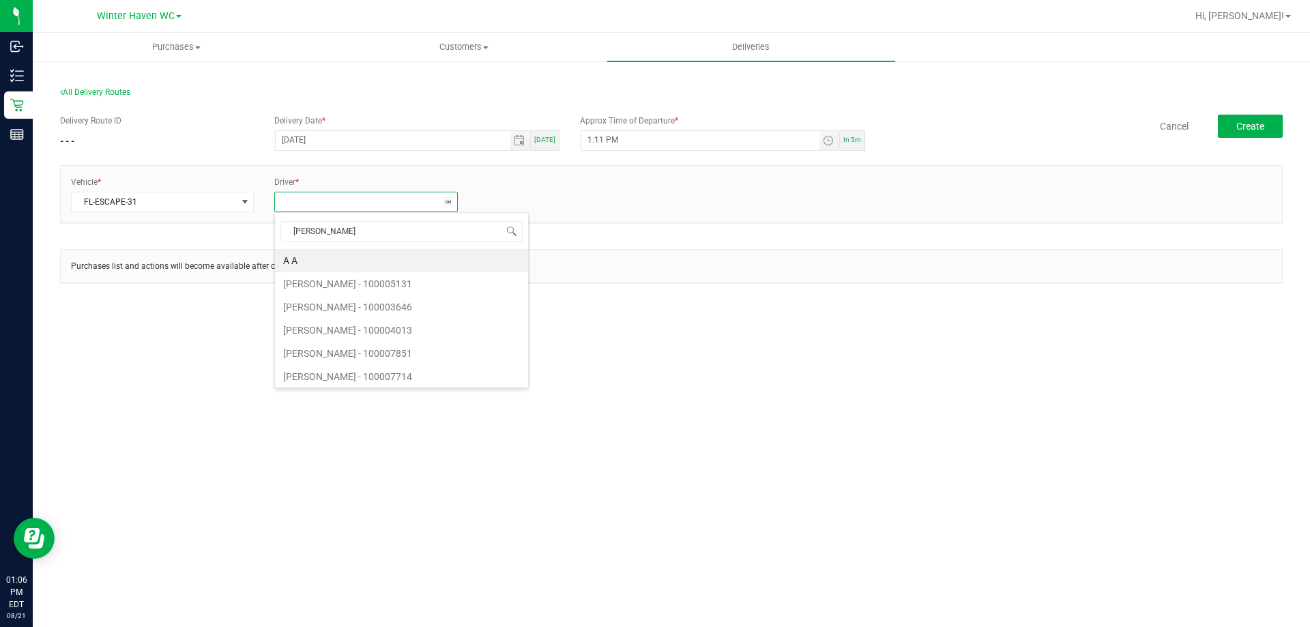
type input "[PERSON_NAME]"
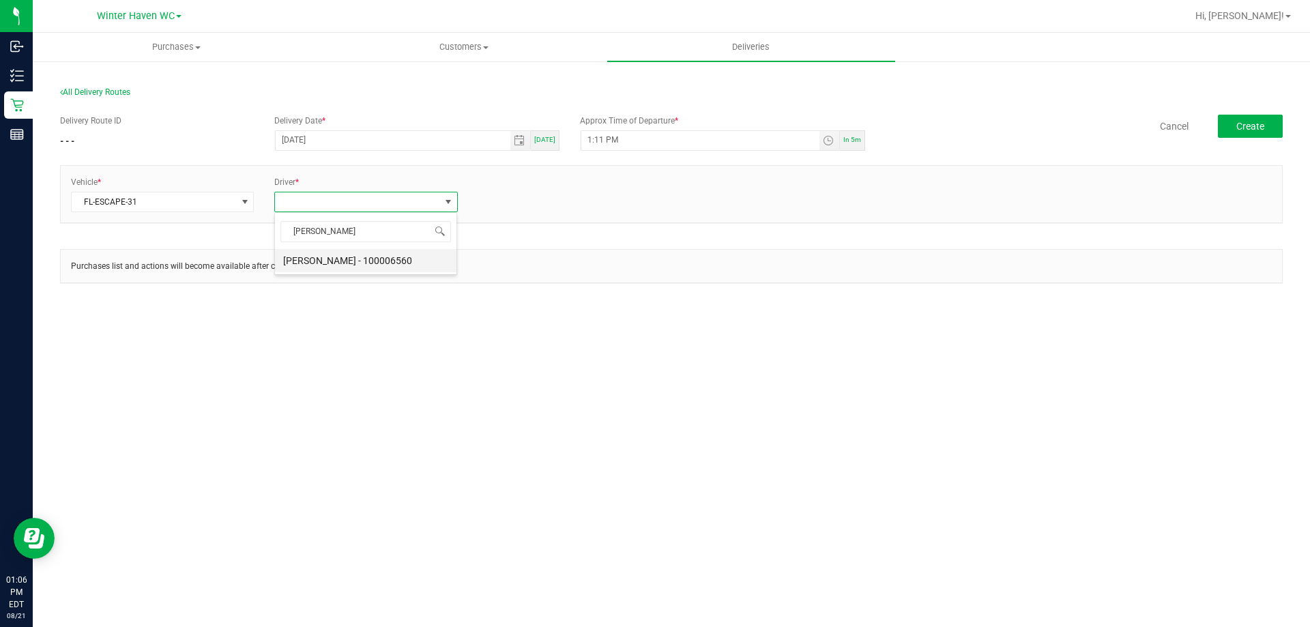
click at [366, 257] on li "[PERSON_NAME] - 100006560" at bounding box center [366, 260] width 182 height 23
click at [500, 199] on link "+ Add Driver" at bounding box center [500, 198] width 45 height 10
click at [519, 202] on span at bounding box center [561, 201] width 164 height 19
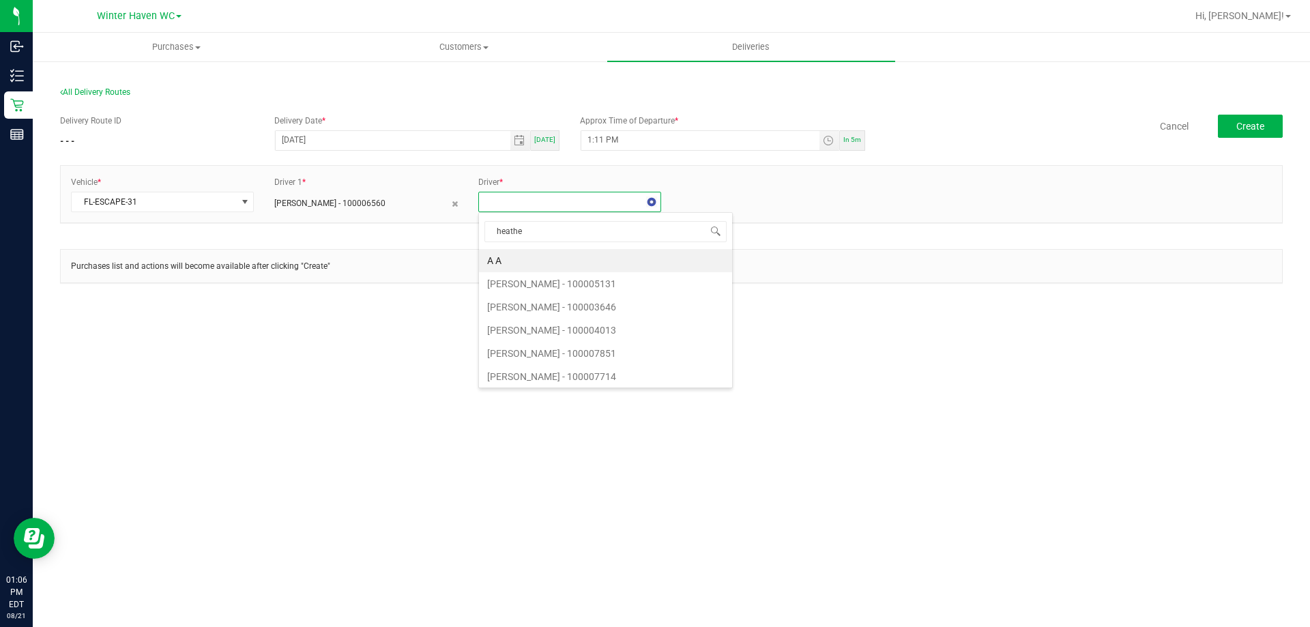
type input "[PERSON_NAME]"
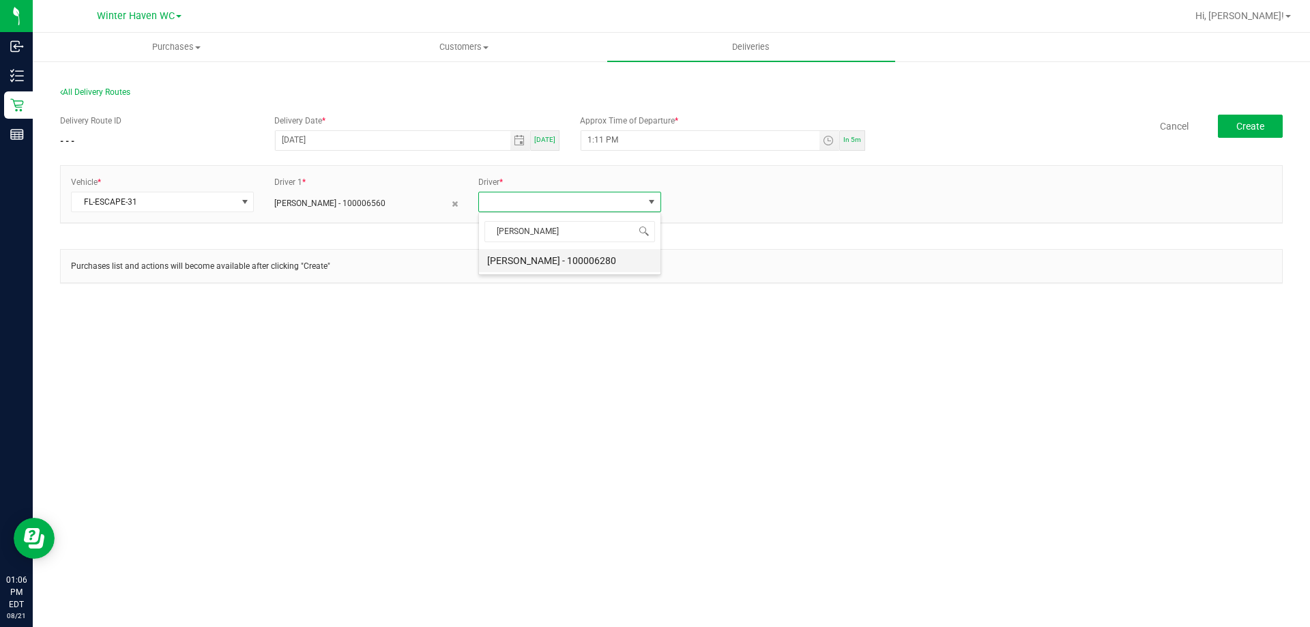
click at [554, 261] on li "[PERSON_NAME] - 100006280" at bounding box center [570, 260] width 182 height 23
click at [1260, 126] on span "Create" at bounding box center [1251, 126] width 28 height 11
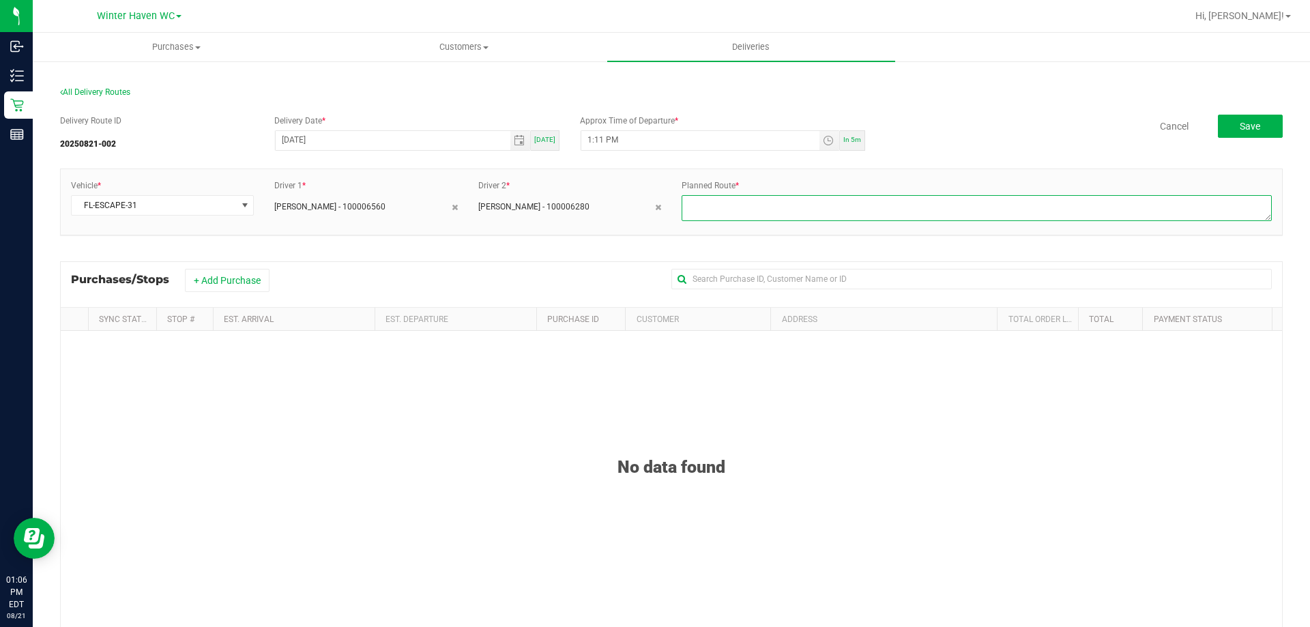
click at [742, 213] on textarea at bounding box center [977, 208] width 590 height 26
type textarea "1.5"
click at [234, 278] on button "+ Add Purchase" at bounding box center [227, 280] width 85 height 23
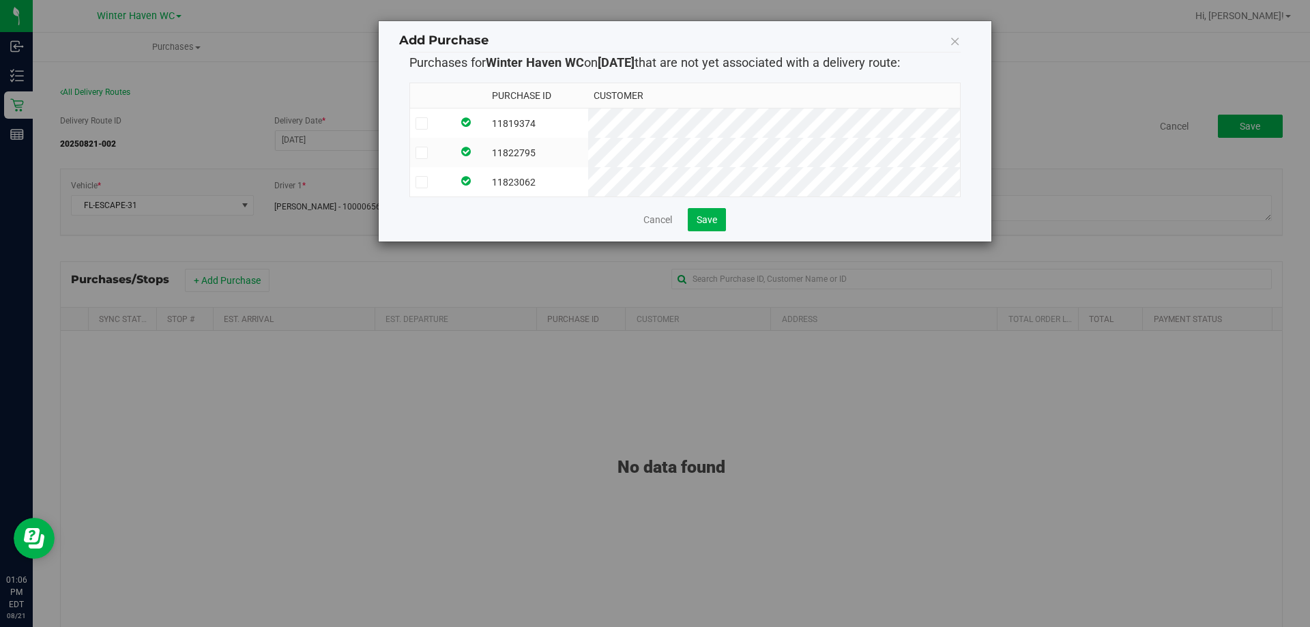
click at [420, 182] on icon at bounding box center [421, 182] width 9 height 0
click at [0, 0] on input "checkbox" at bounding box center [0, 0] width 0 height 0
click at [704, 225] on span "Save" at bounding box center [707, 219] width 20 height 11
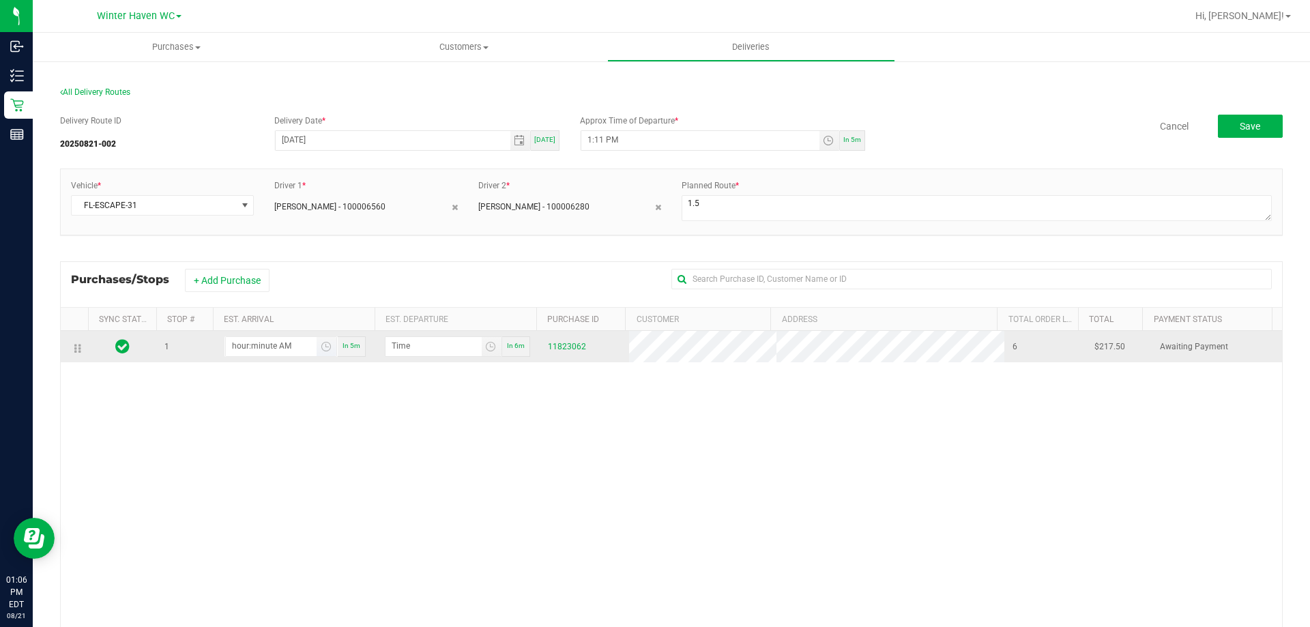
click at [274, 352] on input "hour:minute AM" at bounding box center [271, 345] width 91 height 17
type input "2:00 AM"
type input "2:01 AM"
type input "2:00 PM"
type input "2:01 PM"
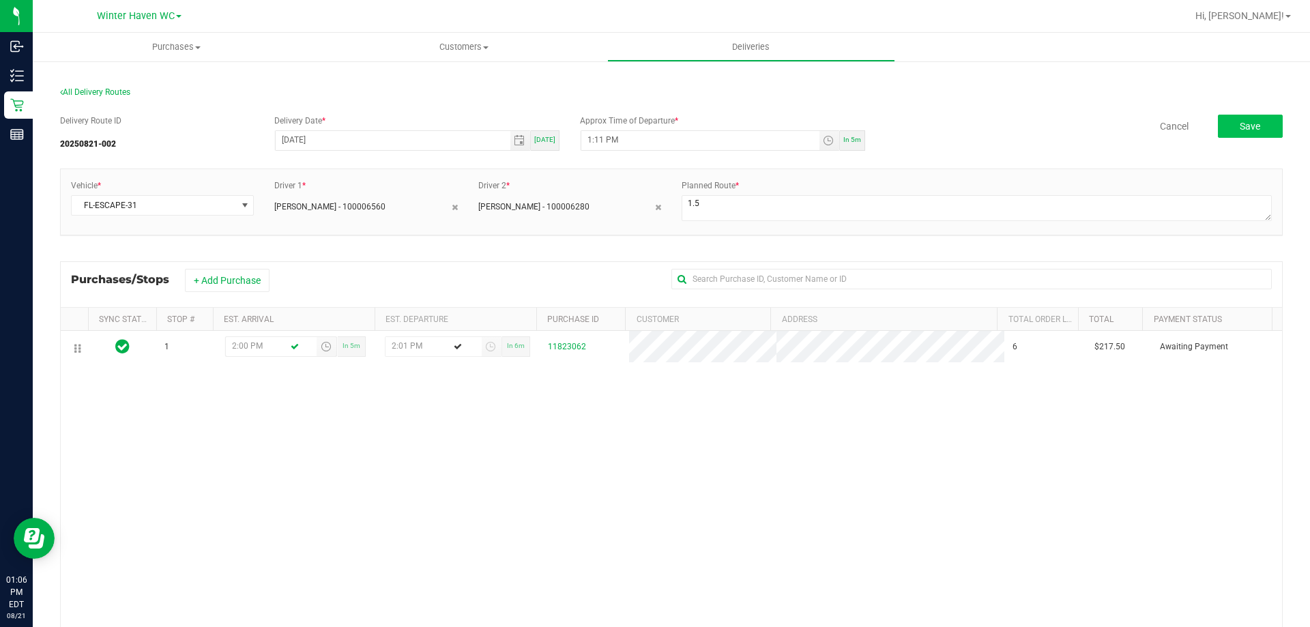
type input "2:00 PM"
click at [1240, 130] on span "Save" at bounding box center [1250, 126] width 20 height 11
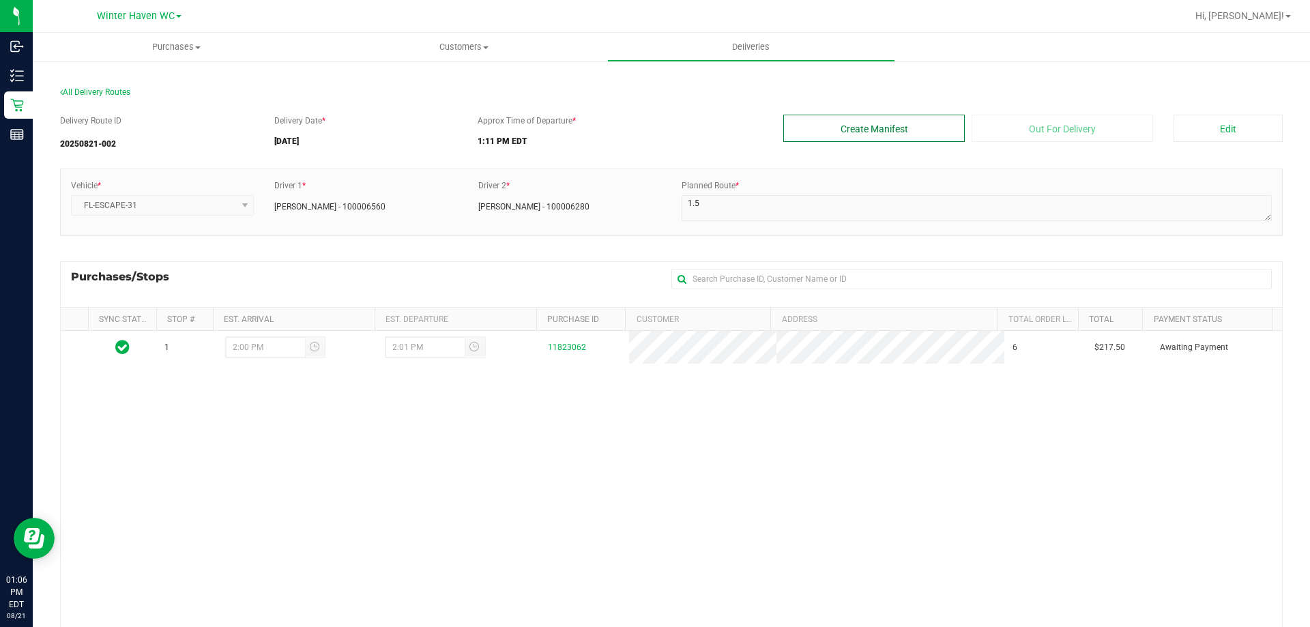
click at [925, 139] on button "Create Manifest" at bounding box center [875, 128] width 182 height 27
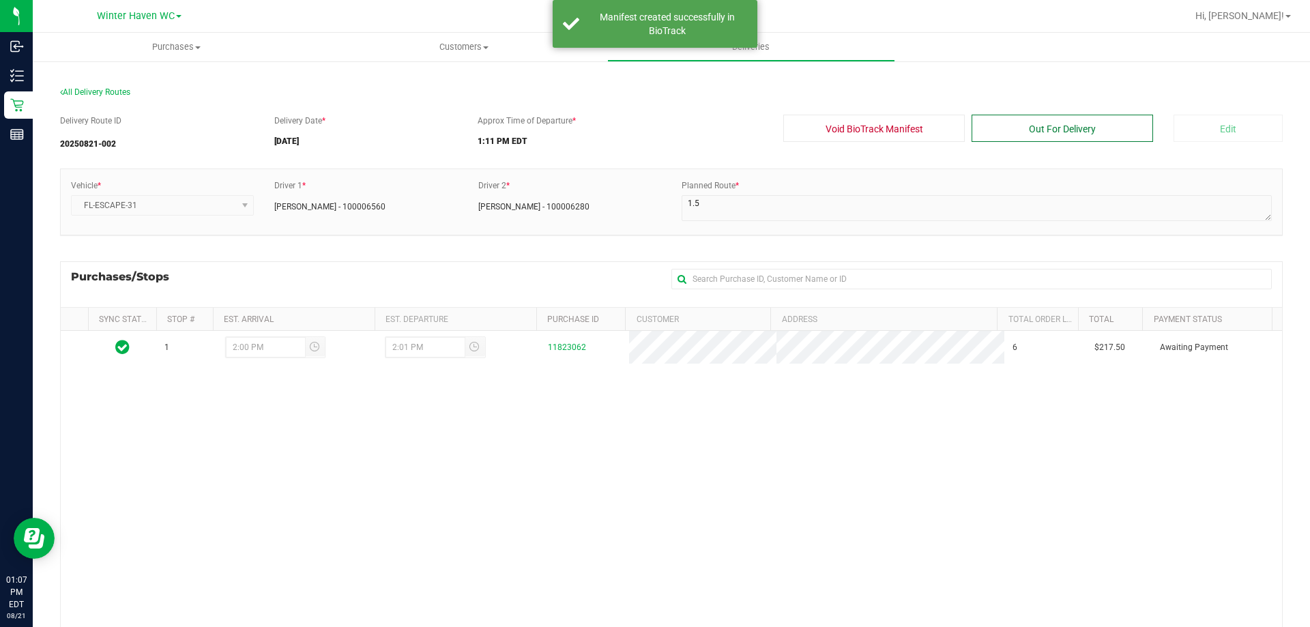
click at [1046, 128] on button "Out For Delivery" at bounding box center [1063, 128] width 182 height 27
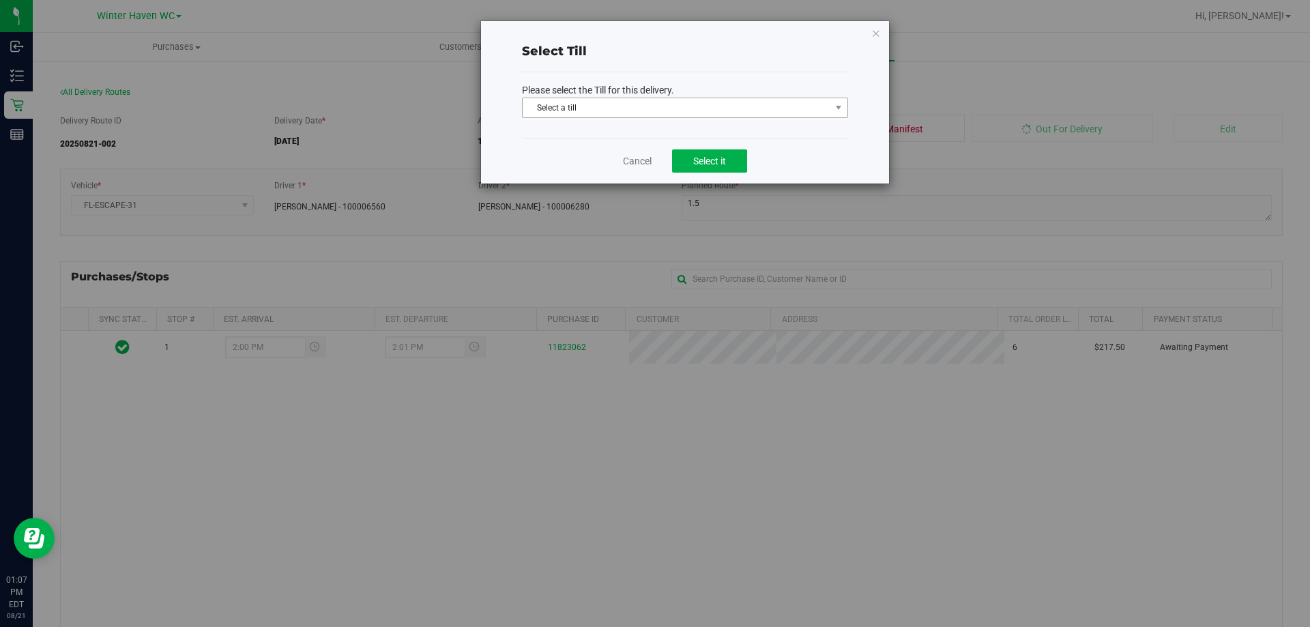
click at [721, 111] on span "Select a till" at bounding box center [677, 107] width 308 height 19
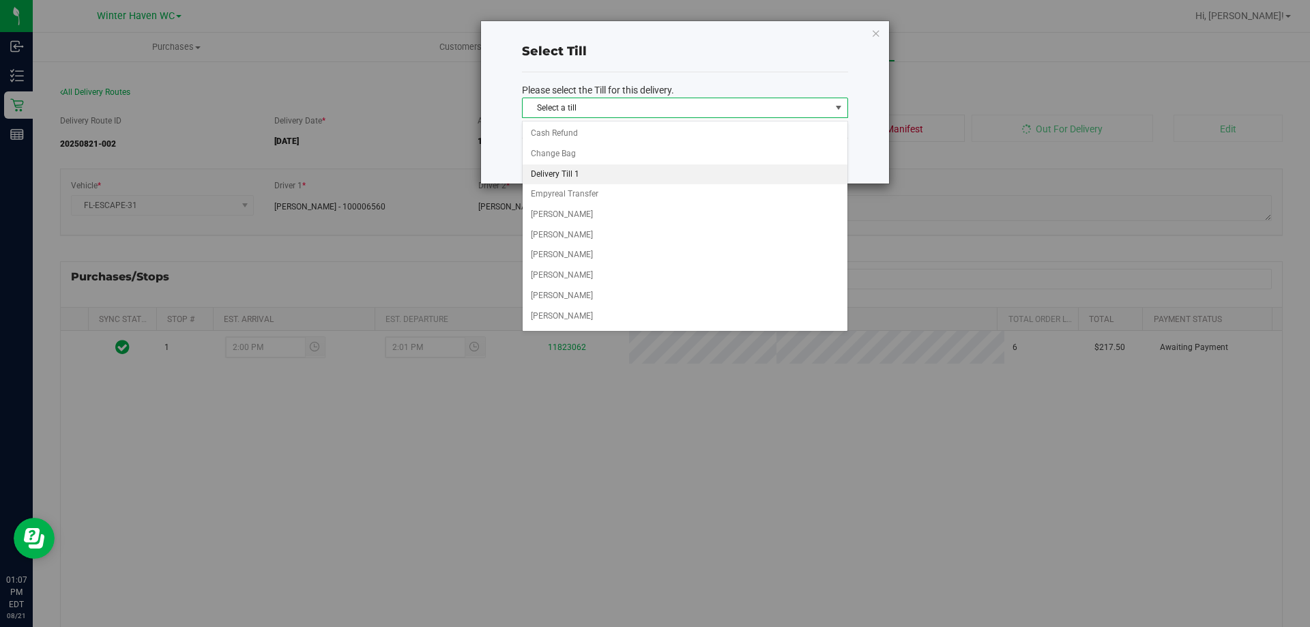
click at [609, 170] on li "Delivery Till 1" at bounding box center [685, 174] width 325 height 20
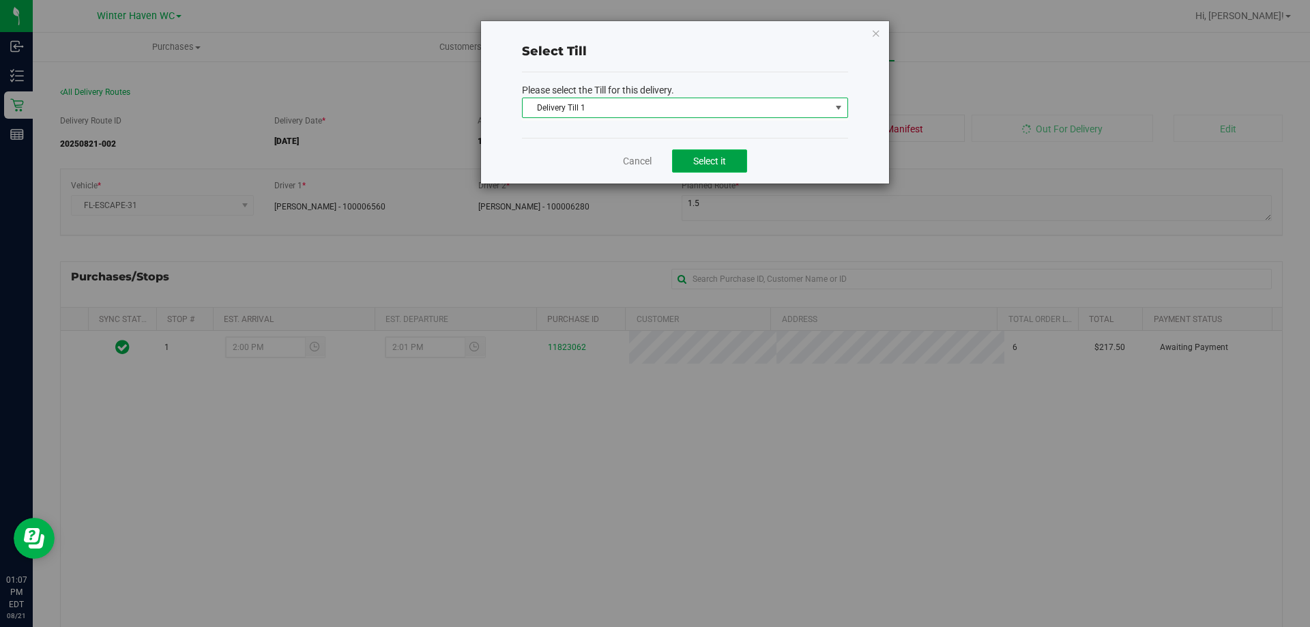
click at [713, 162] on span "Select it" at bounding box center [709, 161] width 33 height 11
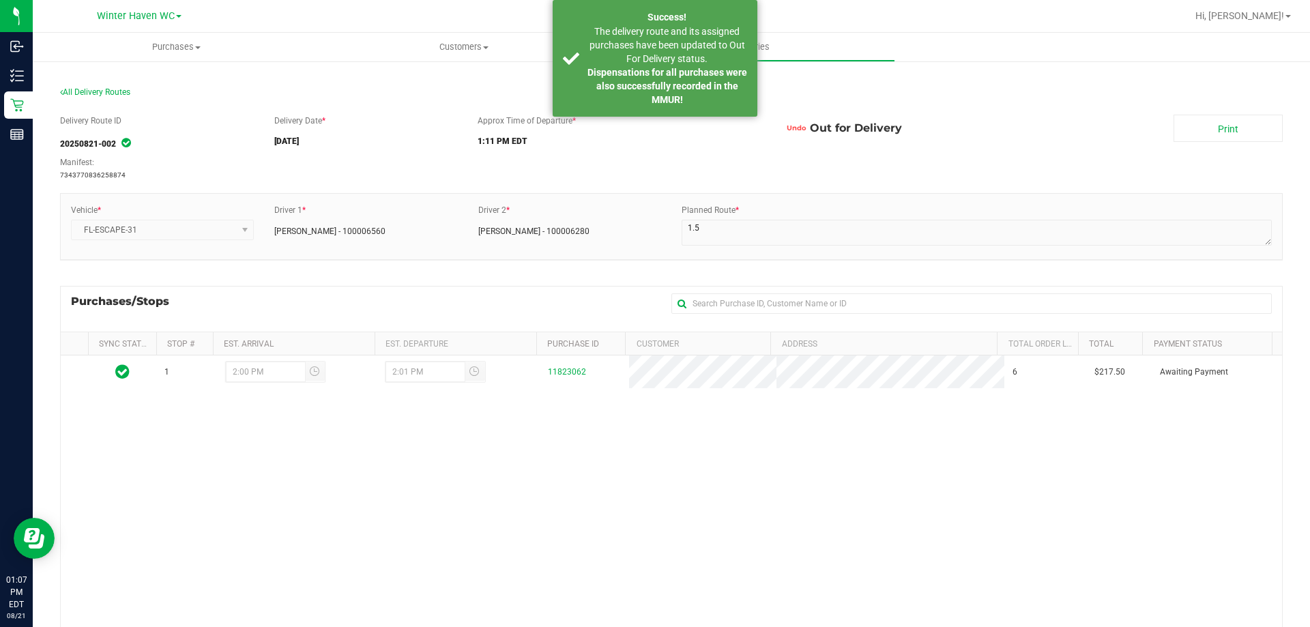
click at [1078, 126] on div "Undo Out for Delivery" at bounding box center [968, 128] width 390 height 27
click at [718, 67] on strong "Dispensations for all purchases were also successfully recorded in the MMUR!" at bounding box center [668, 86] width 160 height 38
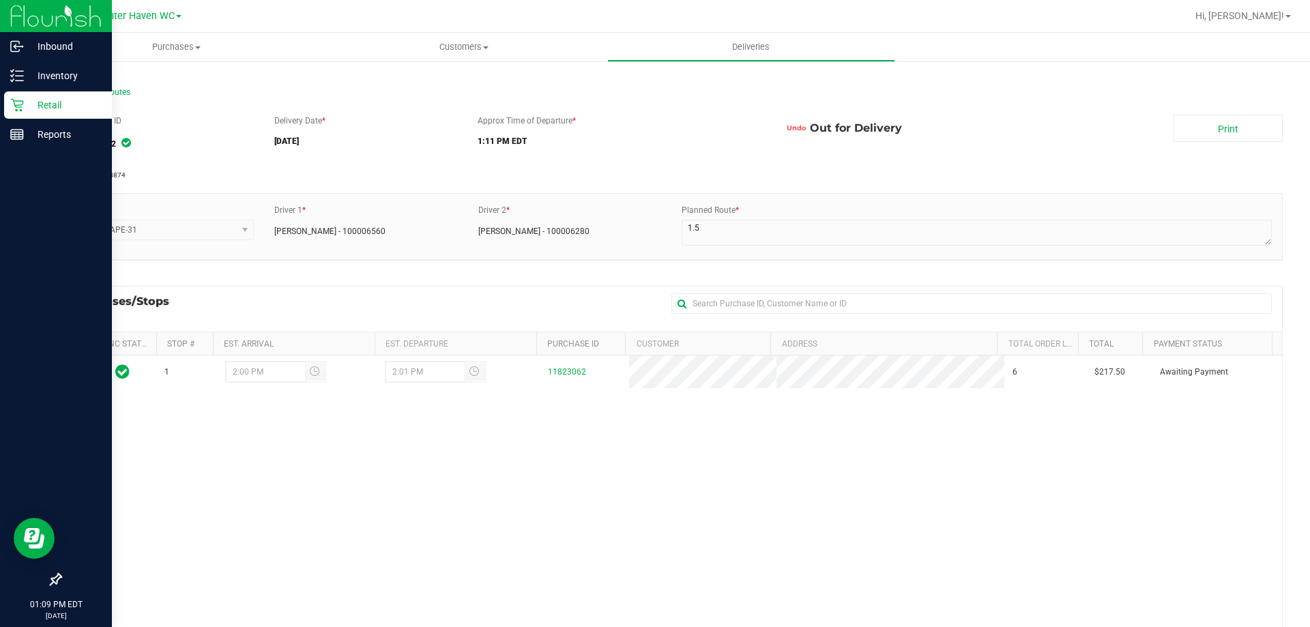
click at [28, 104] on p "Retail" at bounding box center [65, 105] width 82 height 16
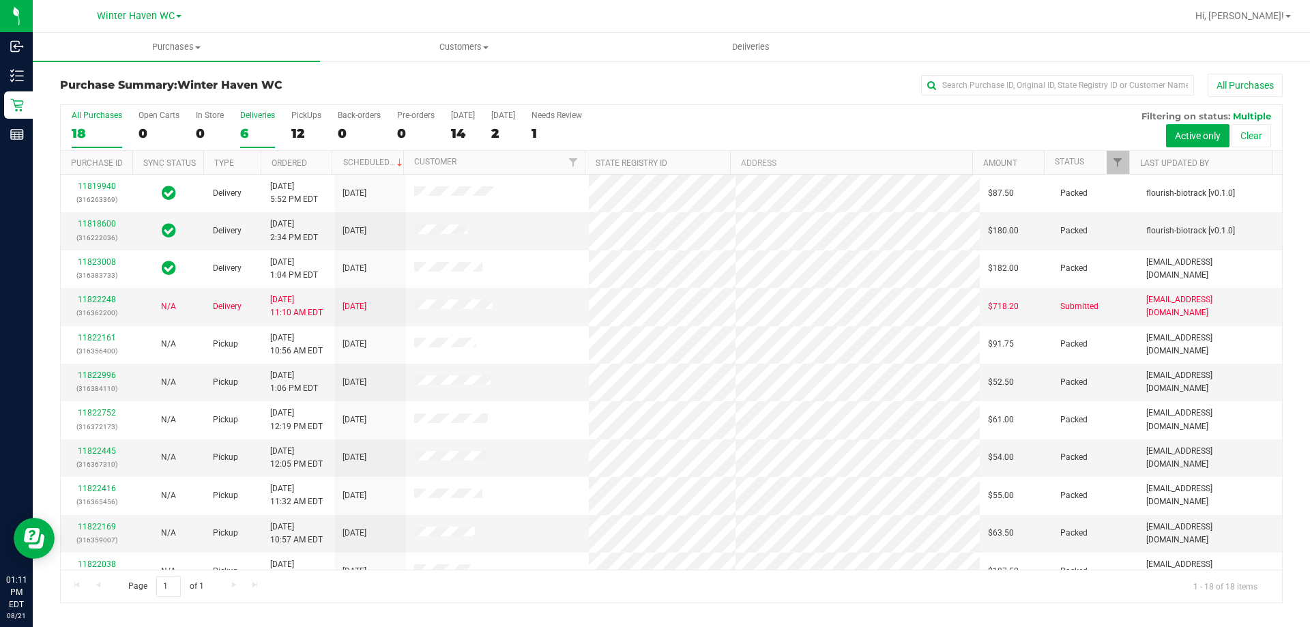
click at [242, 128] on div "6" at bounding box center [257, 134] width 35 height 16
click at [0, 0] on input "Deliveries 6" at bounding box center [0, 0] width 0 height 0
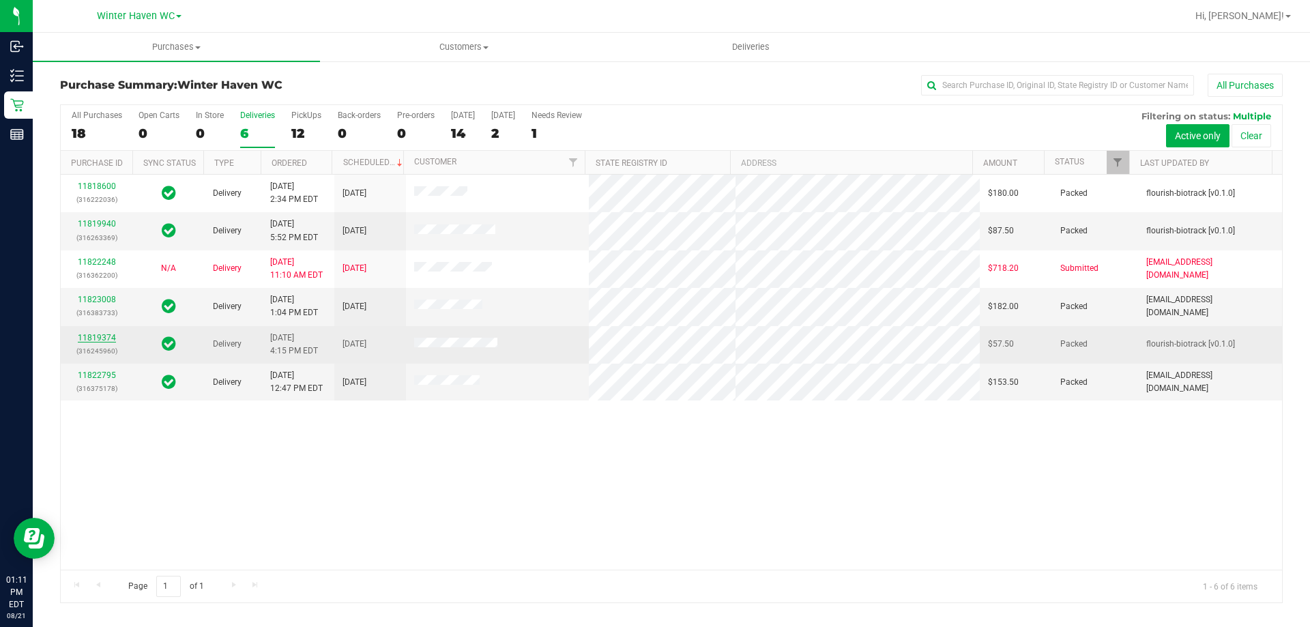
click at [80, 338] on link "11819374" at bounding box center [97, 338] width 38 height 10
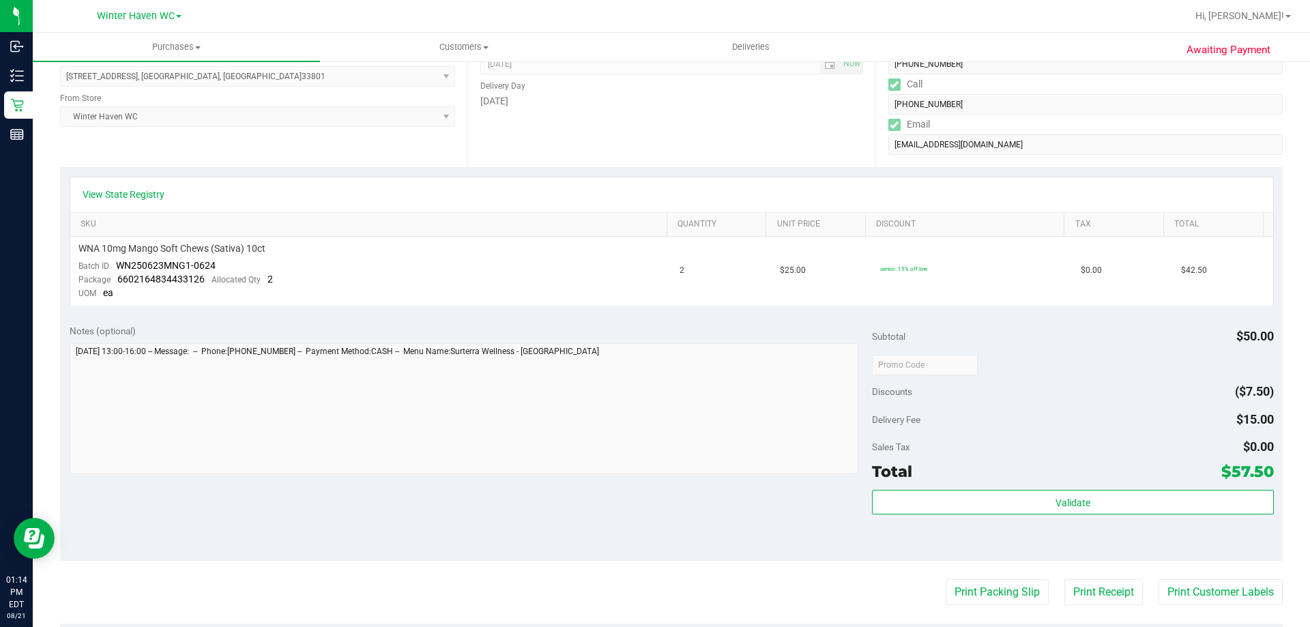
scroll to position [484, 0]
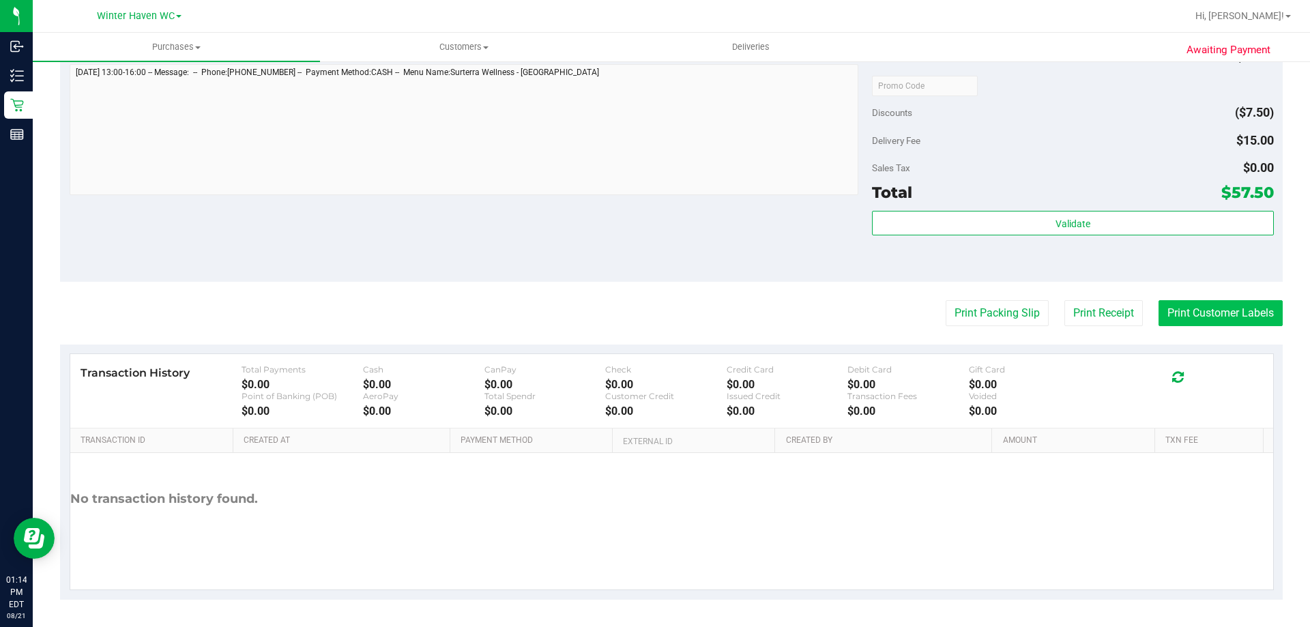
click at [1202, 318] on button "Print Customer Labels" at bounding box center [1221, 313] width 124 height 26
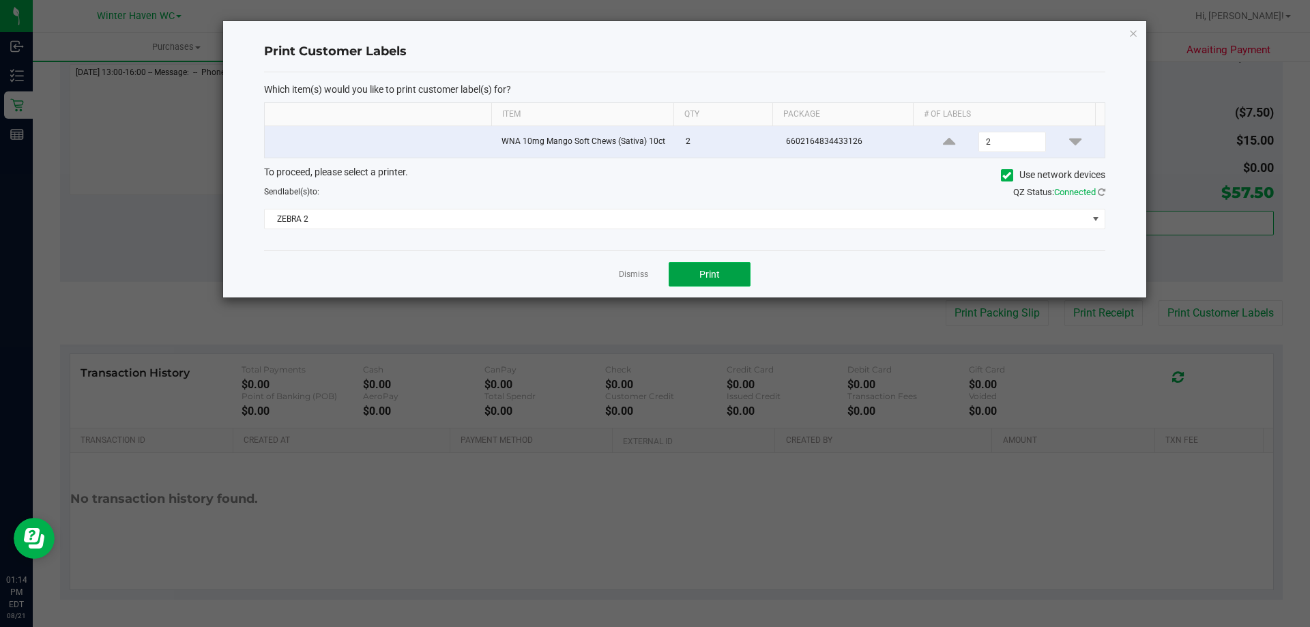
click at [732, 271] on button "Print" at bounding box center [710, 274] width 82 height 25
drag, startPoint x: 626, startPoint y: 276, endPoint x: 685, endPoint y: 268, distance: 59.9
click at [627, 276] on link "Dismiss" at bounding box center [633, 275] width 29 height 12
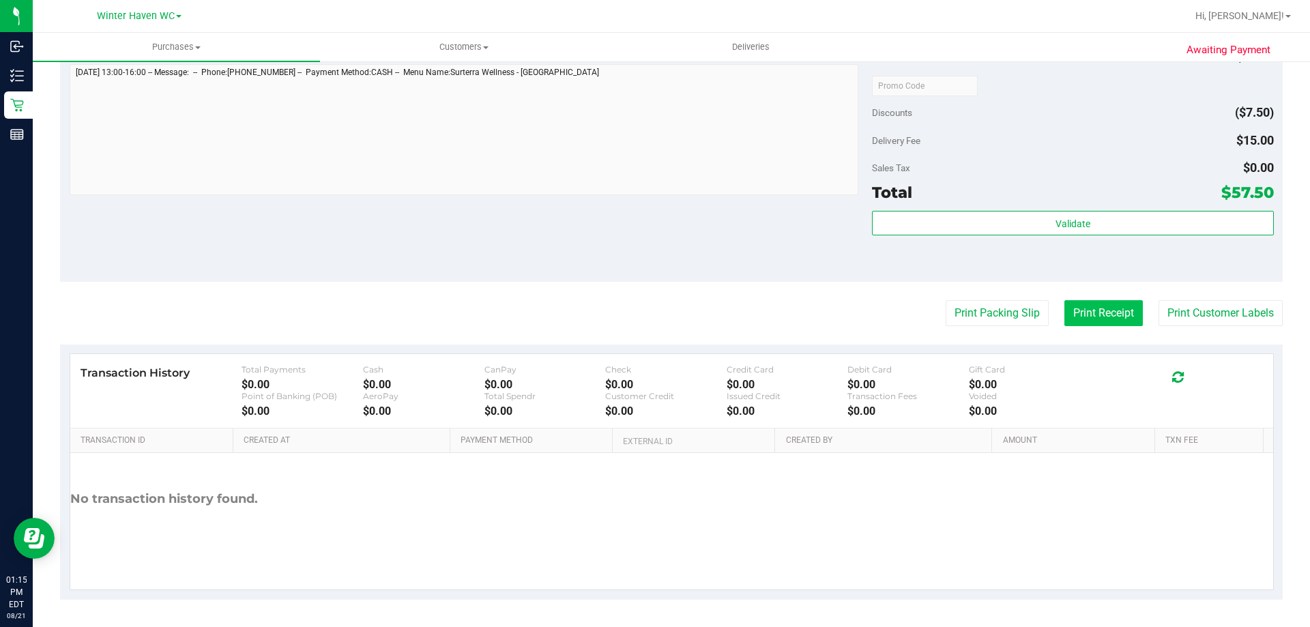
click at [1099, 311] on button "Print Receipt" at bounding box center [1104, 313] width 78 height 26
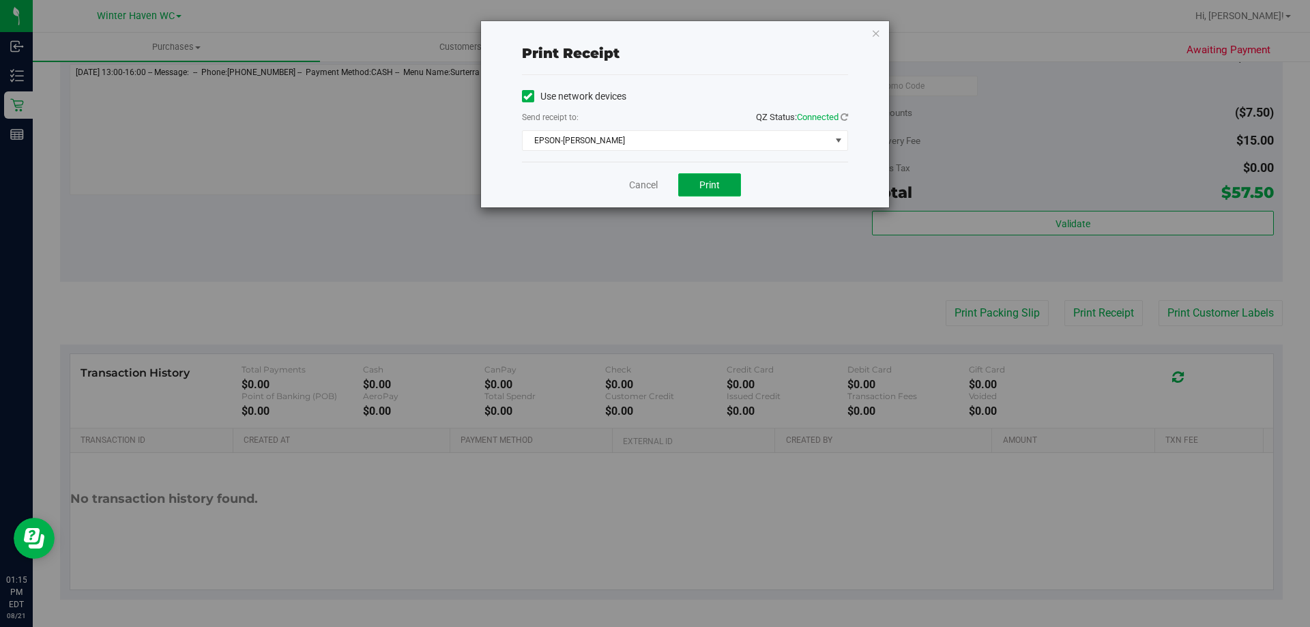
click at [708, 195] on button "Print" at bounding box center [709, 184] width 63 height 23
click at [642, 184] on link "Cancel" at bounding box center [643, 185] width 29 height 14
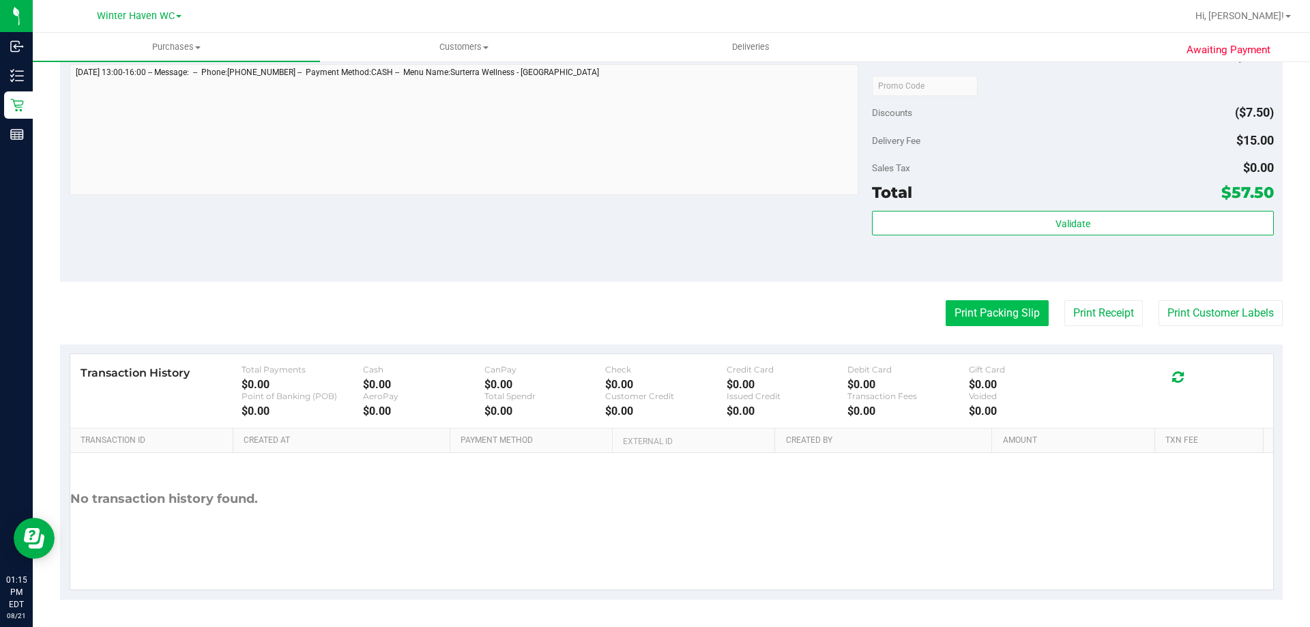
click at [1009, 308] on button "Print Packing Slip" at bounding box center [997, 313] width 103 height 26
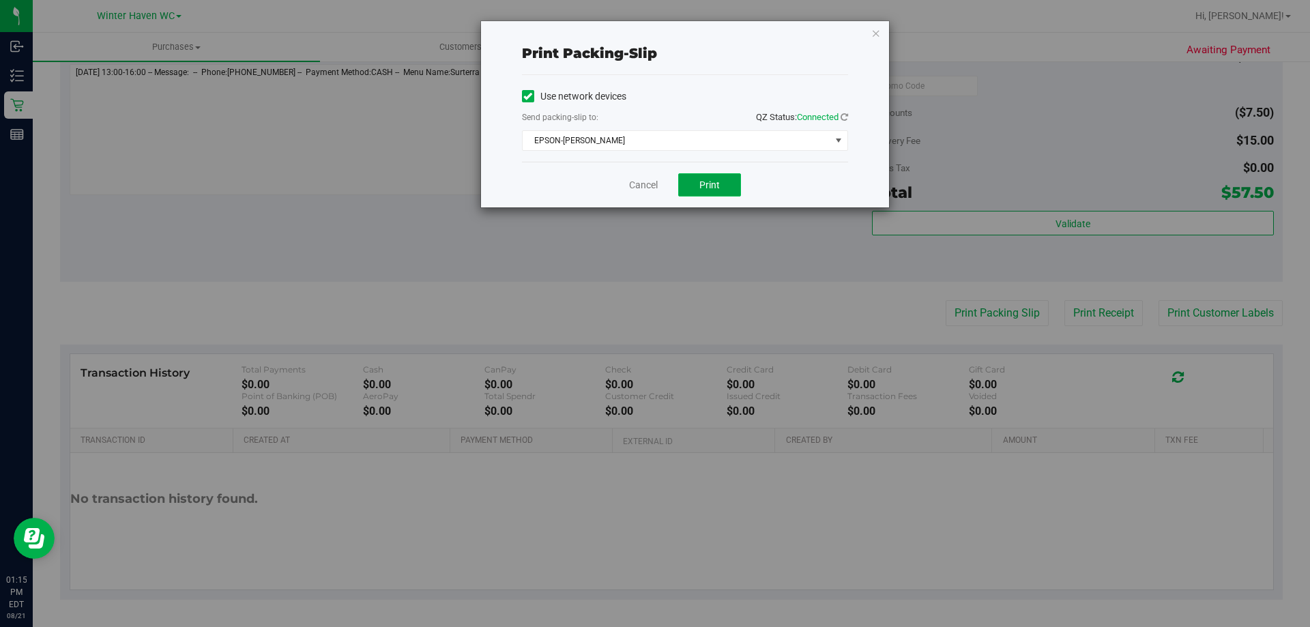
click at [726, 190] on button "Print" at bounding box center [709, 184] width 63 height 23
click at [642, 186] on link "Cancel" at bounding box center [643, 185] width 29 height 14
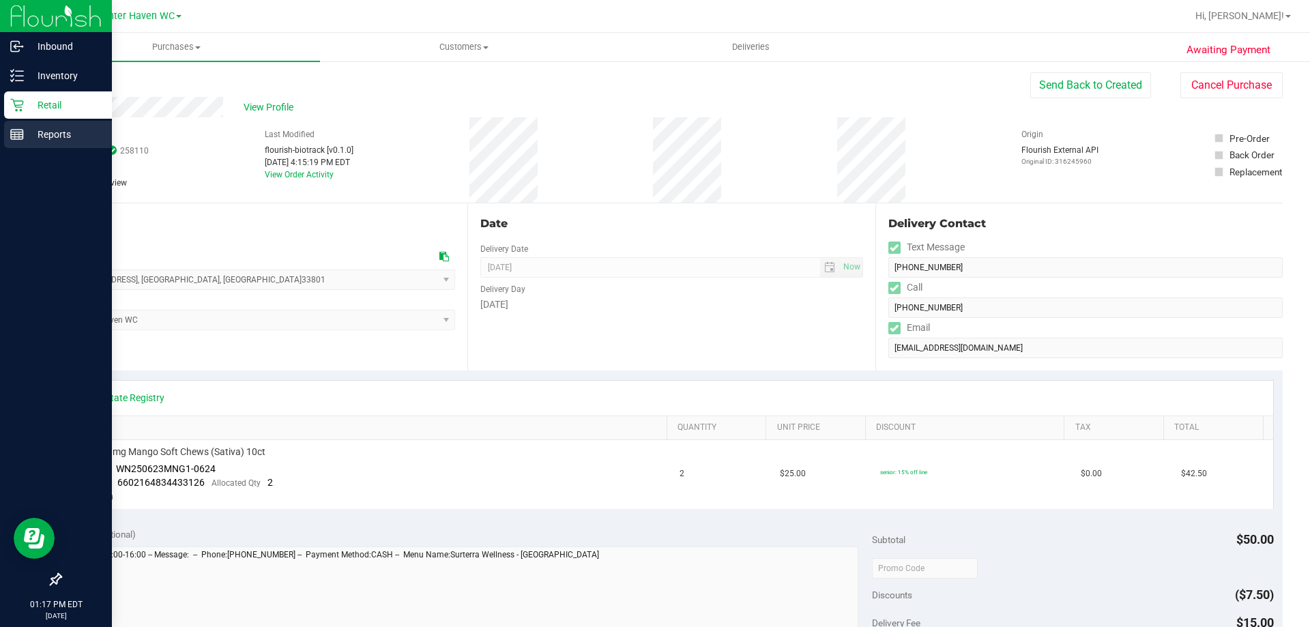
scroll to position [0, 0]
click at [29, 104] on p "Retail" at bounding box center [65, 105] width 82 height 16
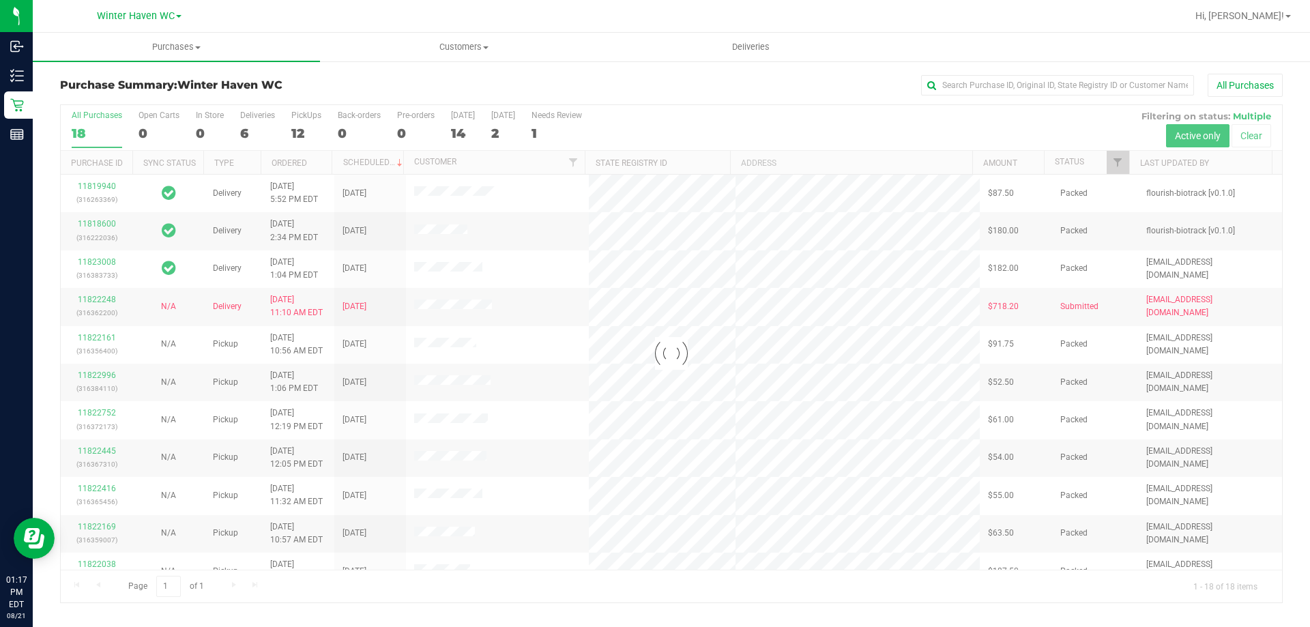
click at [245, 133] on div at bounding box center [672, 354] width 1222 height 498
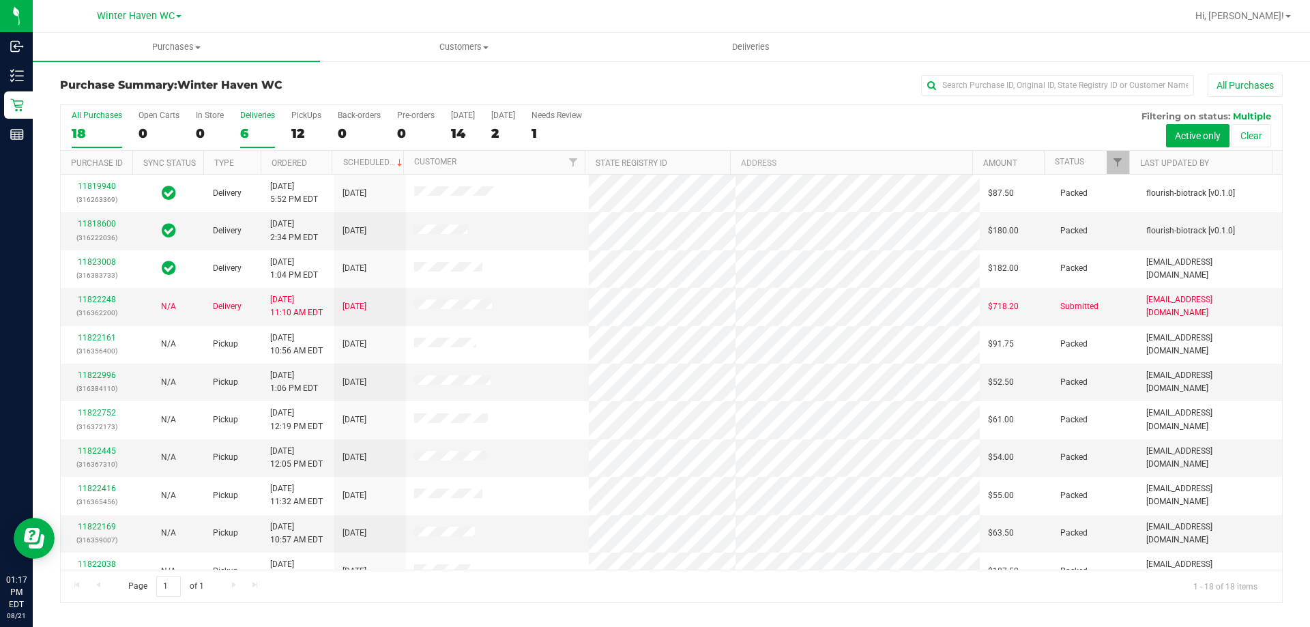
click at [242, 132] on div "6" at bounding box center [257, 134] width 35 height 16
click at [0, 0] on input "Deliveries 6" at bounding box center [0, 0] width 0 height 0
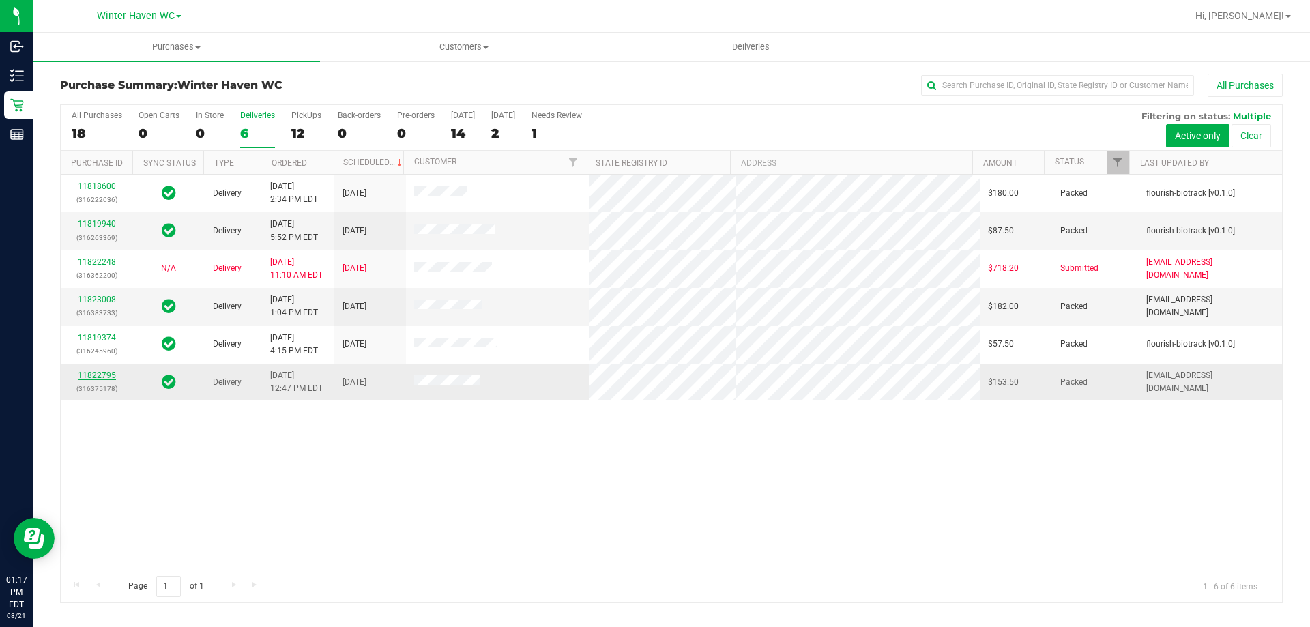
click at [109, 375] on link "11822795" at bounding box center [97, 376] width 38 height 10
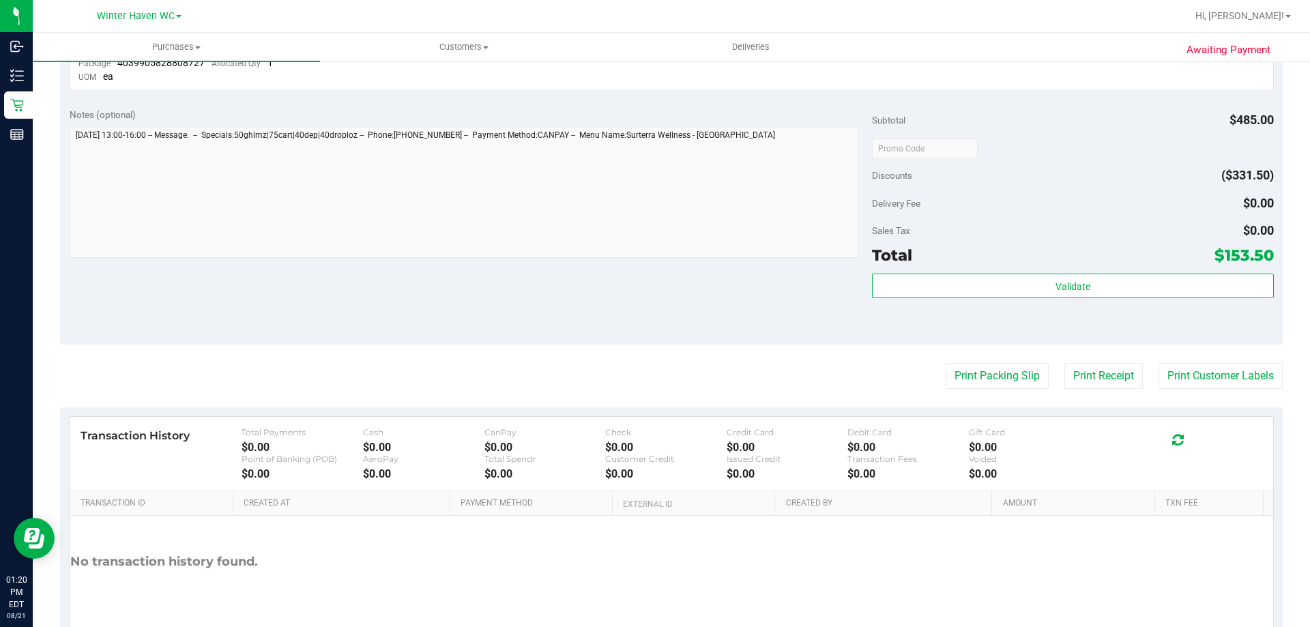
scroll to position [1179, 0]
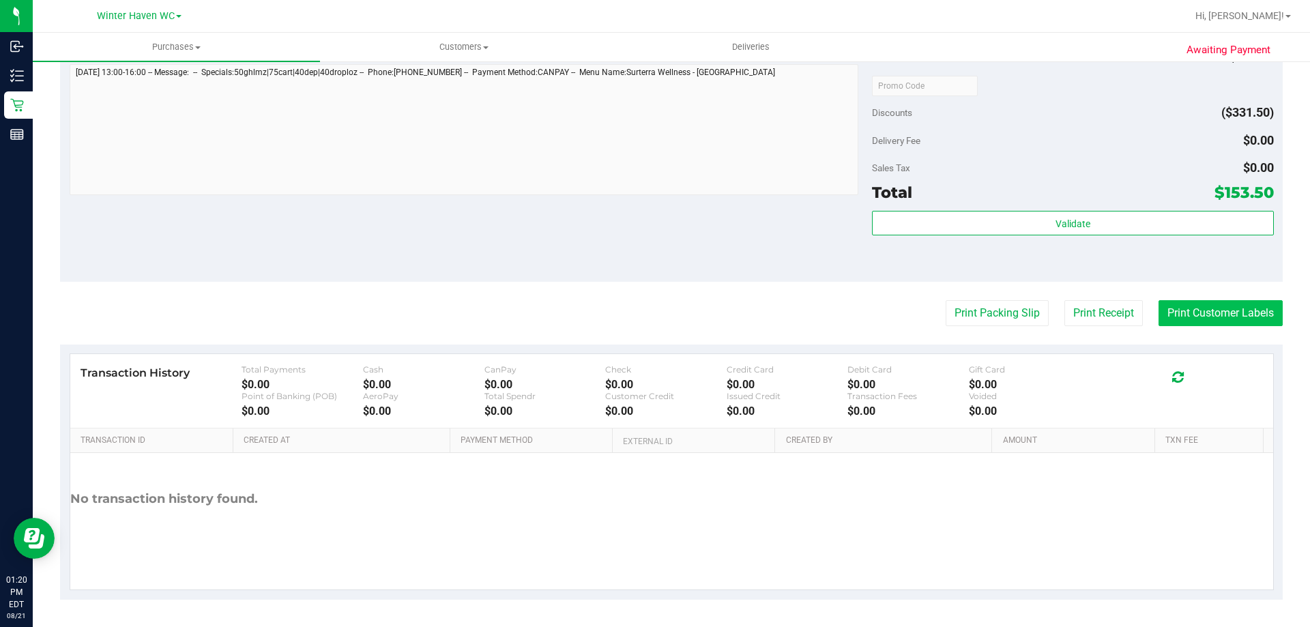
click at [1222, 306] on button "Print Customer Labels" at bounding box center [1221, 313] width 124 height 26
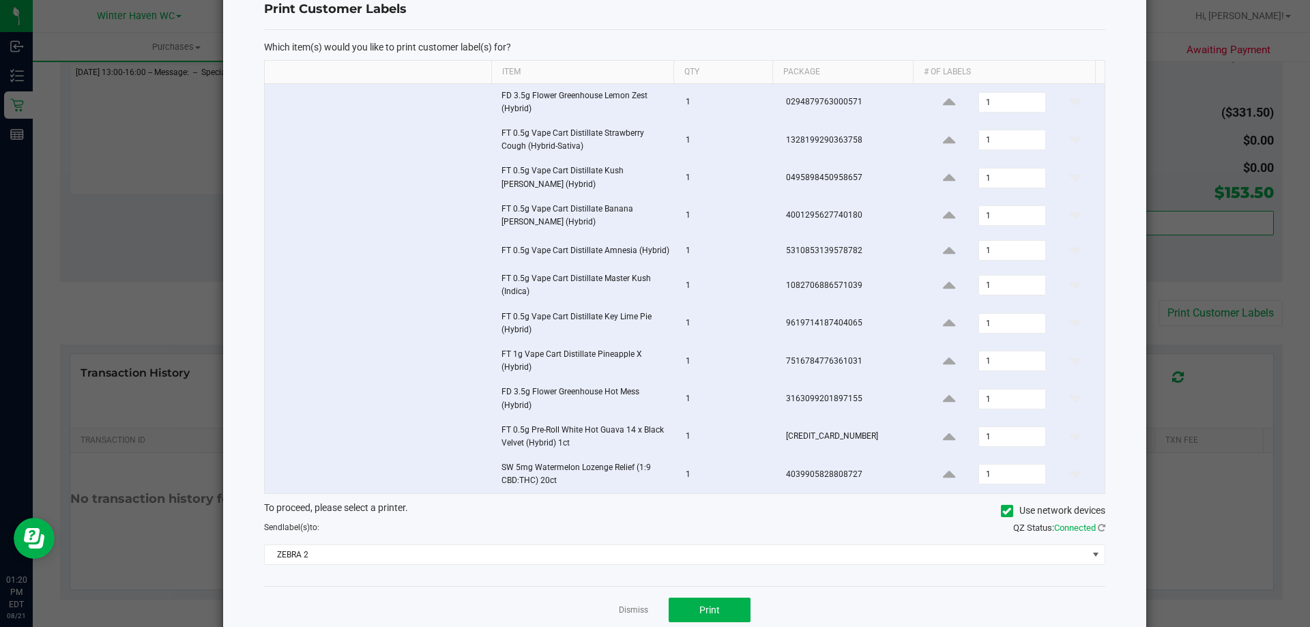
scroll to position [76, 0]
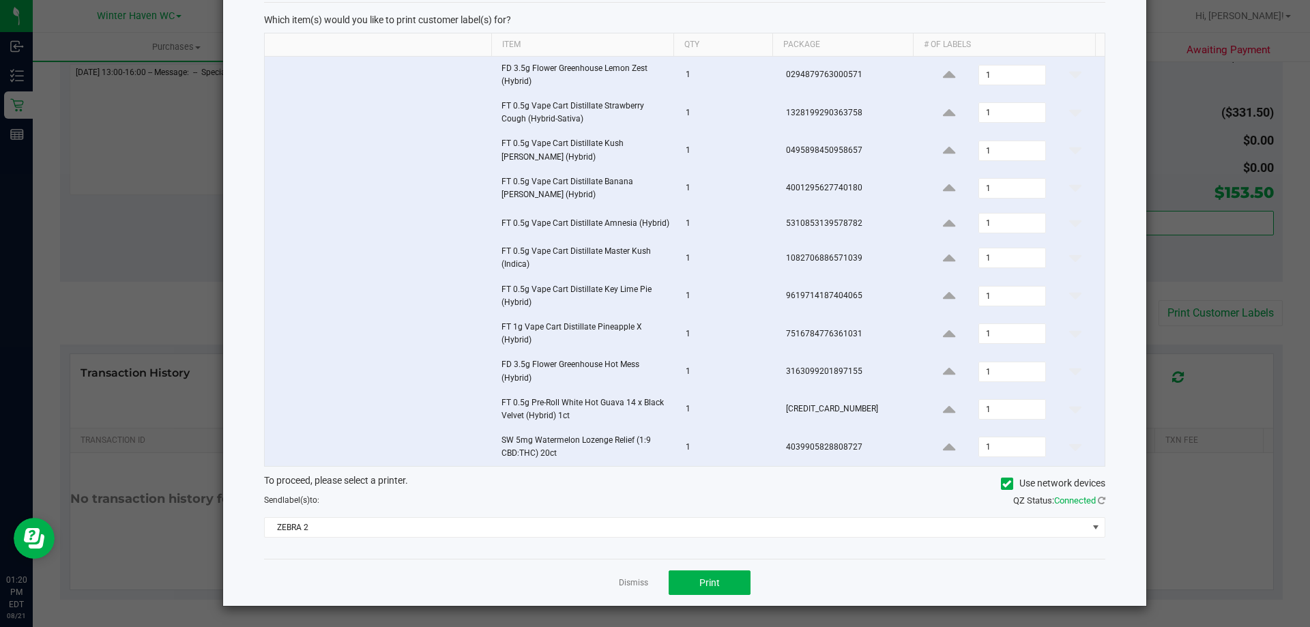
click at [408, 513] on div "To proceed, please select a printer. Use network devices Send label(s) to: QZ S…" at bounding box center [685, 506] width 842 height 65
click at [412, 524] on span "ZEBRA 2" at bounding box center [676, 527] width 823 height 19
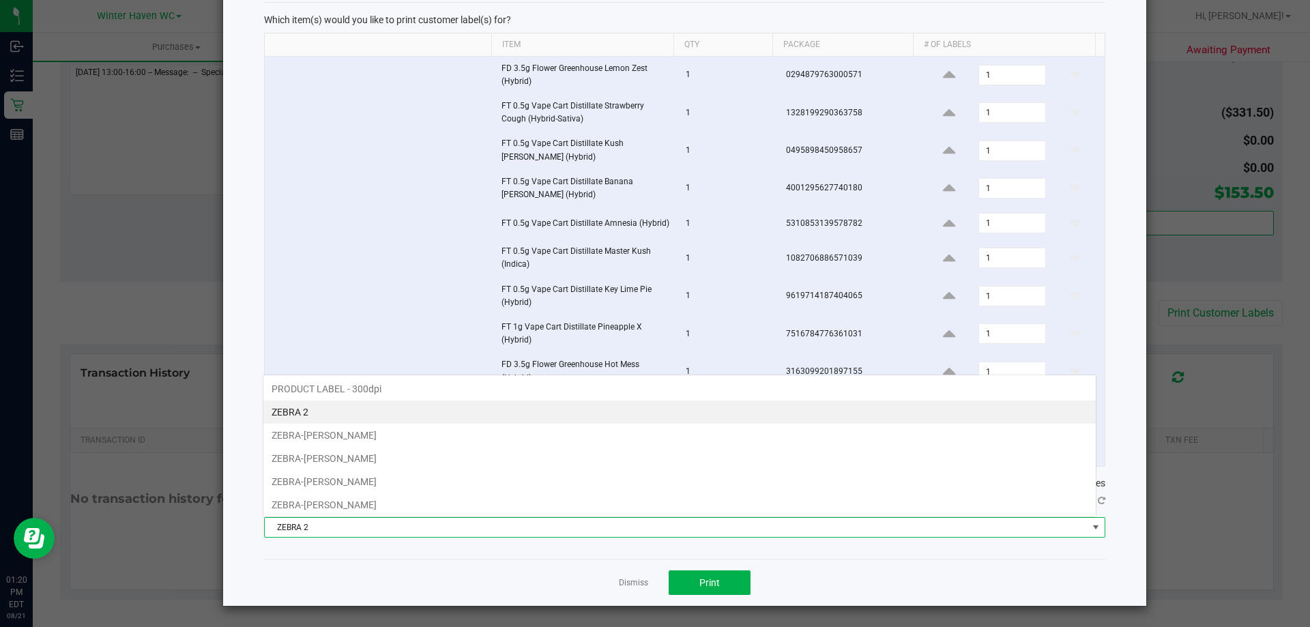
scroll to position [20, 834]
click at [364, 460] on li "ZEBRA-[PERSON_NAME]" at bounding box center [679, 458] width 833 height 23
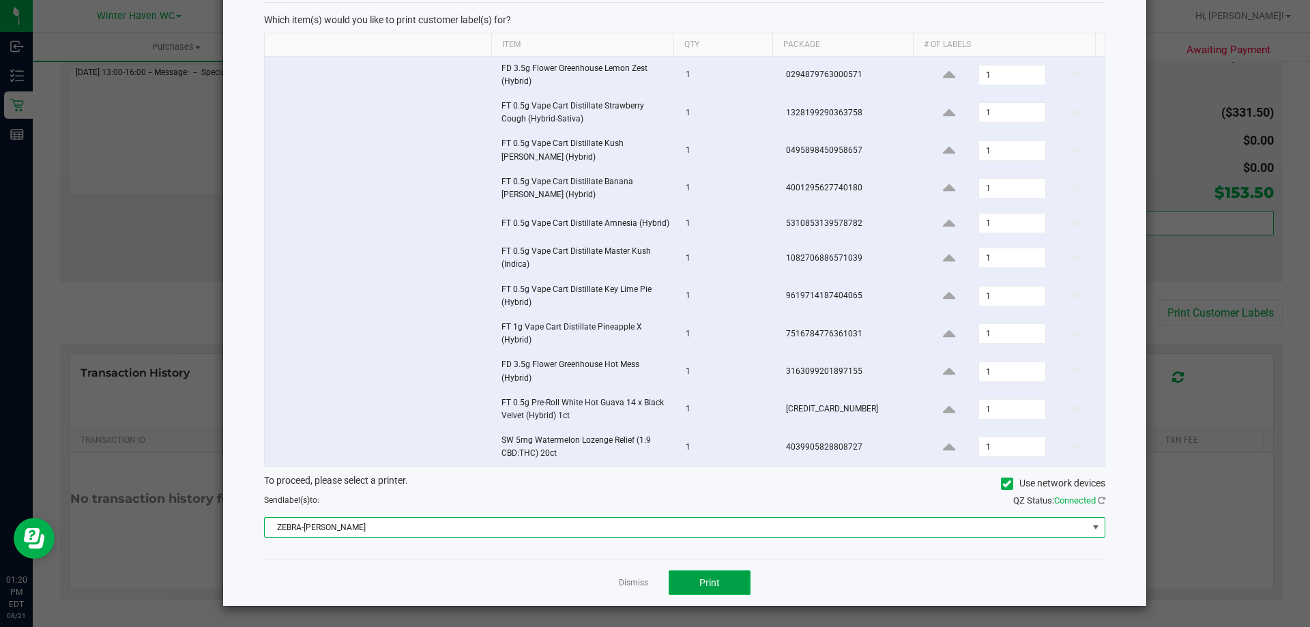
click at [678, 575] on button "Print" at bounding box center [710, 583] width 82 height 25
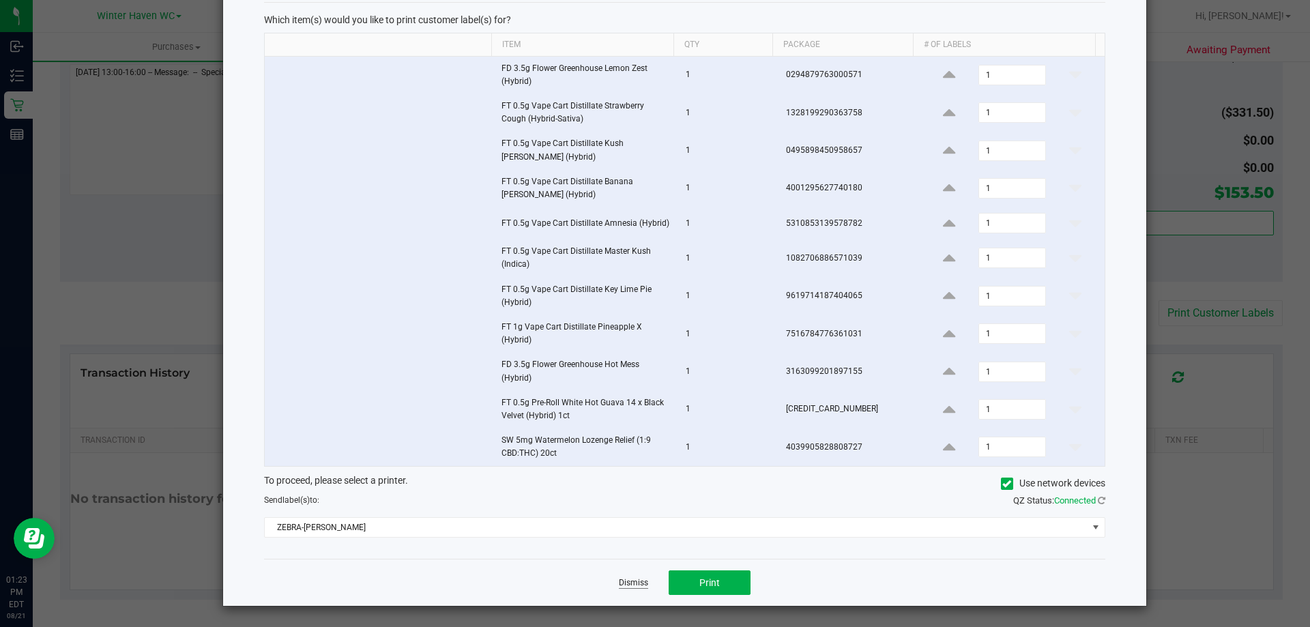
click at [630, 581] on link "Dismiss" at bounding box center [633, 583] width 29 height 12
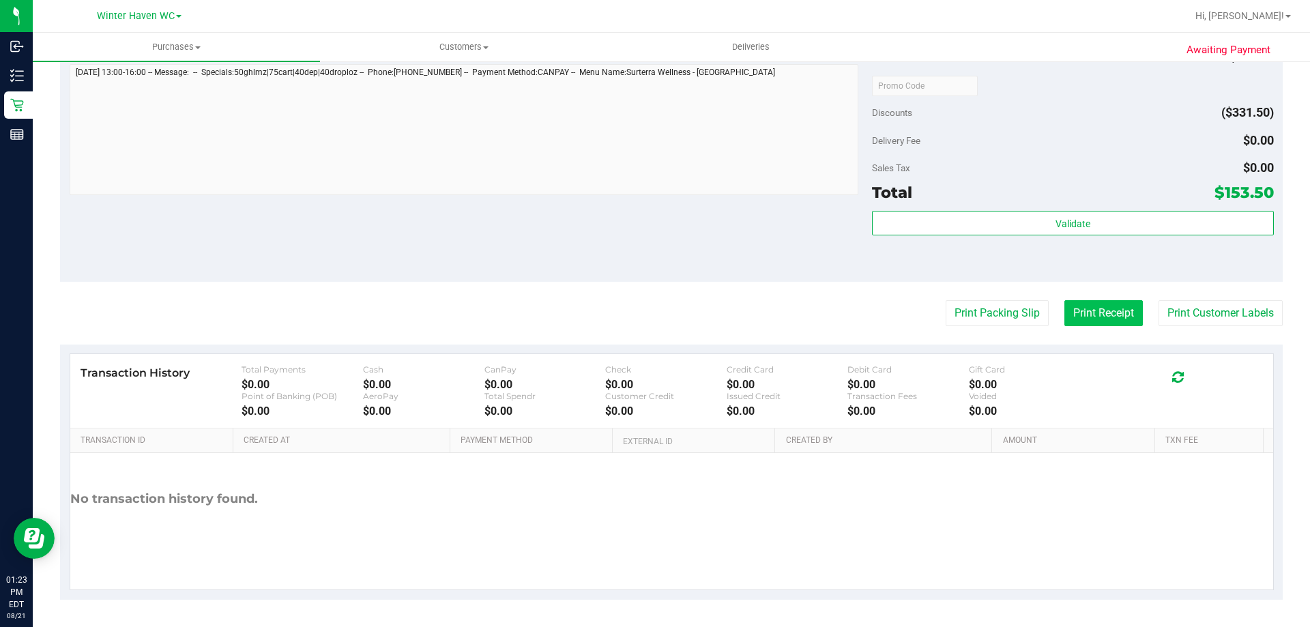
click at [1089, 315] on button "Print Receipt" at bounding box center [1104, 313] width 78 height 26
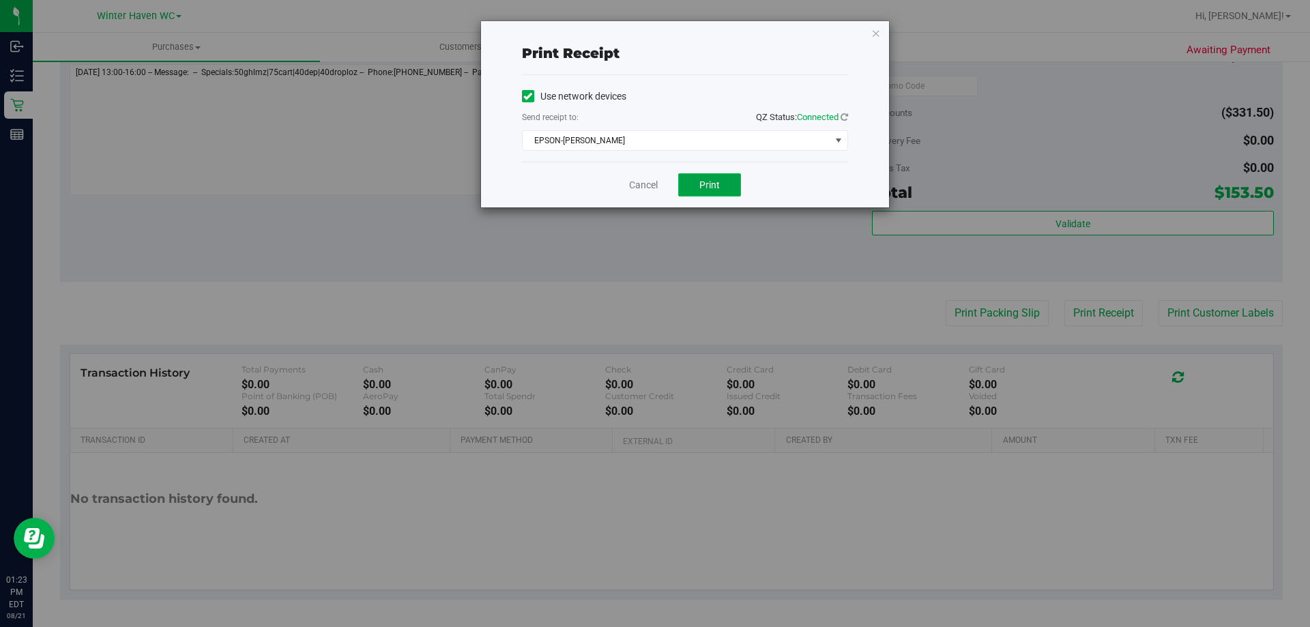
click at [692, 190] on button "Print" at bounding box center [709, 184] width 63 height 23
click at [640, 189] on link "Cancel" at bounding box center [643, 185] width 29 height 14
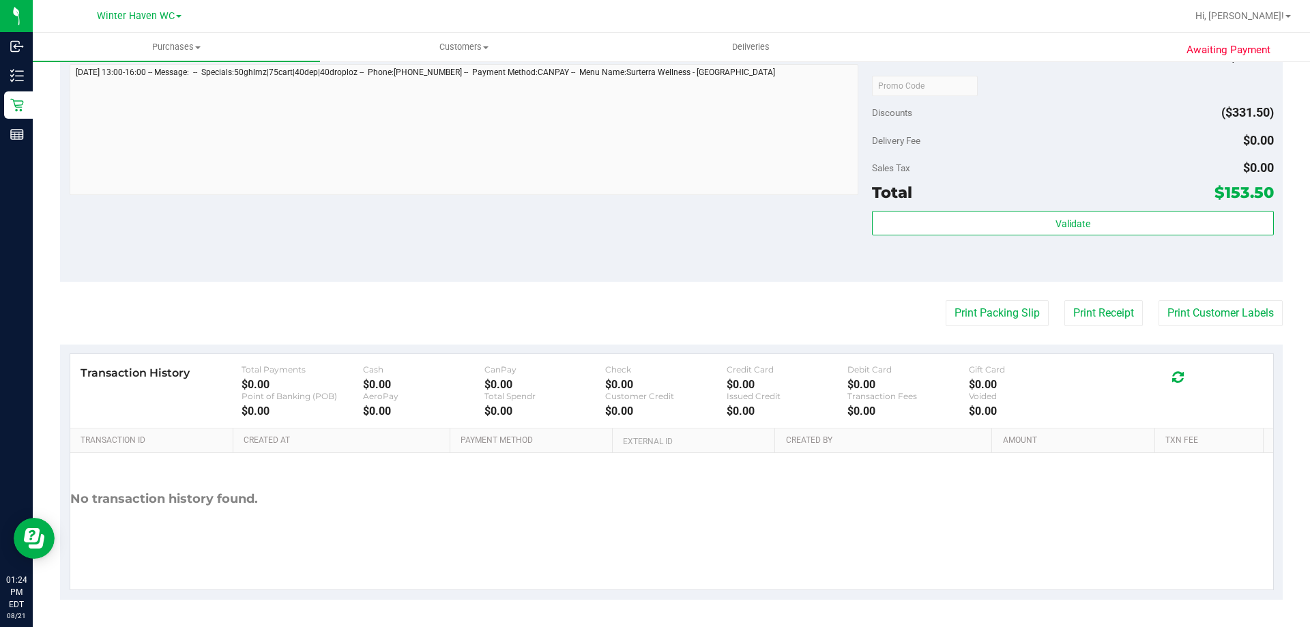
click at [1042, 307] on div "Print Packing Slip Print Receipt Print Customer Labels" at bounding box center [671, 313] width 1223 height 26
click at [1019, 313] on button "Print Packing Slip" at bounding box center [997, 313] width 103 height 26
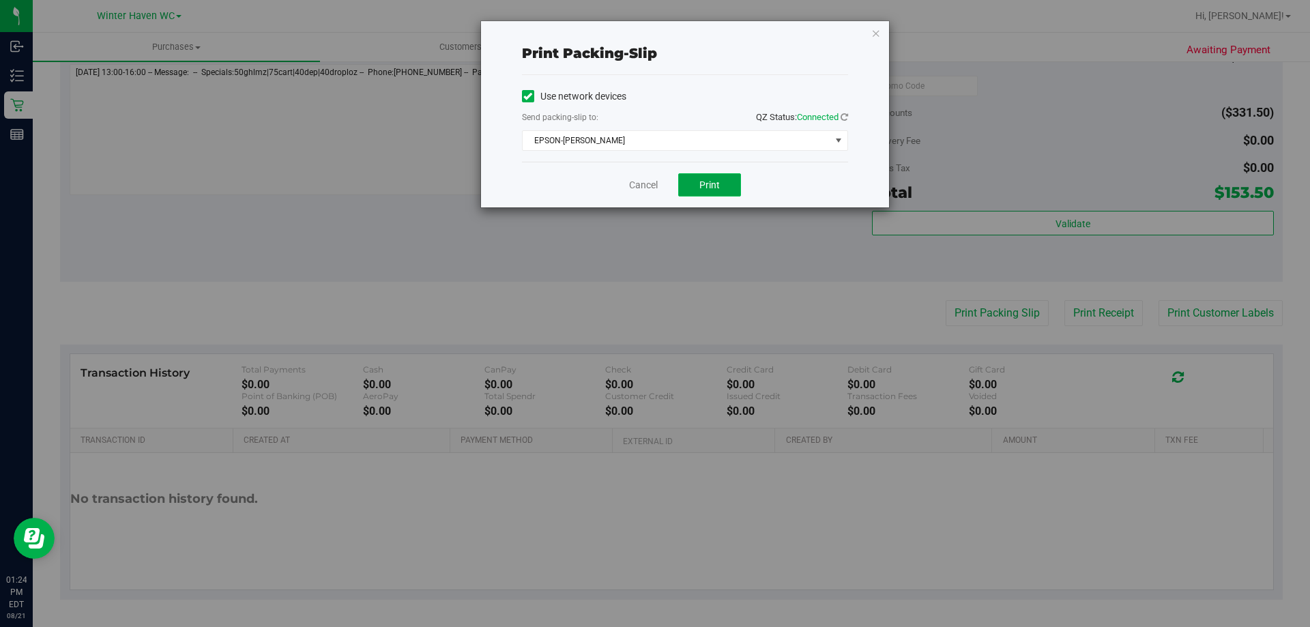
click at [697, 189] on button "Print" at bounding box center [709, 184] width 63 height 23
click at [629, 186] on link "Cancel" at bounding box center [643, 185] width 29 height 14
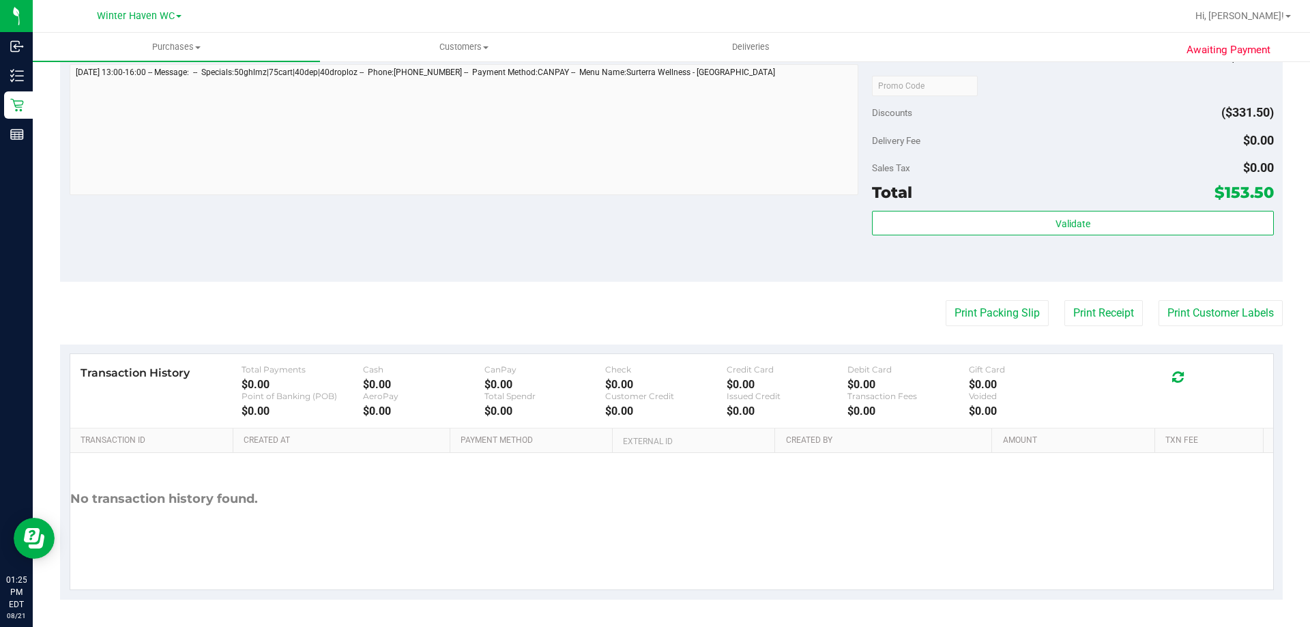
scroll to position [906, 0]
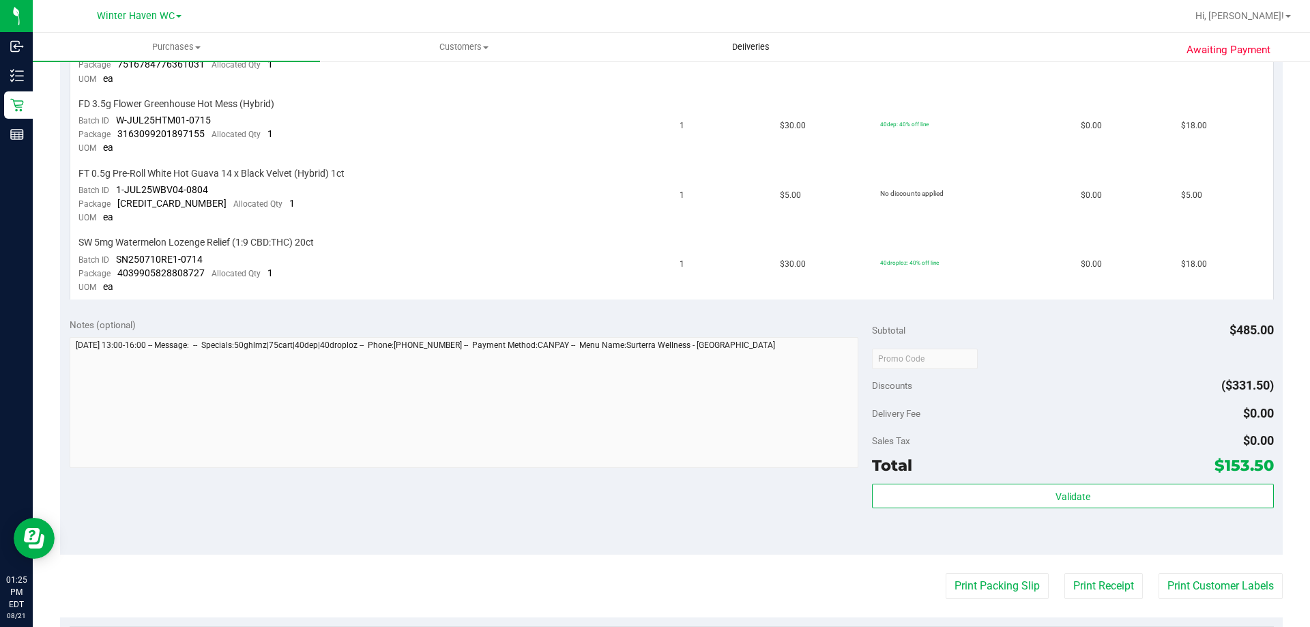
click at [757, 40] on uib-tab-heading "Deliveries" at bounding box center [751, 46] width 286 height 27
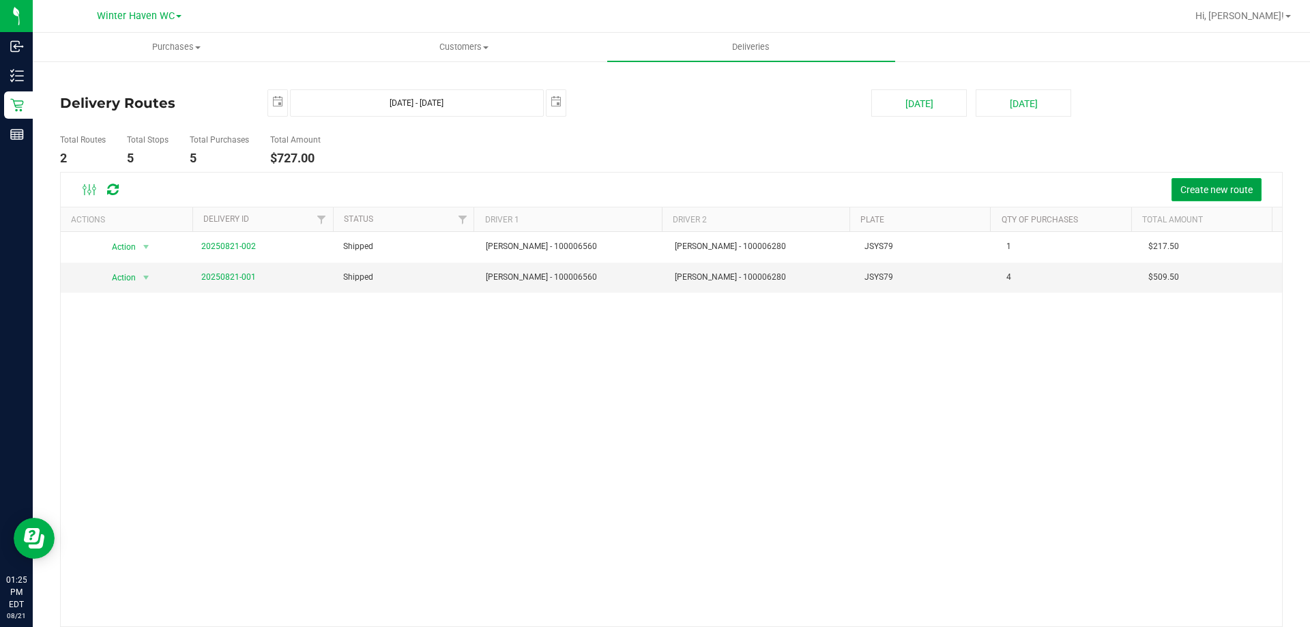
click at [1212, 186] on span "Create new route" at bounding box center [1217, 189] width 72 height 11
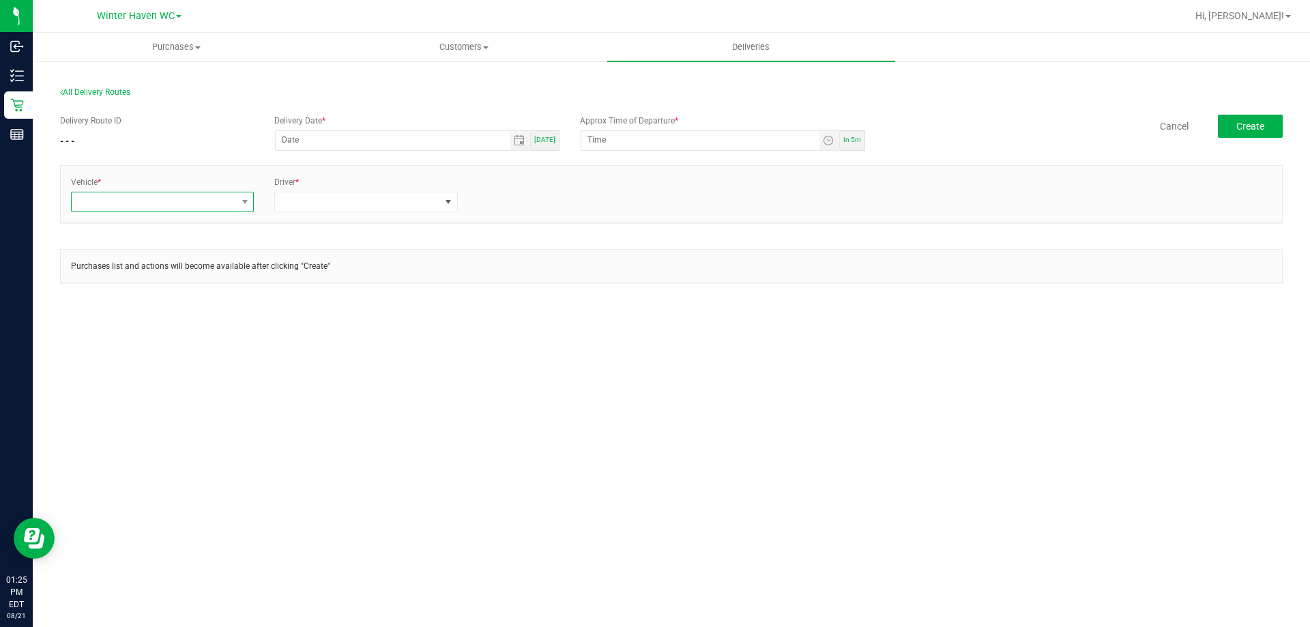
click at [132, 195] on span at bounding box center [154, 201] width 164 height 19
type input "c"
type input "31"
click at [120, 257] on li "FL-ESCAPE-31" at bounding box center [163, 260] width 182 height 23
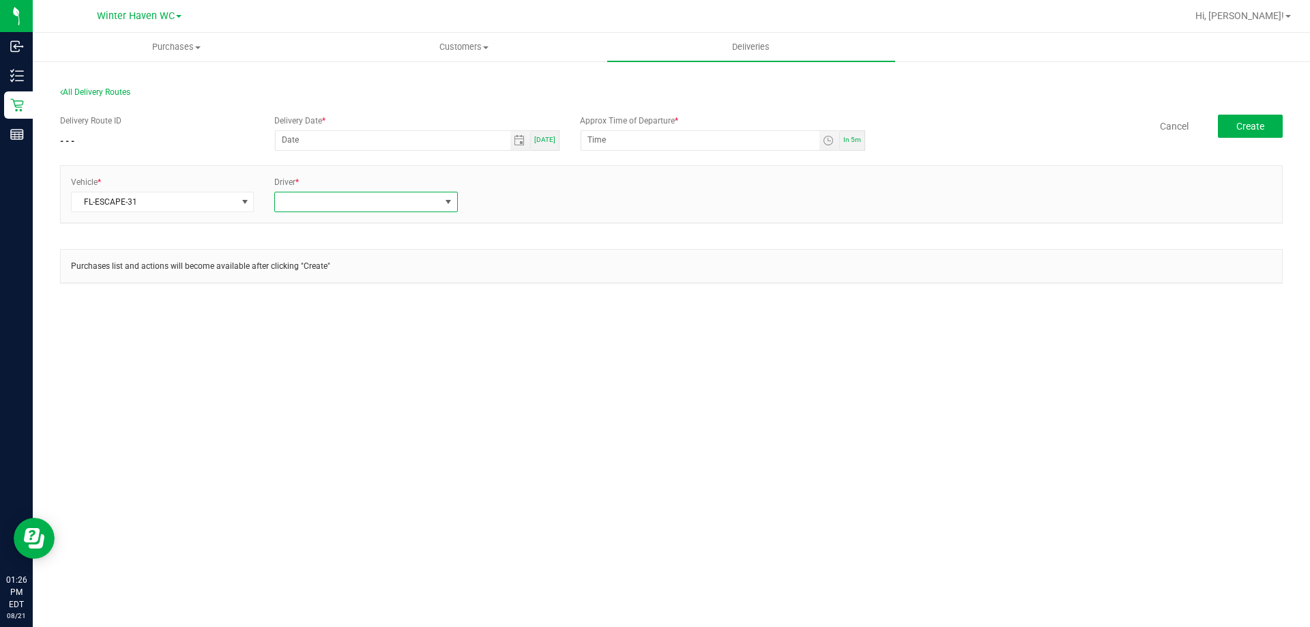
click at [331, 199] on span at bounding box center [357, 201] width 164 height 19
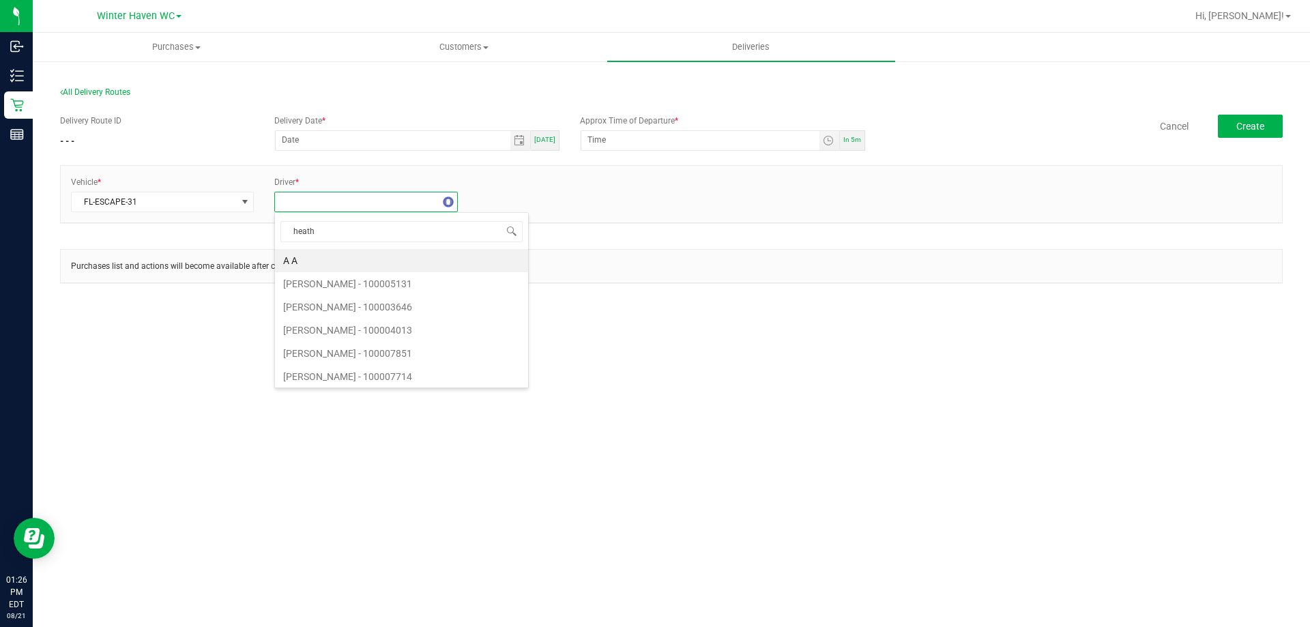
type input "heathe"
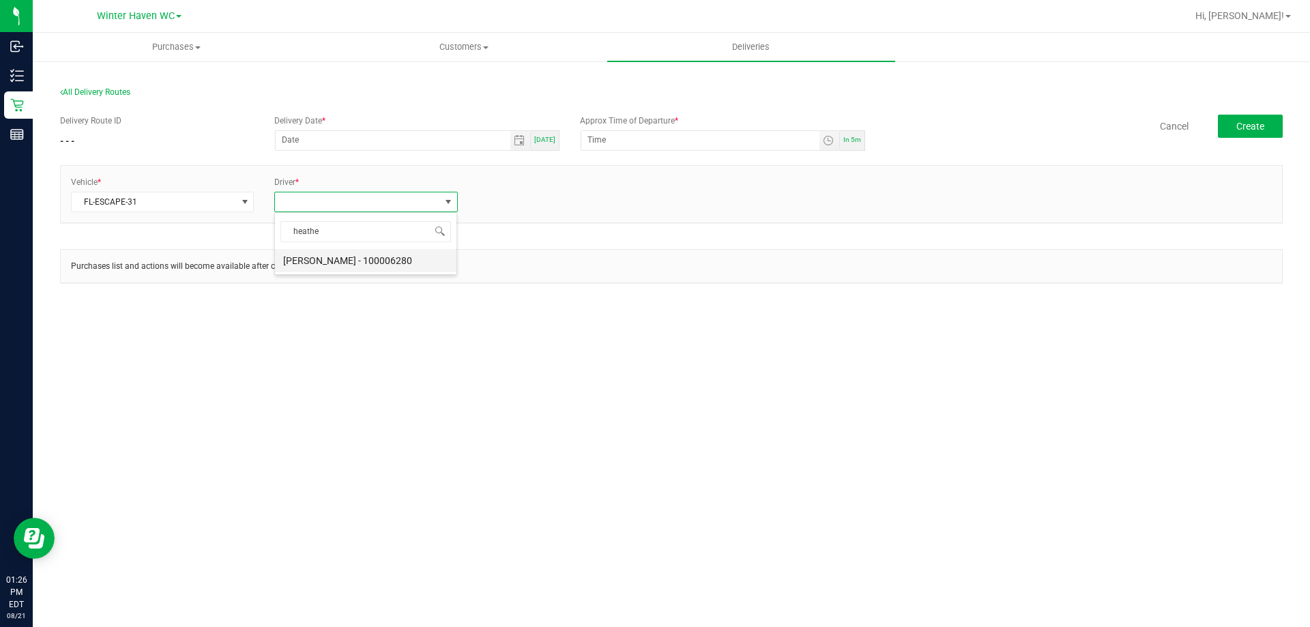
click at [361, 259] on li "[PERSON_NAME] - 100006280" at bounding box center [366, 260] width 182 height 23
click at [514, 192] on div "+ Add Driver" at bounding box center [569, 198] width 183 height 12
click at [516, 192] on div "+ Add Driver" at bounding box center [569, 198] width 183 height 12
click at [518, 196] on link "+ Add Driver" at bounding box center [500, 198] width 45 height 10
click at [536, 205] on span at bounding box center [561, 201] width 164 height 19
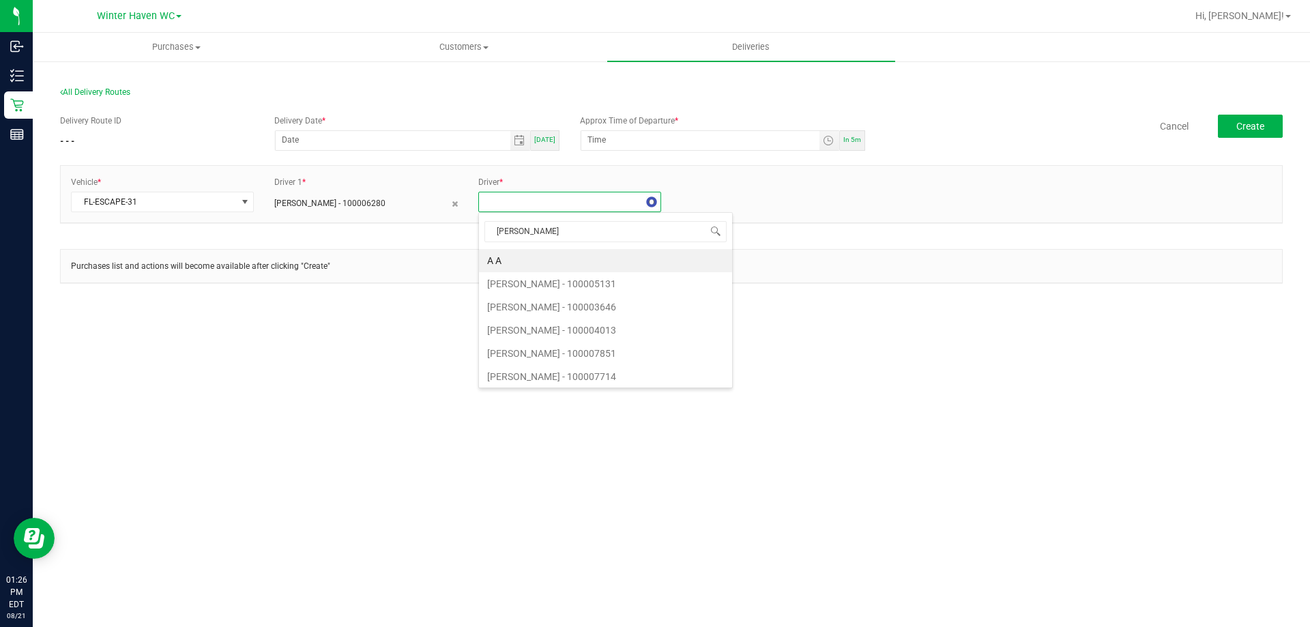
type input "[PERSON_NAME]"
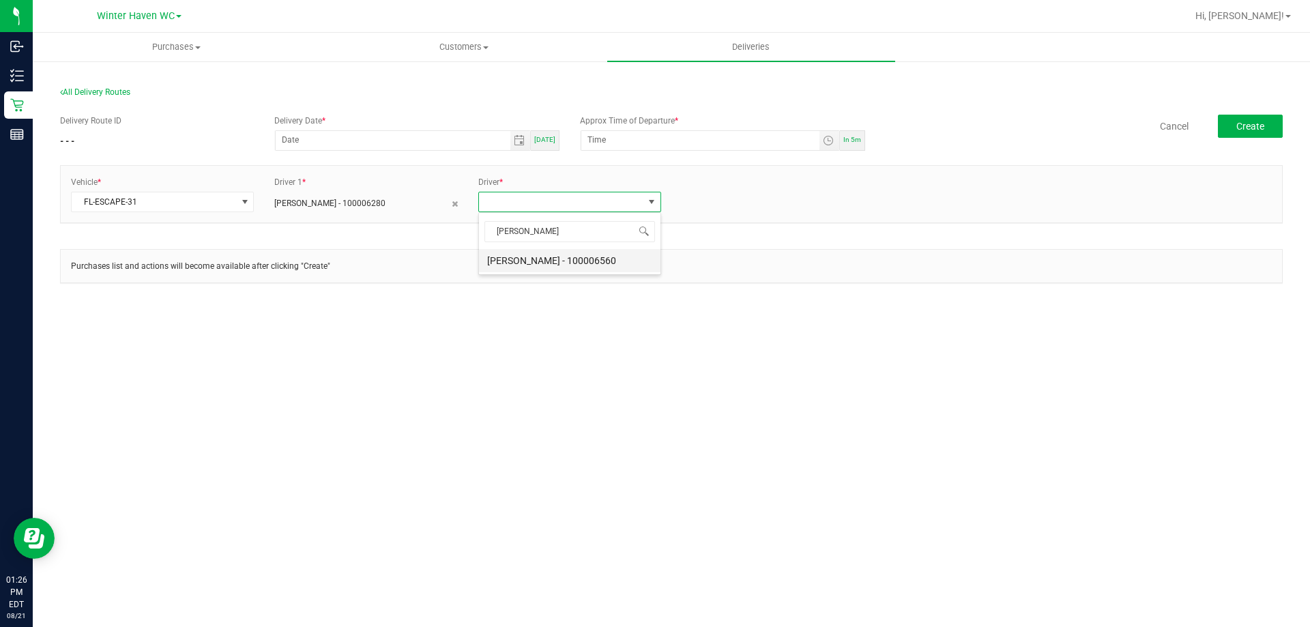
click at [568, 267] on li "[PERSON_NAME] - 100006560" at bounding box center [570, 260] width 182 height 23
click at [852, 143] on span "In 5m" at bounding box center [853, 140] width 18 height 8
type input "[DATE]"
click at [604, 136] on input "1:31 PM" at bounding box center [701, 139] width 238 height 17
type input "1:30 PM"
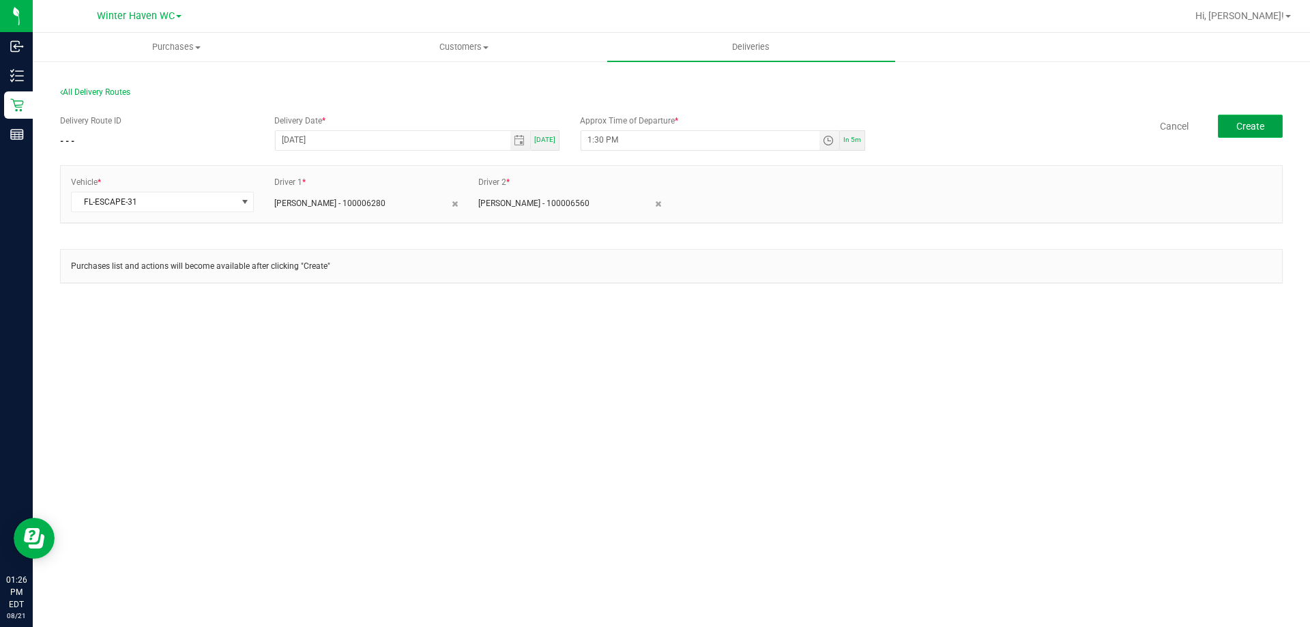
click at [1266, 122] on button "Create" at bounding box center [1250, 126] width 65 height 23
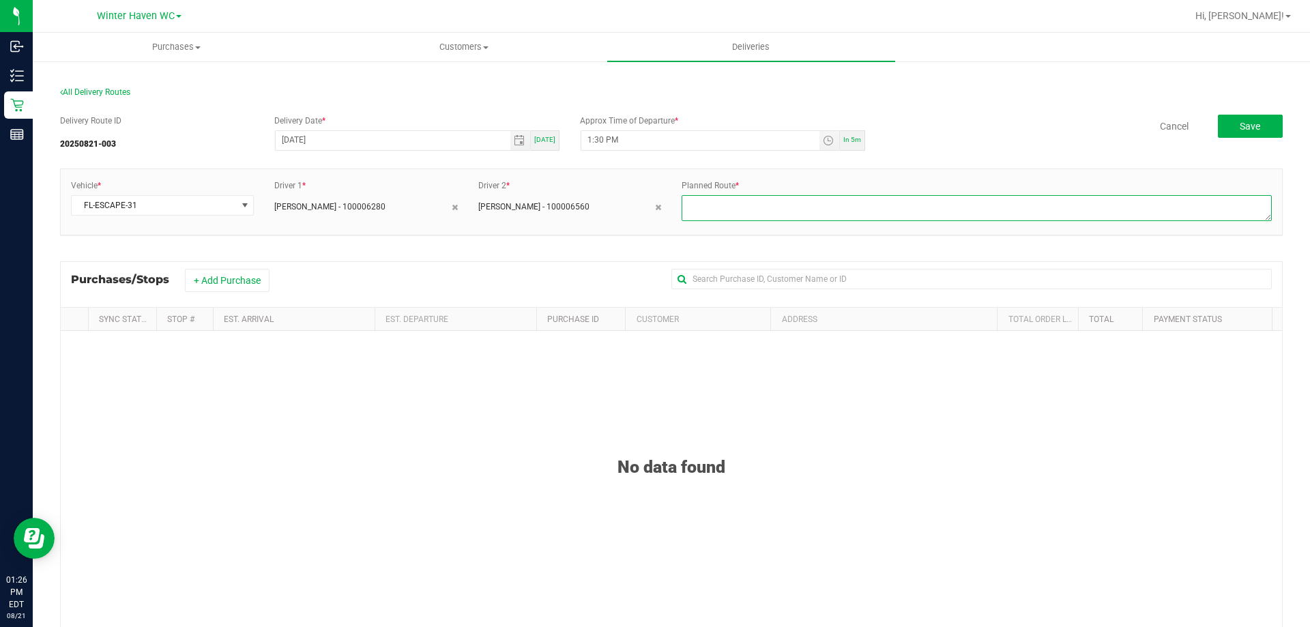
click at [908, 203] on textarea at bounding box center [977, 208] width 590 height 26
type textarea "2"
click at [206, 280] on button "+ Add Purchase" at bounding box center [227, 280] width 85 height 23
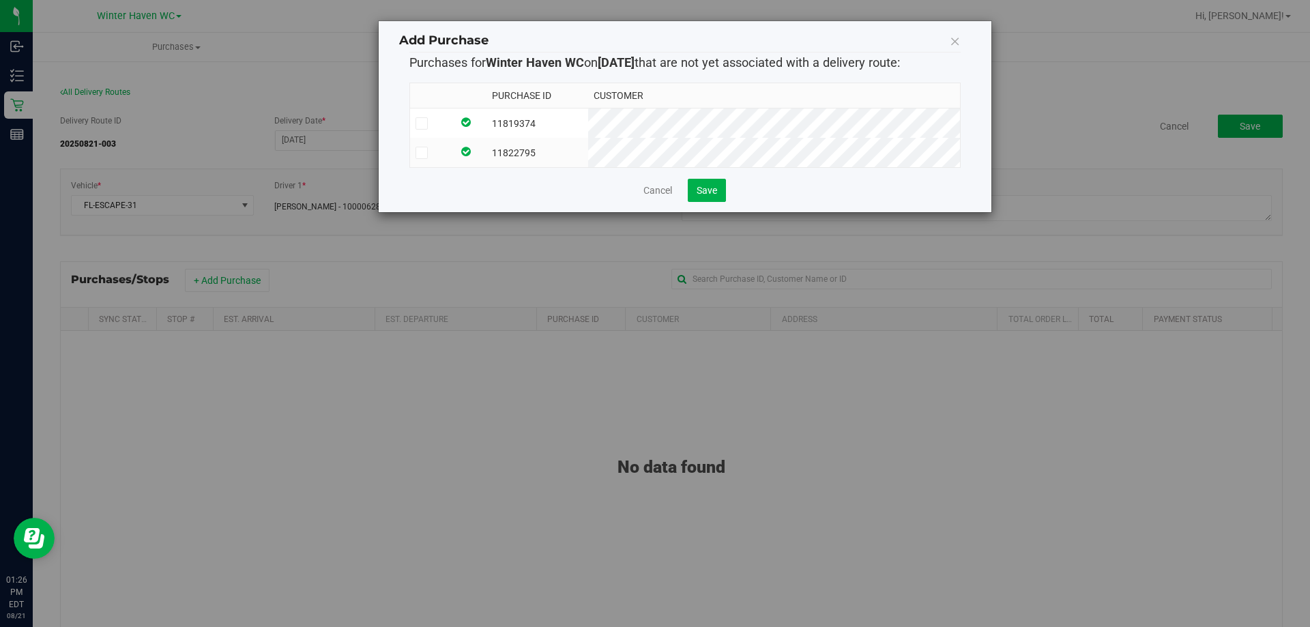
click at [420, 124] on icon at bounding box center [421, 124] width 9 height 0
click at [0, 0] on input "checkbox" at bounding box center [0, 0] width 0 height 0
click at [427, 154] on span at bounding box center [422, 153] width 12 height 12
click at [0, 0] on input "checkbox" at bounding box center [0, 0] width 0 height 0
click at [702, 196] on span "Save" at bounding box center [707, 190] width 20 height 11
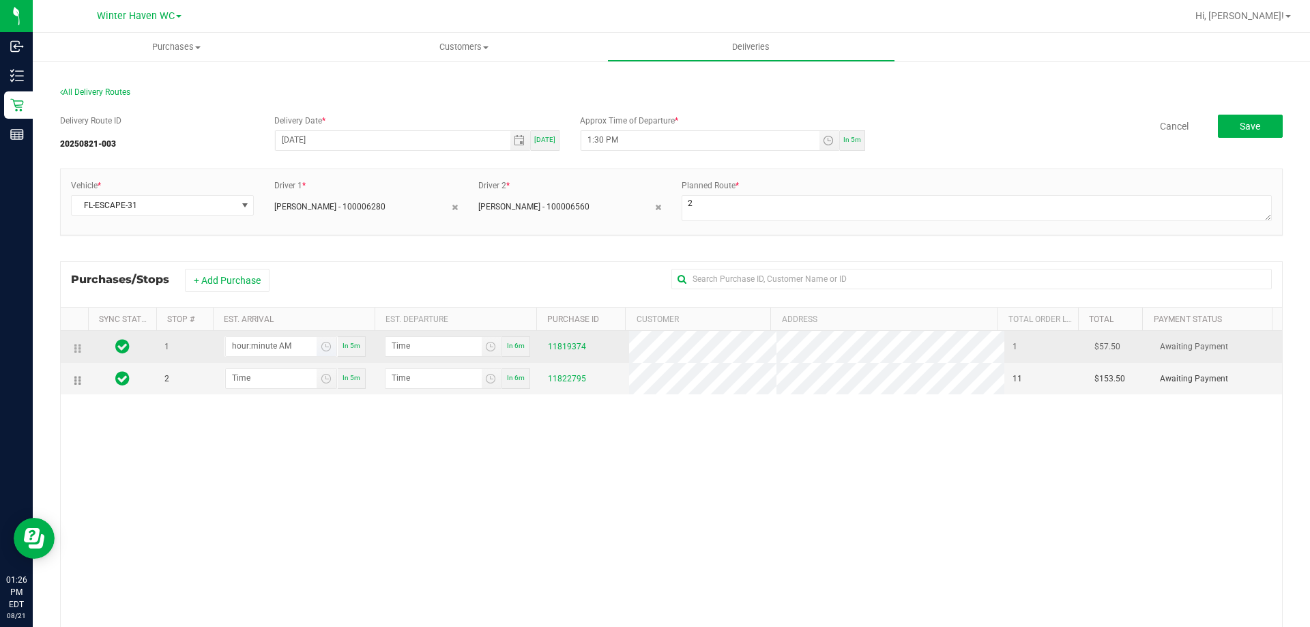
click at [259, 347] on input "hour:minute AM" at bounding box center [271, 345] width 91 height 17
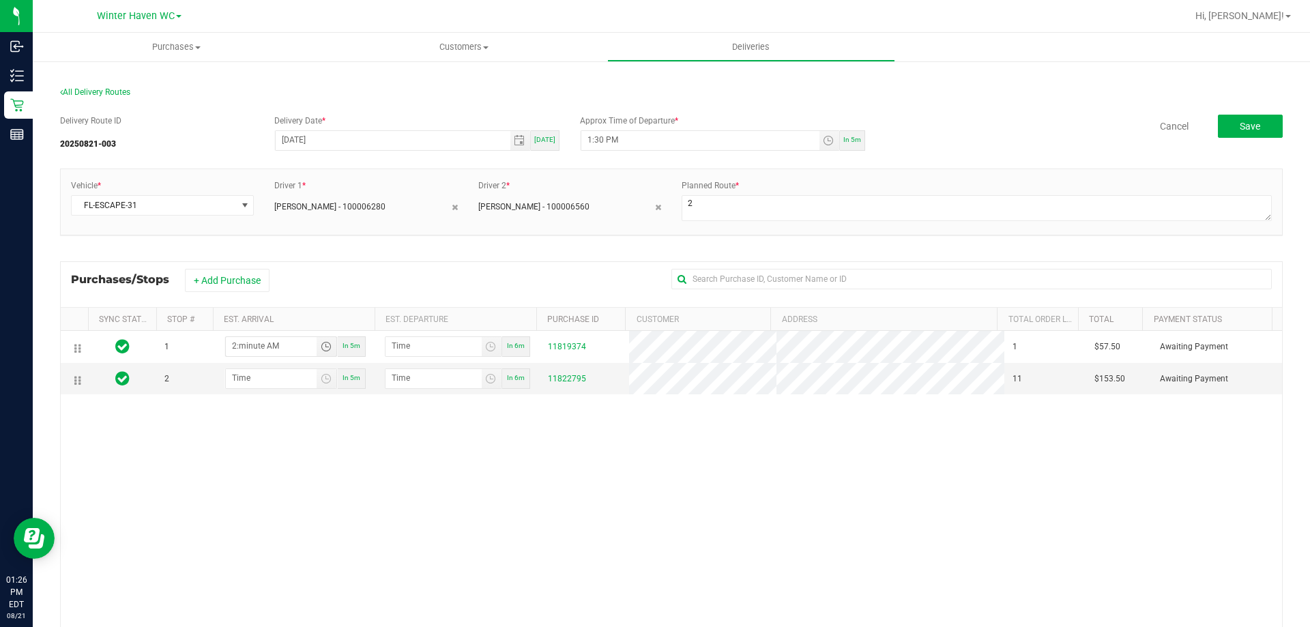
type input "2:01 AM"
type input "2:02 AM"
type input "2:10 AM"
type input "2:11 AM"
type input "2:10 PM"
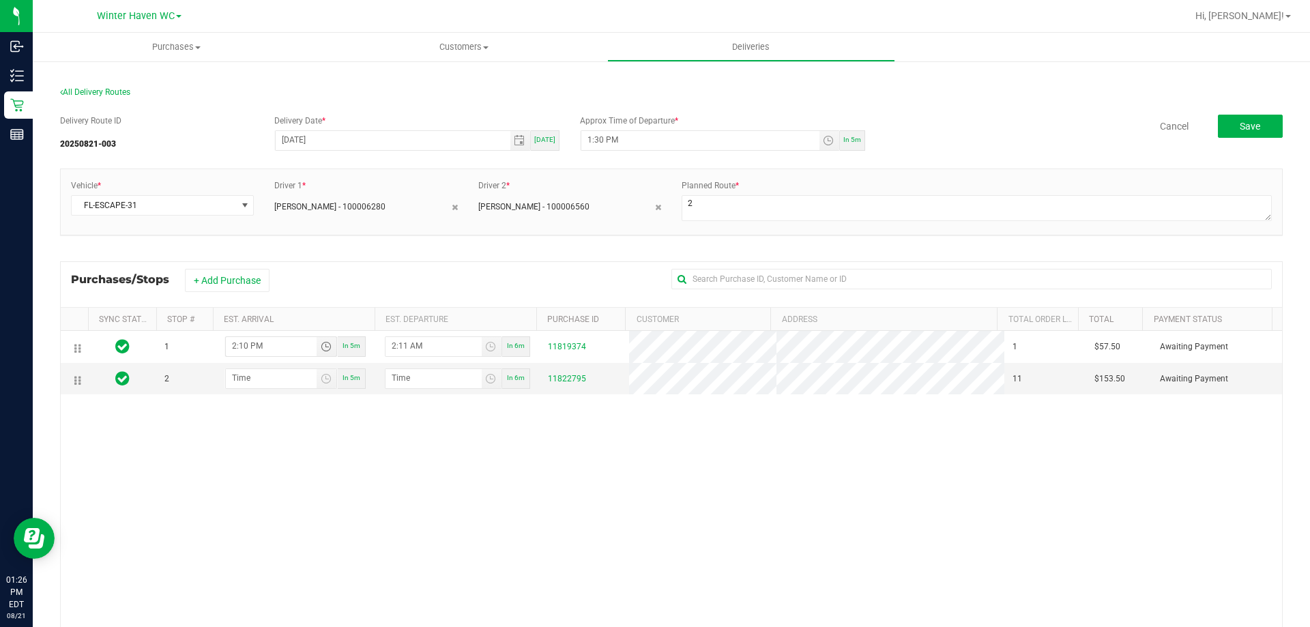
type input "2:11 PM"
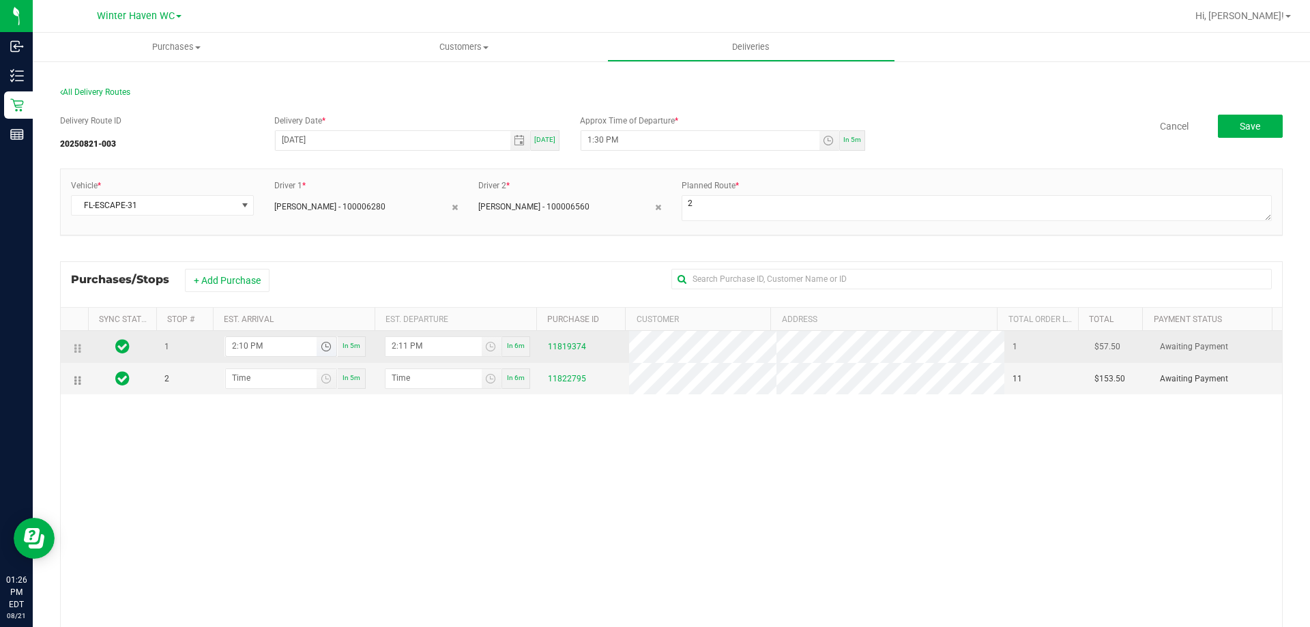
click at [244, 349] on input "2:10 PM" at bounding box center [271, 345] width 91 height 17
type input "2:15 PM"
type input "2:16 PM"
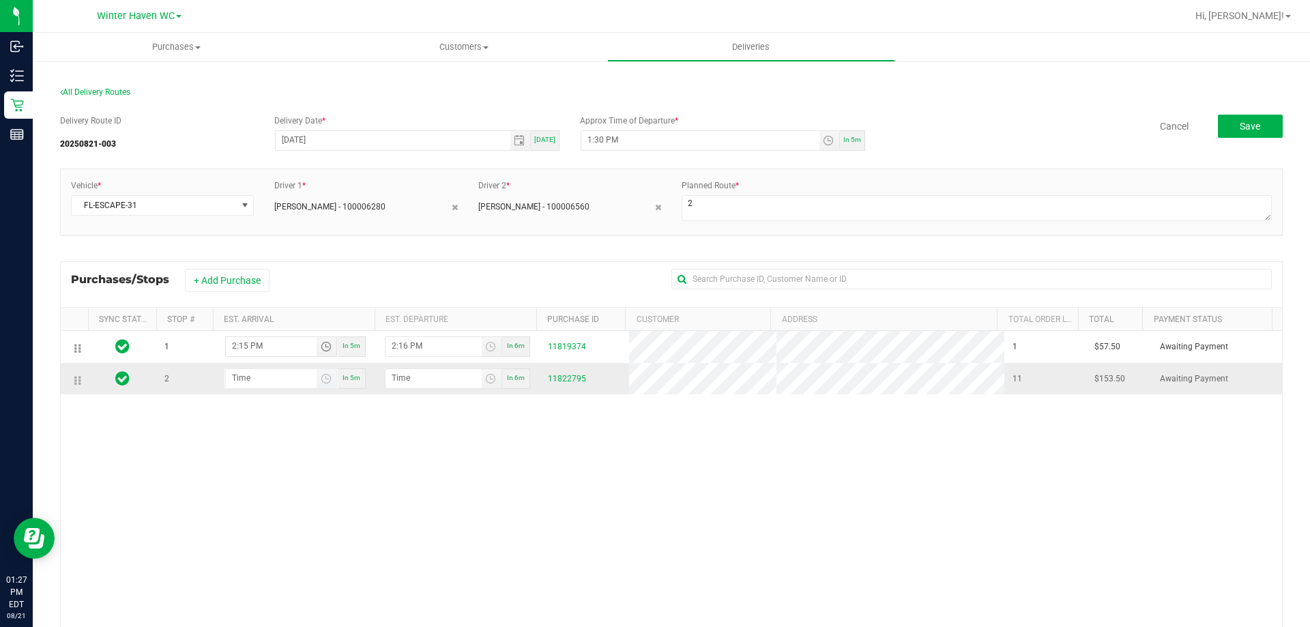
type input "2:15 PM"
click at [268, 374] on input "hour:minute AM" at bounding box center [271, 377] width 91 height 17
type input "2:05 AM"
type input "2:06 AM"
type input "2:50 AM"
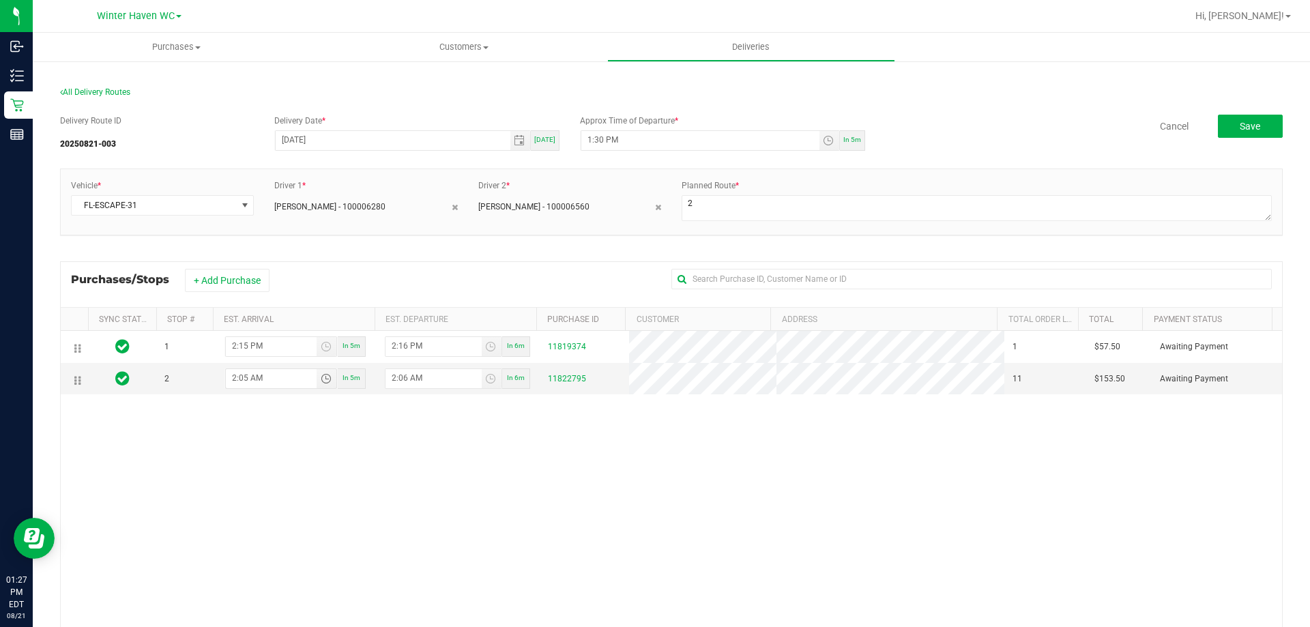
type input "2:51 AM"
type input "2:50 PM"
type input "2:51 PM"
type input "2:50 PM"
click at [1240, 124] on span "Save" at bounding box center [1250, 126] width 20 height 11
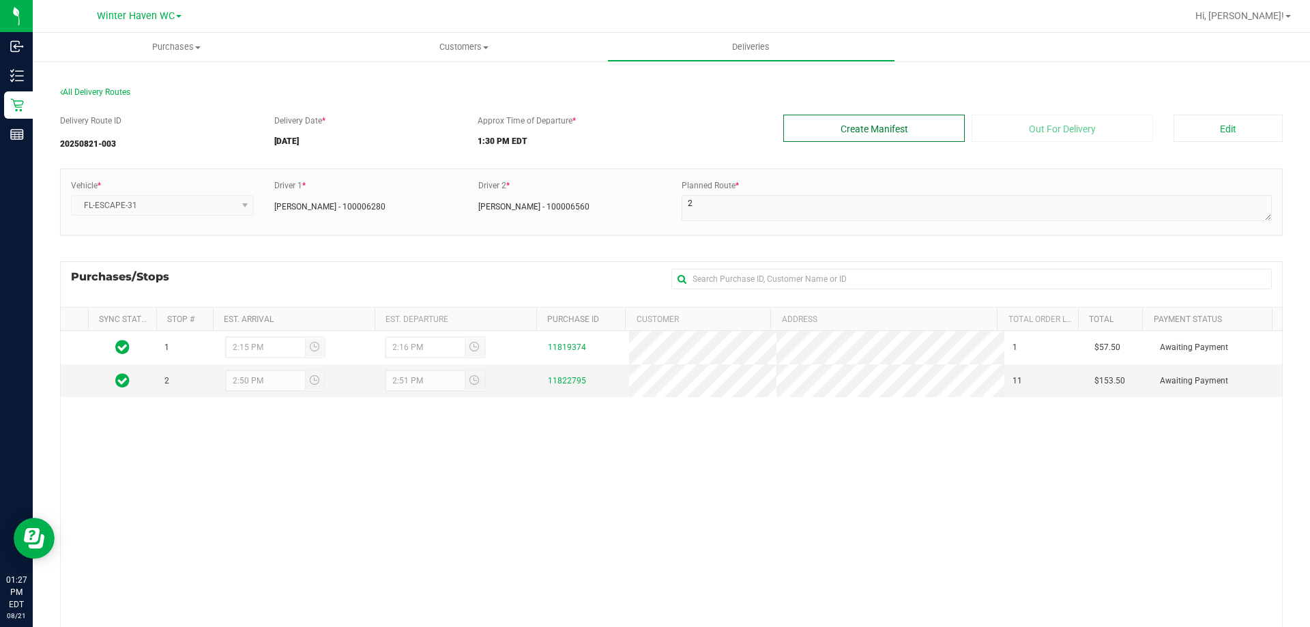
click at [908, 130] on button "Create Manifest" at bounding box center [875, 128] width 182 height 27
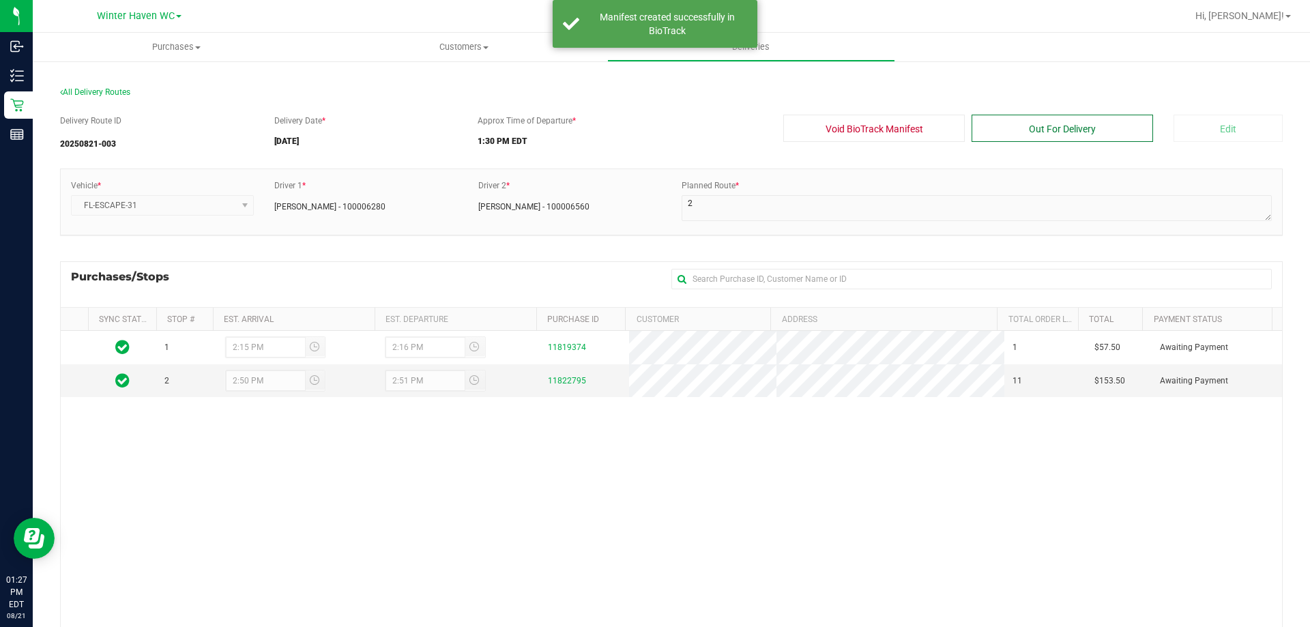
click at [1014, 124] on button "Out For Delivery" at bounding box center [1063, 128] width 182 height 27
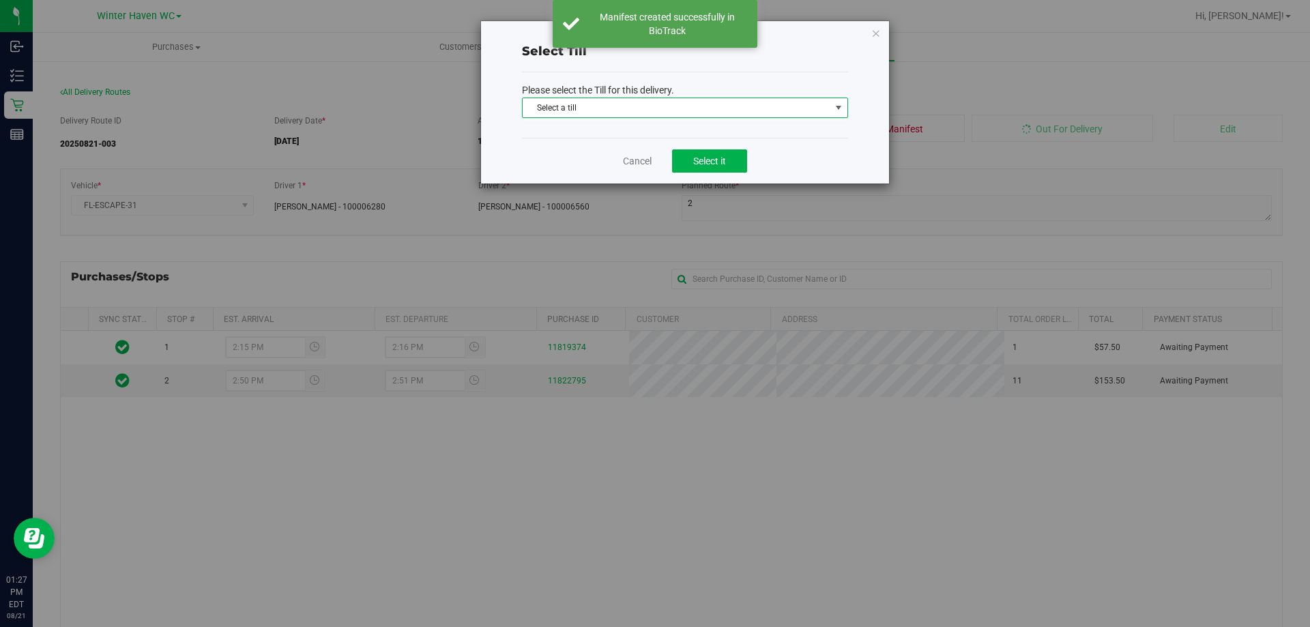
click at [728, 104] on span "Select a till" at bounding box center [677, 107] width 308 height 19
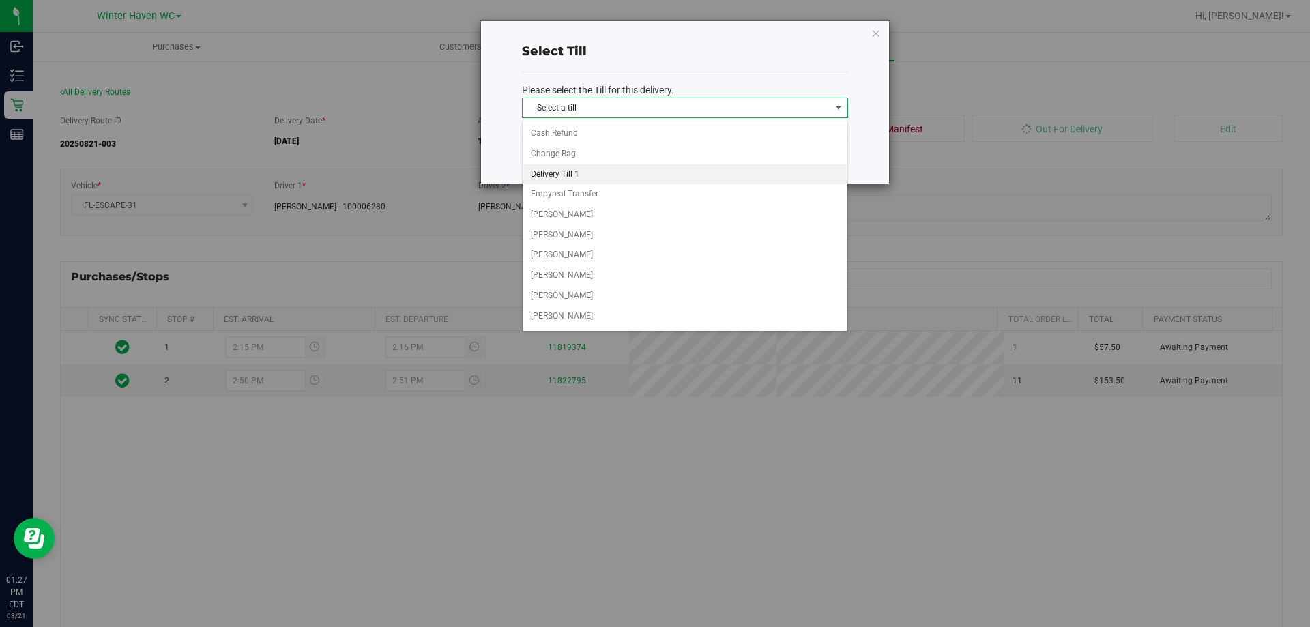
click at [600, 169] on li "Delivery Till 1" at bounding box center [685, 174] width 325 height 20
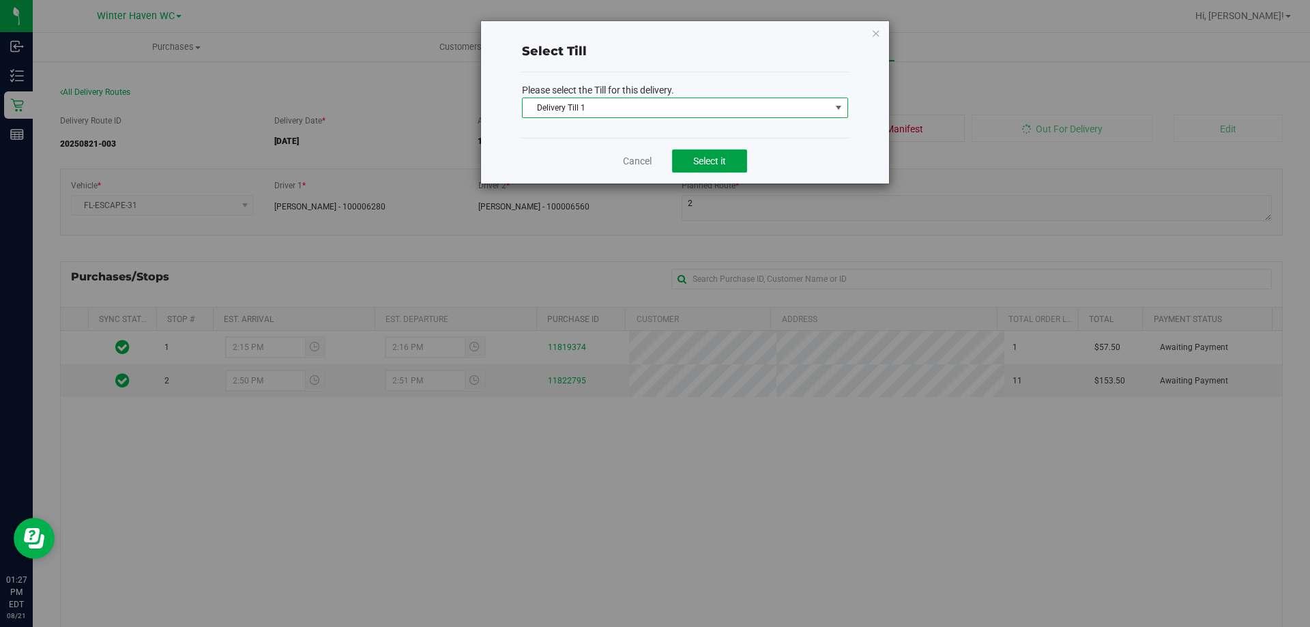
click at [713, 160] on span "Select it" at bounding box center [709, 161] width 33 height 11
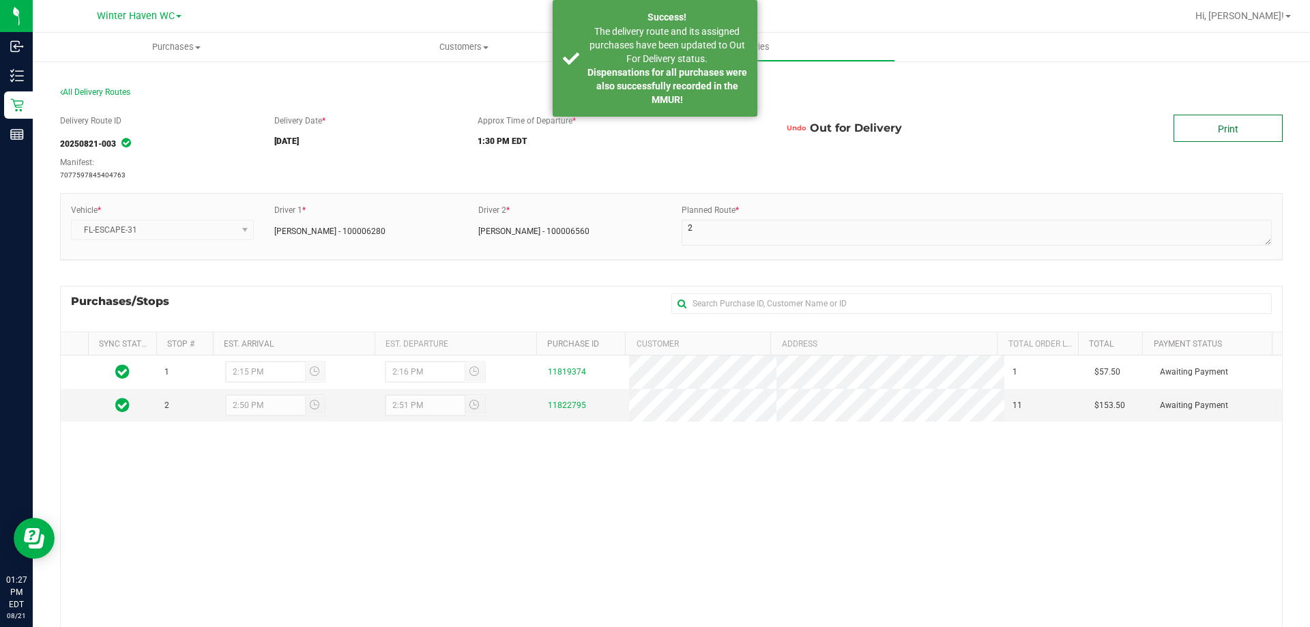
click at [1254, 122] on link "Print" at bounding box center [1228, 128] width 109 height 27
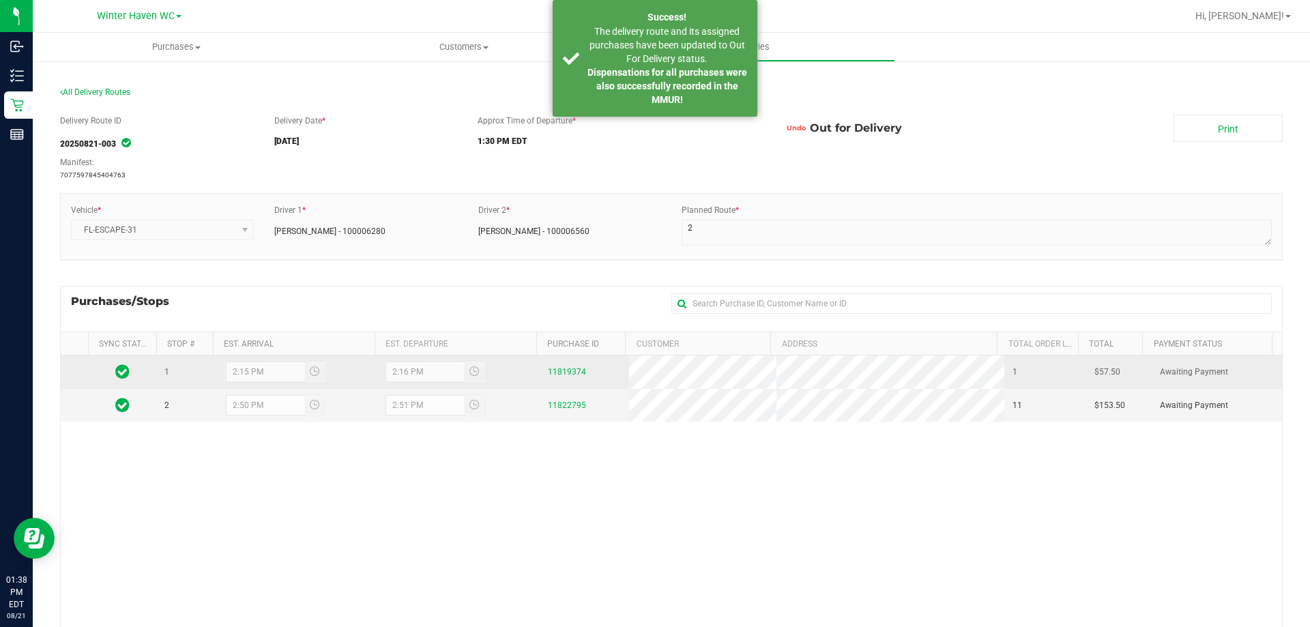
click at [570, 378] on div "11819374" at bounding box center [585, 372] width 74 height 13
click at [564, 372] on link "11819374" at bounding box center [567, 372] width 38 height 10
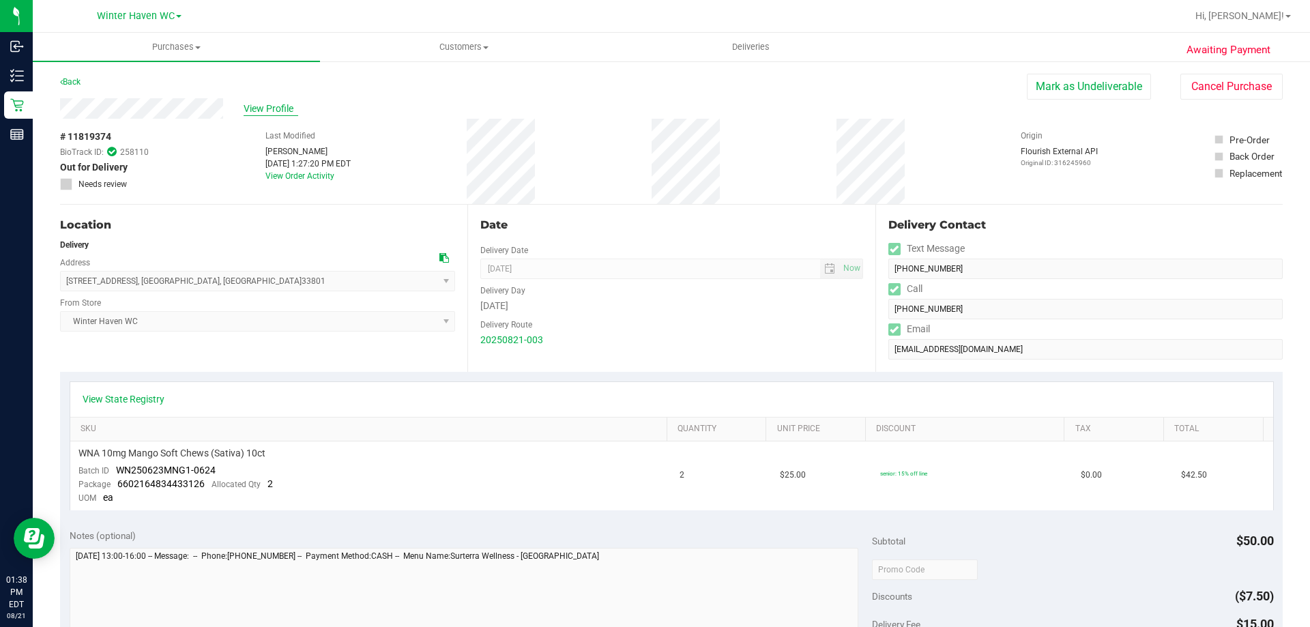
click at [263, 106] on span "View Profile" at bounding box center [271, 109] width 55 height 14
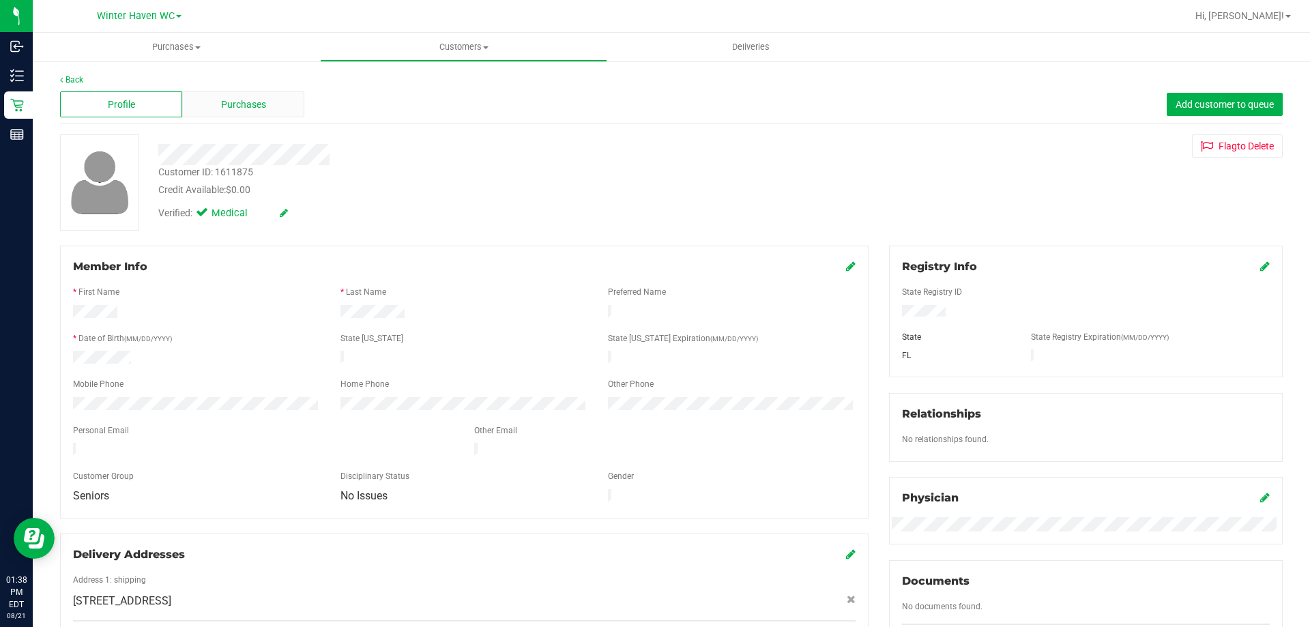
click at [247, 104] on span "Purchases" at bounding box center [243, 105] width 45 height 14
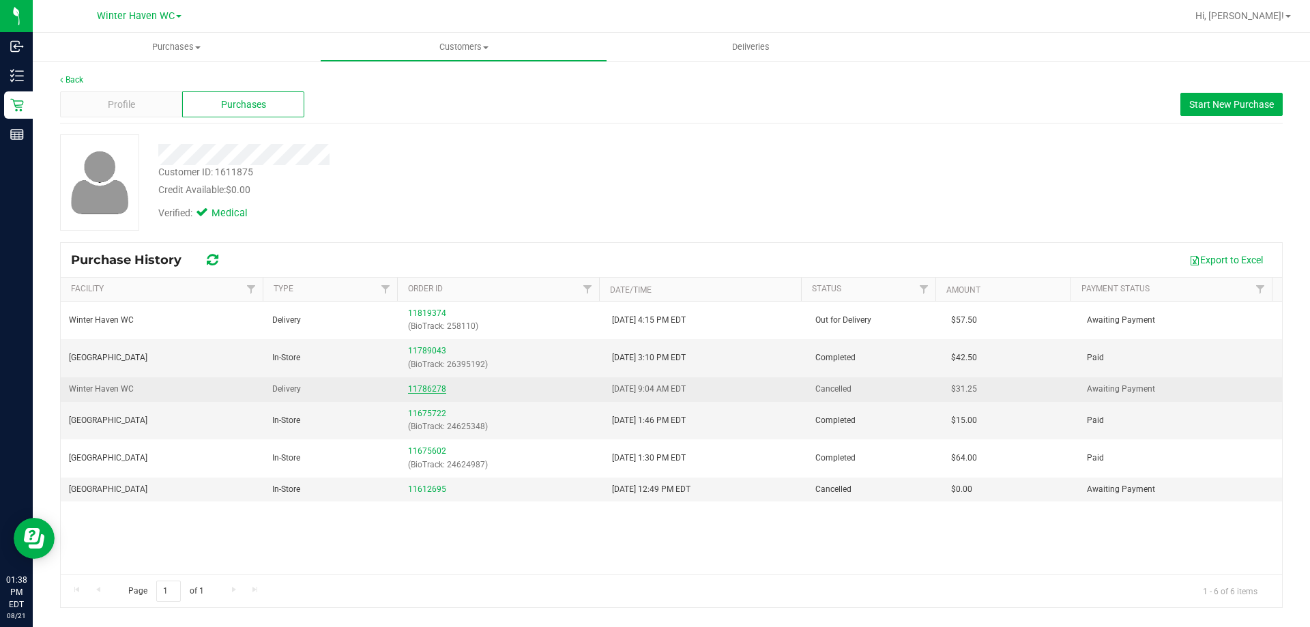
click at [435, 388] on link "11786278" at bounding box center [427, 389] width 38 height 10
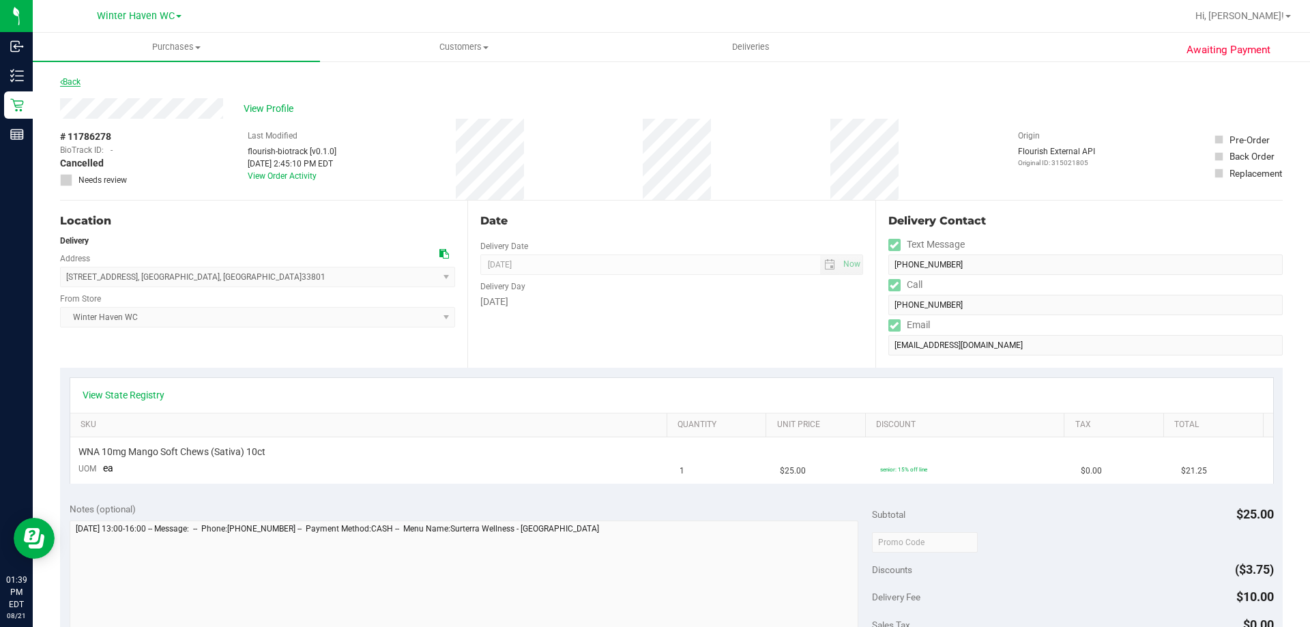
click at [78, 81] on link "Back" at bounding box center [70, 82] width 20 height 10
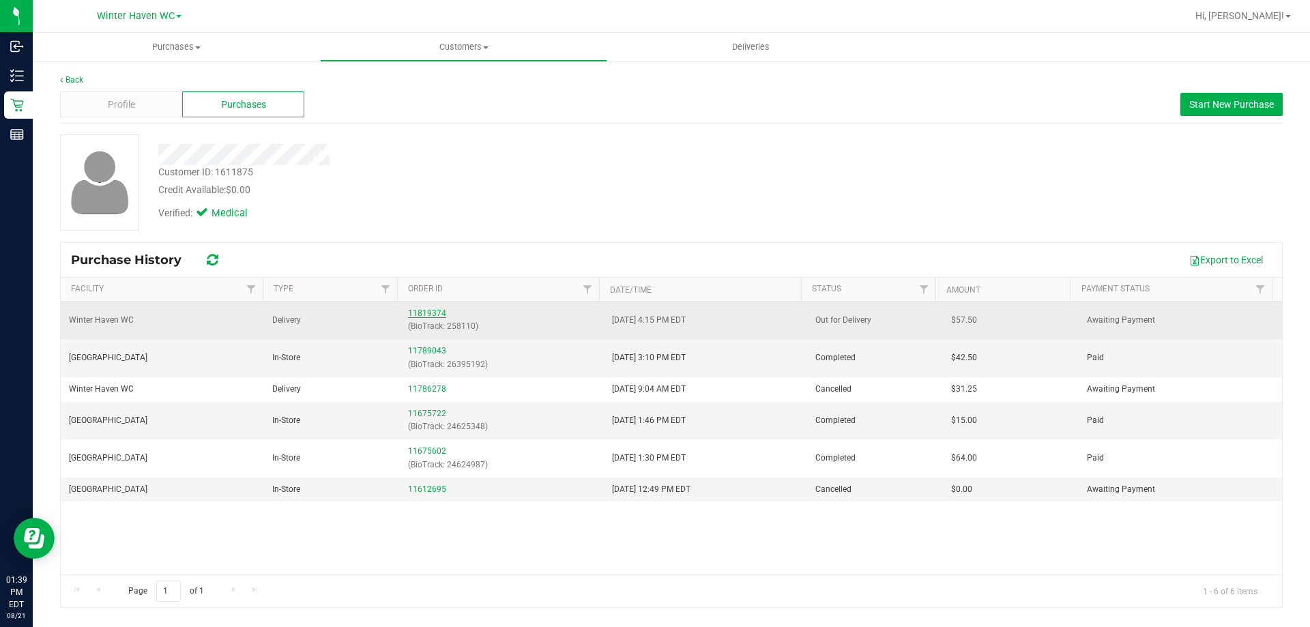
click at [417, 311] on link "11819374" at bounding box center [427, 314] width 38 height 10
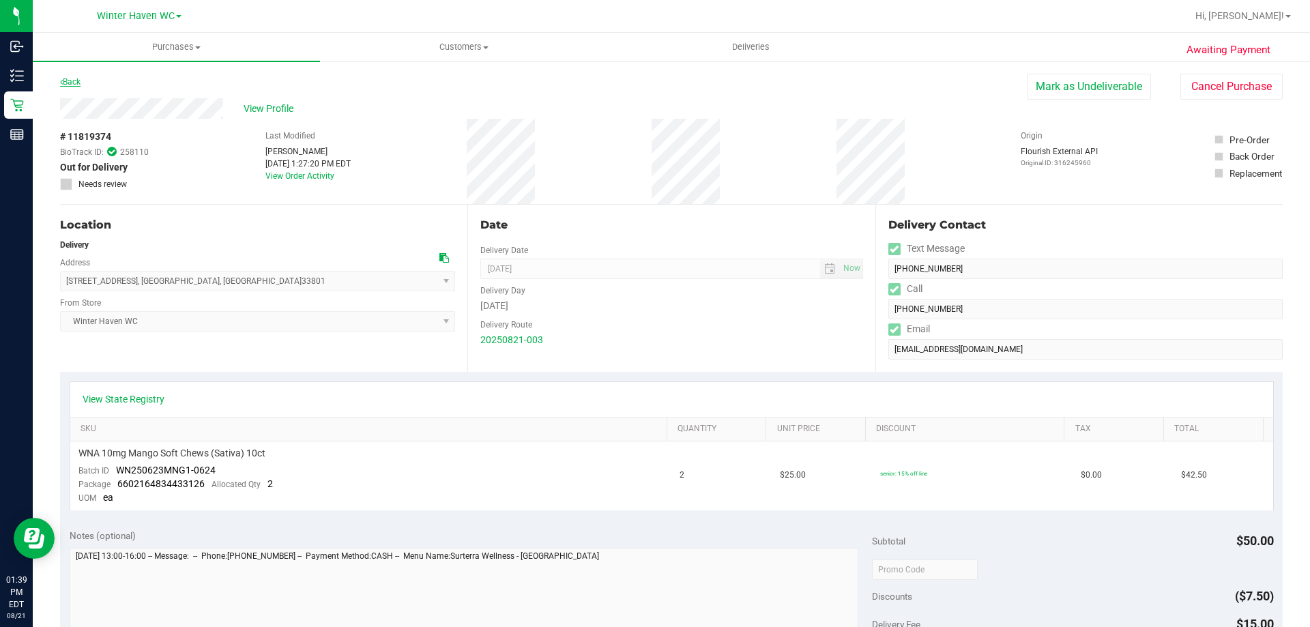
click at [78, 84] on link "Back" at bounding box center [70, 82] width 20 height 10
